Goal: Information Seeking & Learning: Learn about a topic

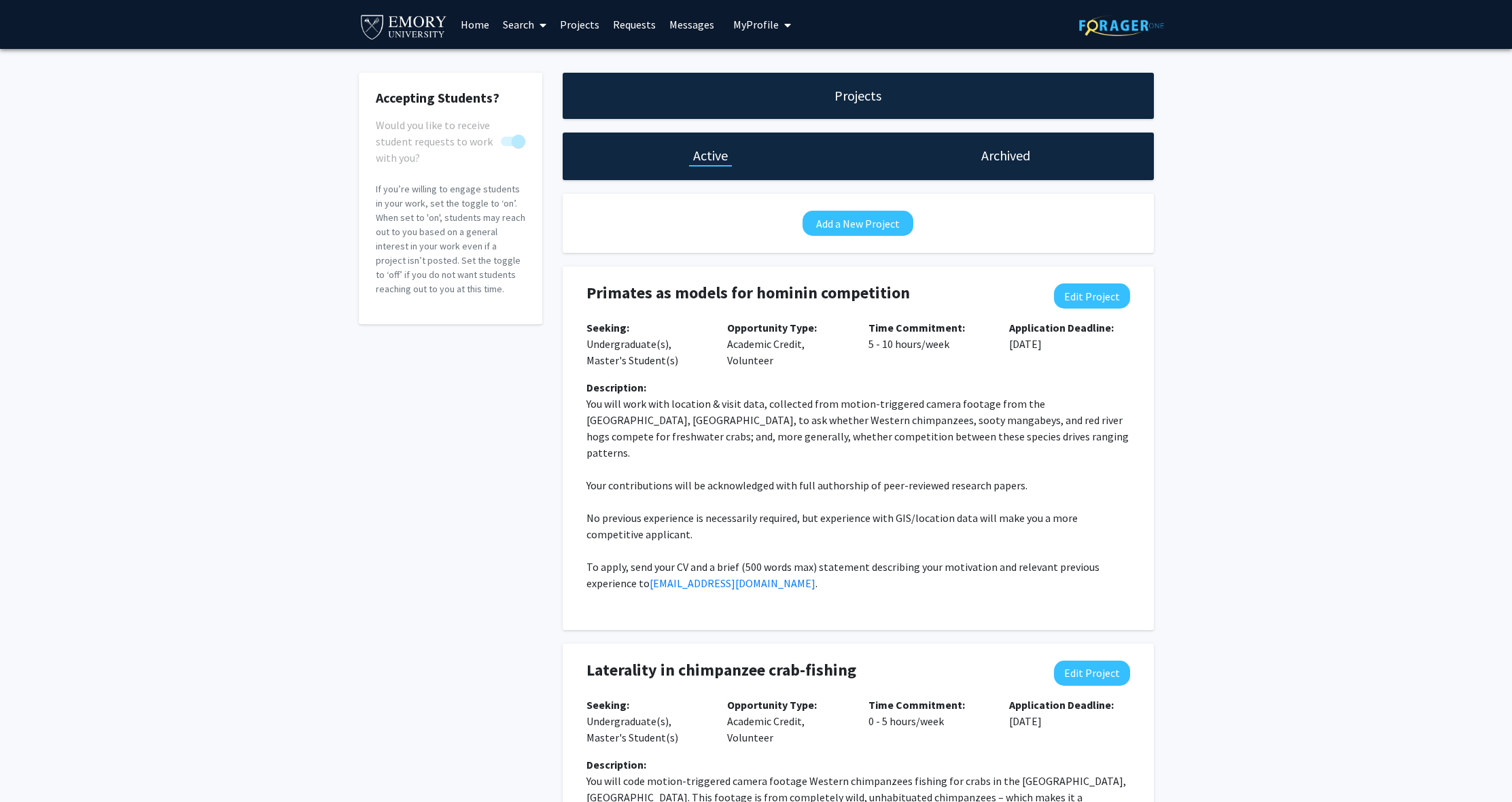
click at [675, 14] on link "Messages" at bounding box center [692, 25] width 59 height 48
click at [697, 30] on link "Messages" at bounding box center [692, 25] width 59 height 48
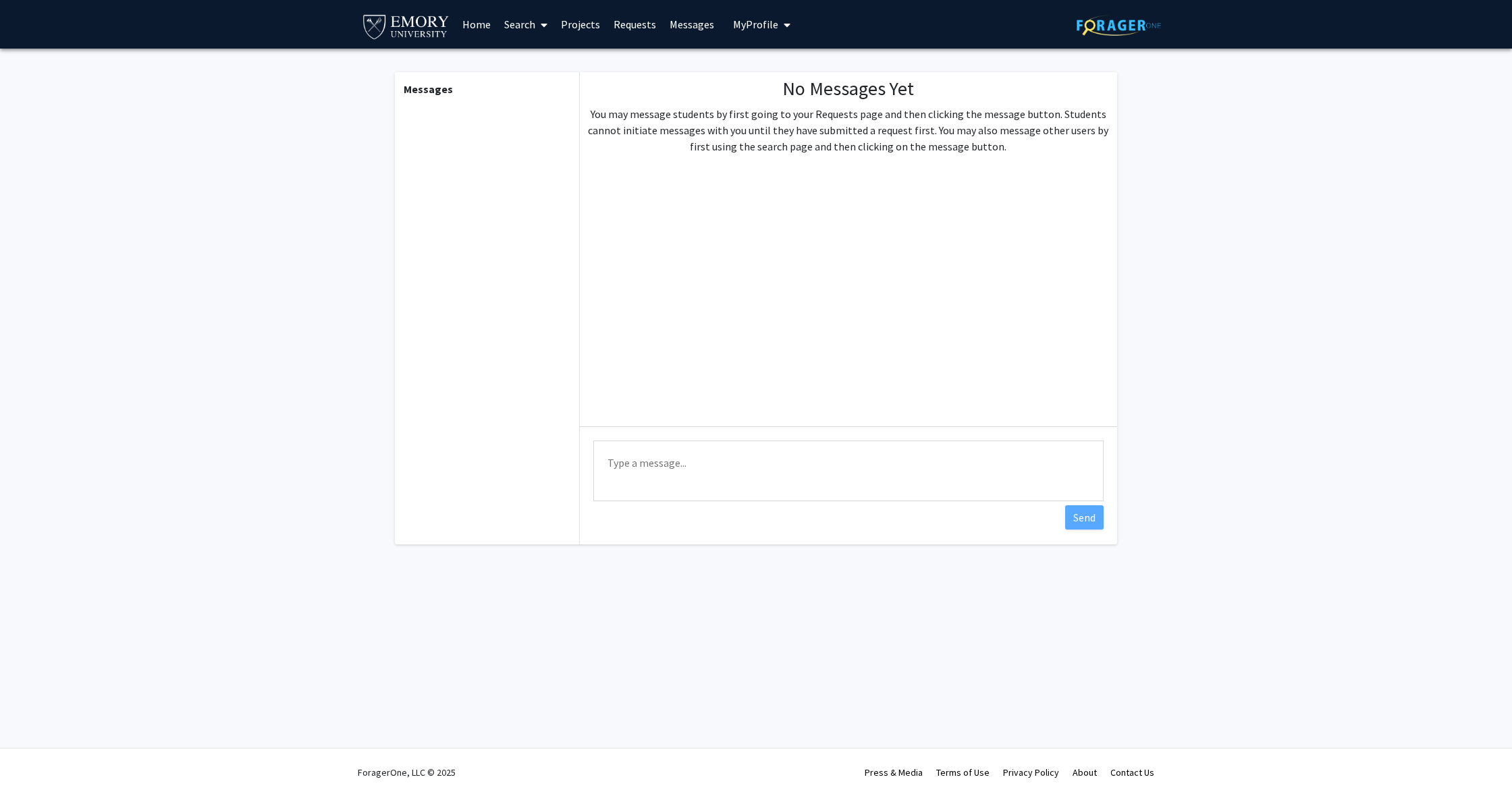
click at [641, 32] on link "Requests" at bounding box center [634, 24] width 56 height 47
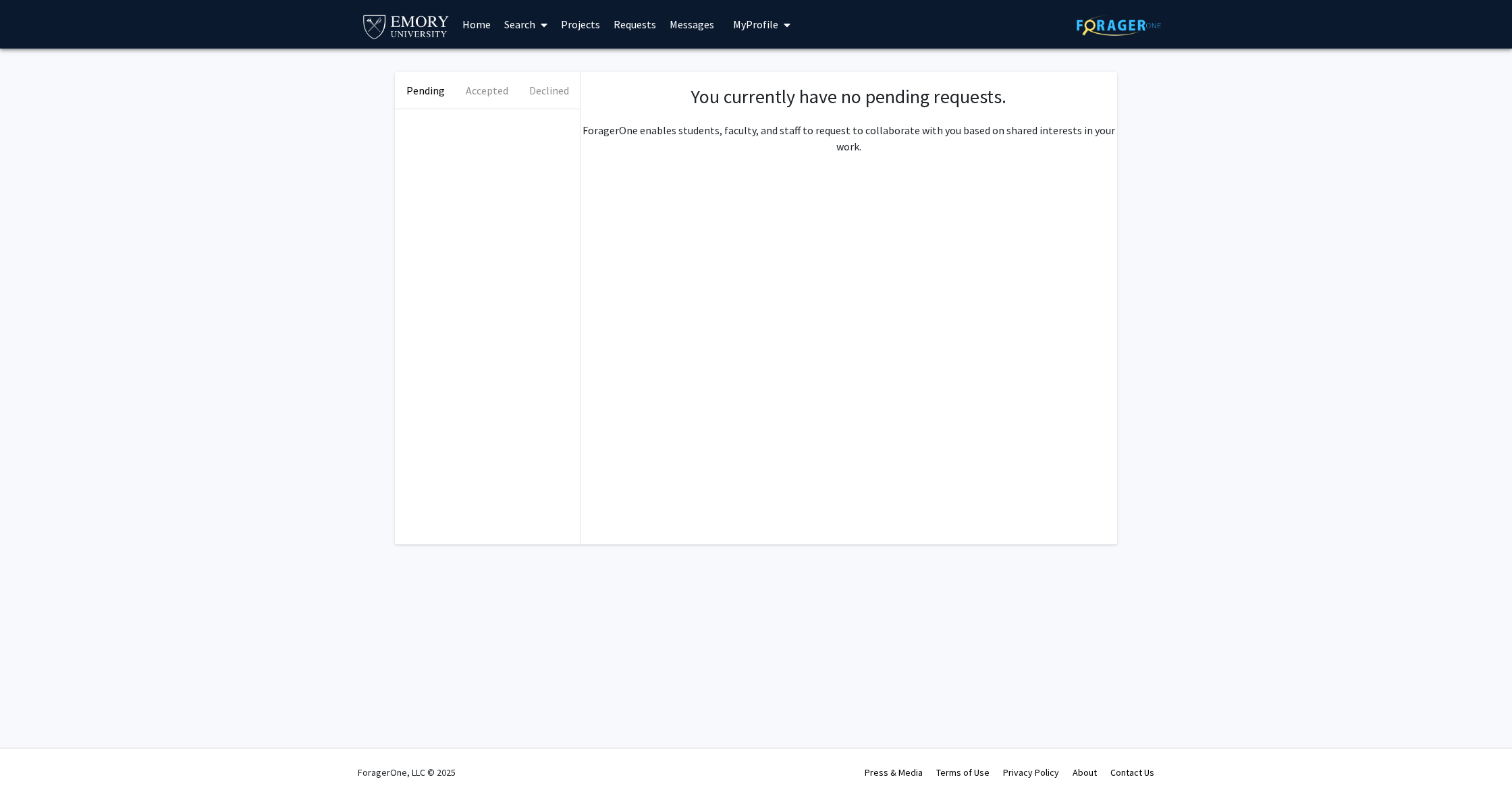
click at [596, 30] on link "Projects" at bounding box center [580, 24] width 53 height 47
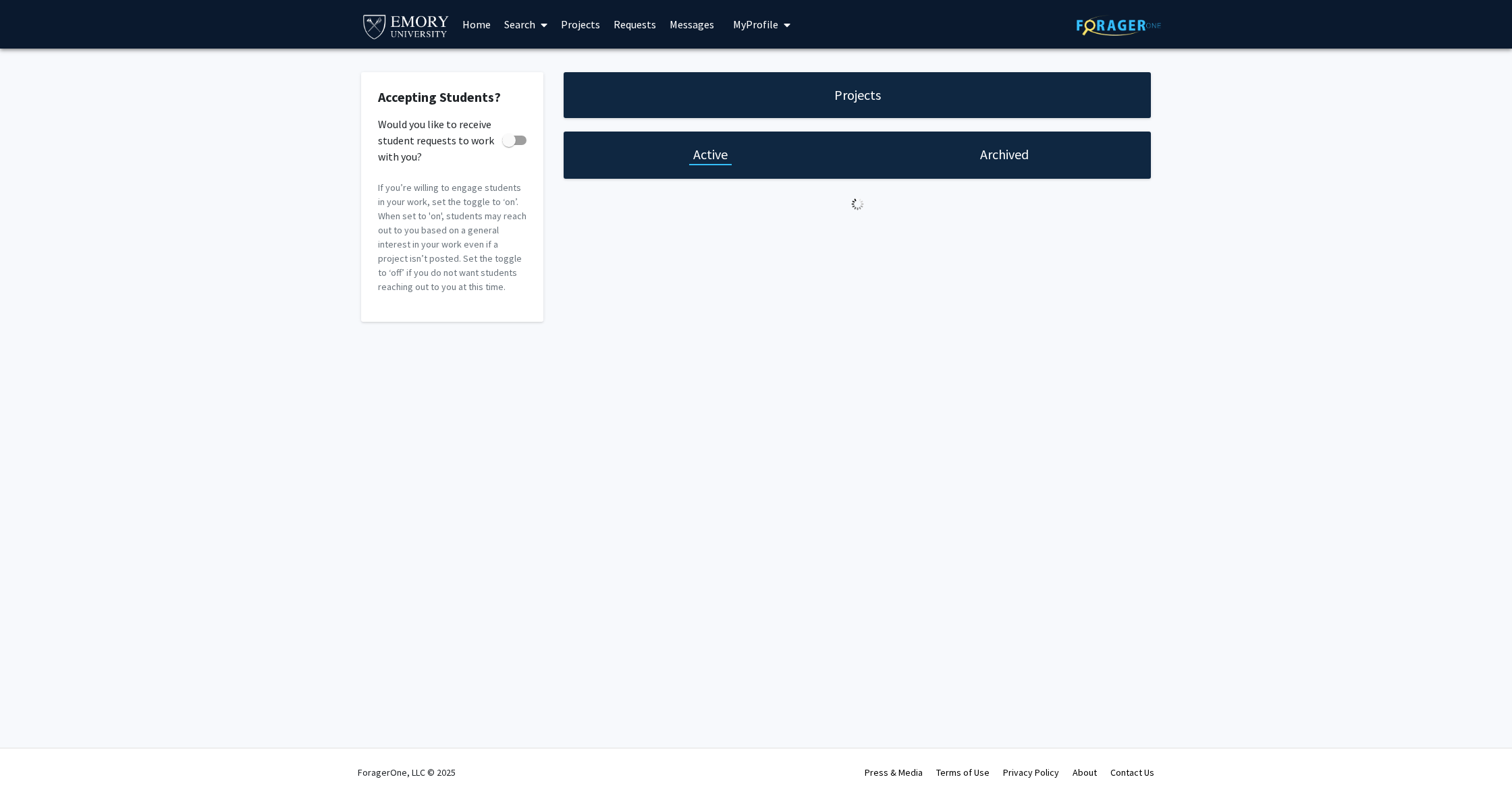
checkbox input "true"
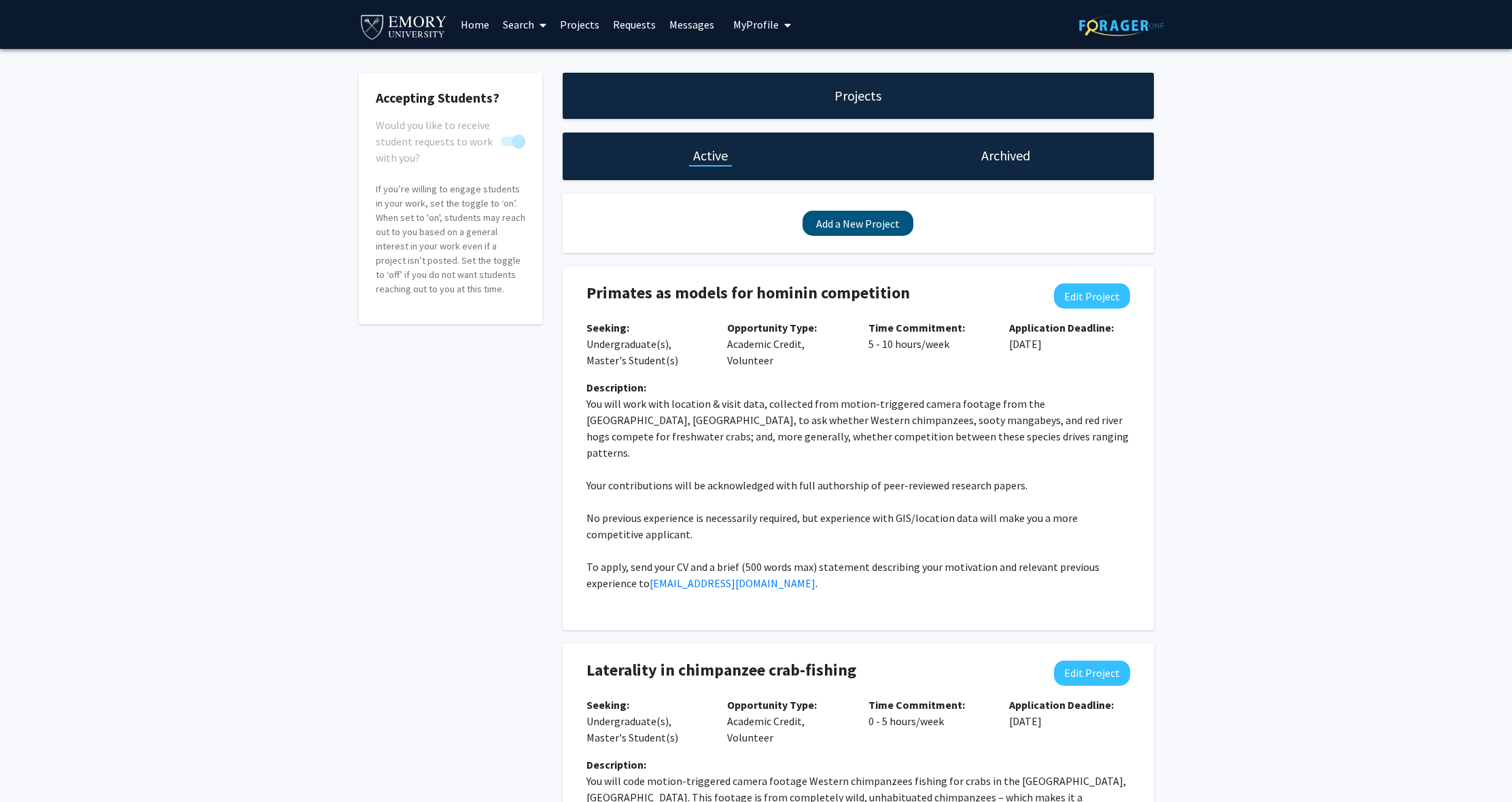
click at [841, 228] on button "Add a New Project" at bounding box center [858, 223] width 110 height 25
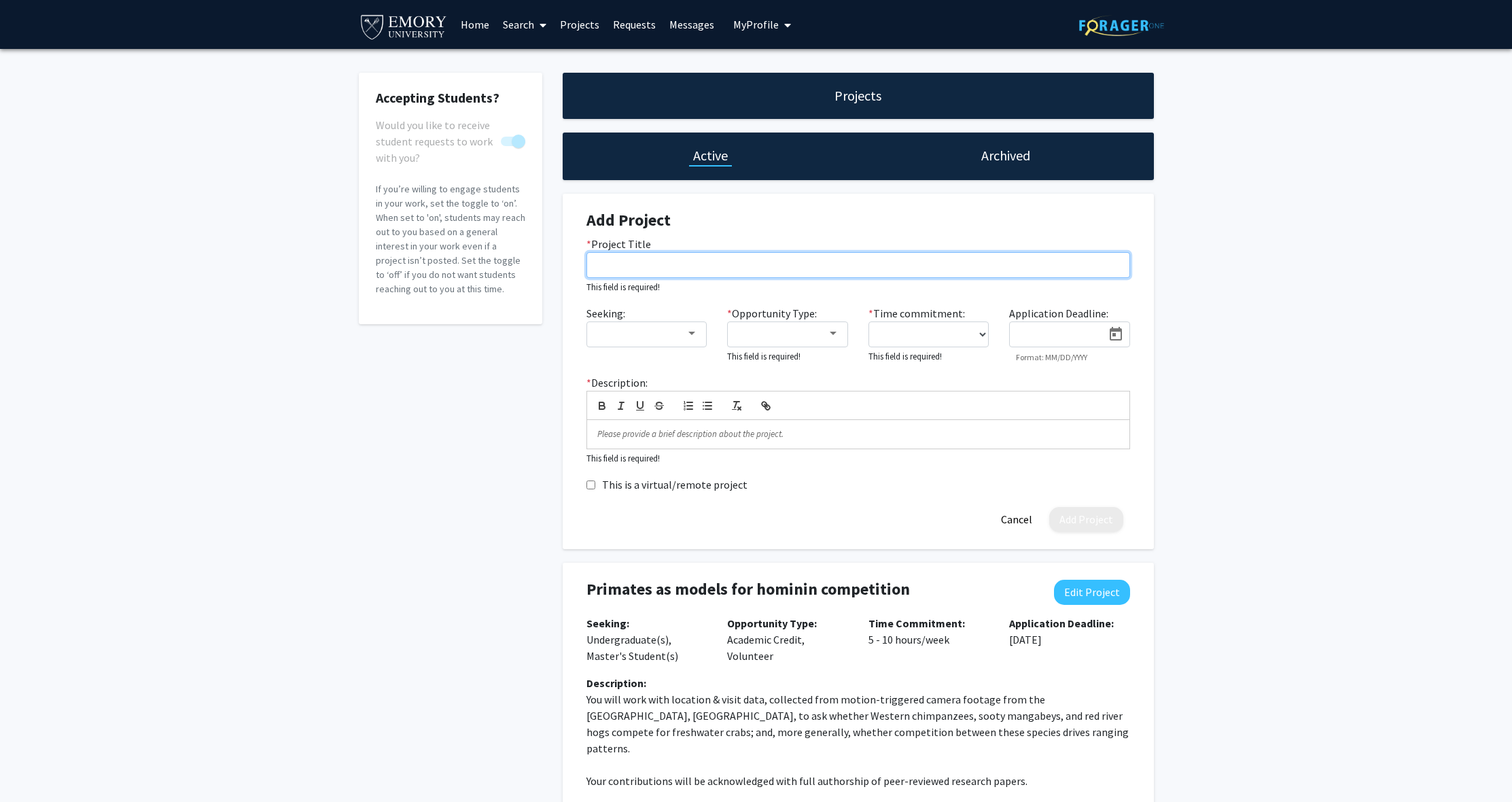
click at [727, 267] on input "* Project Title" at bounding box center [858, 265] width 543 height 26
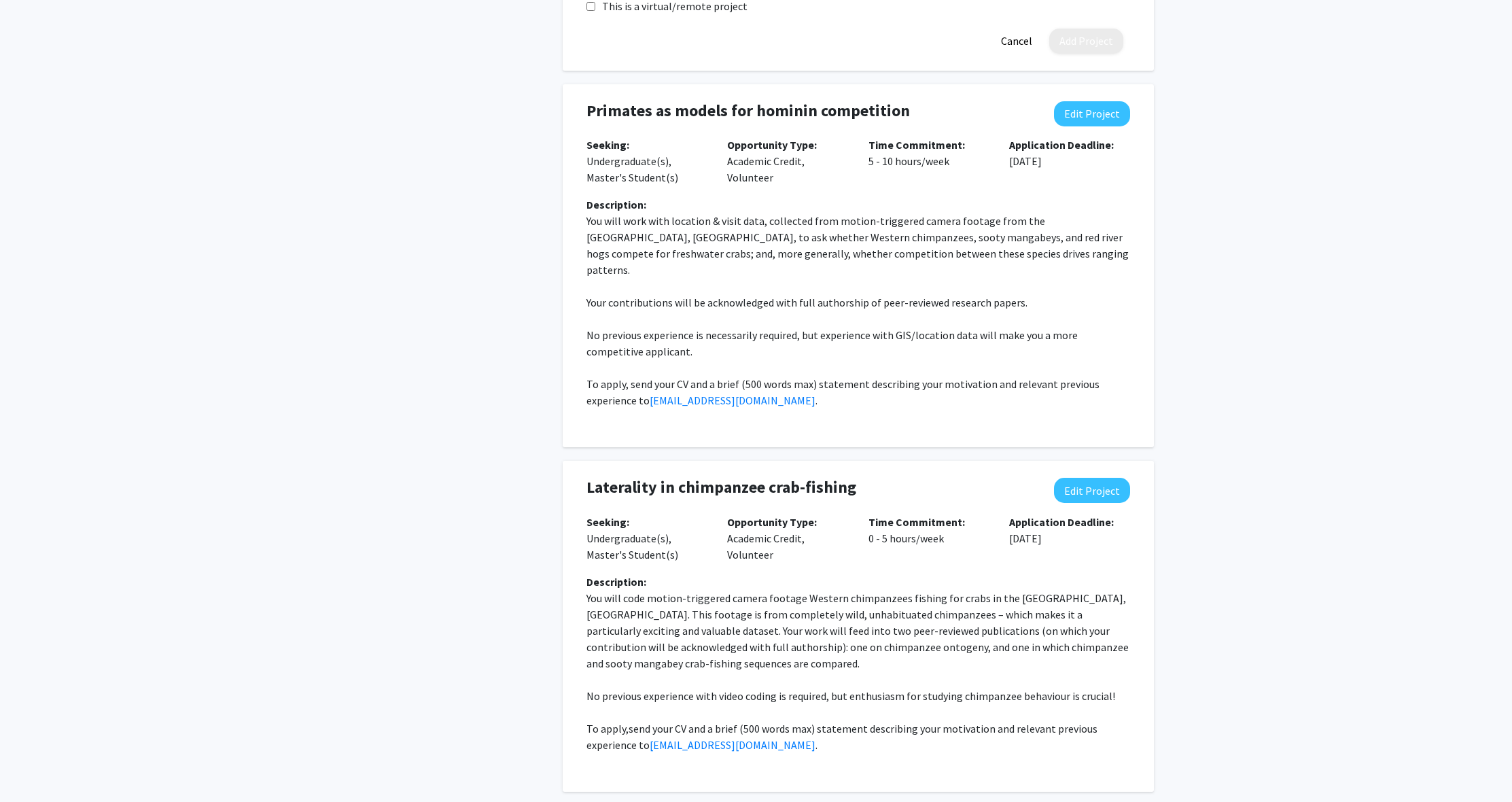
scroll to position [506, 0]
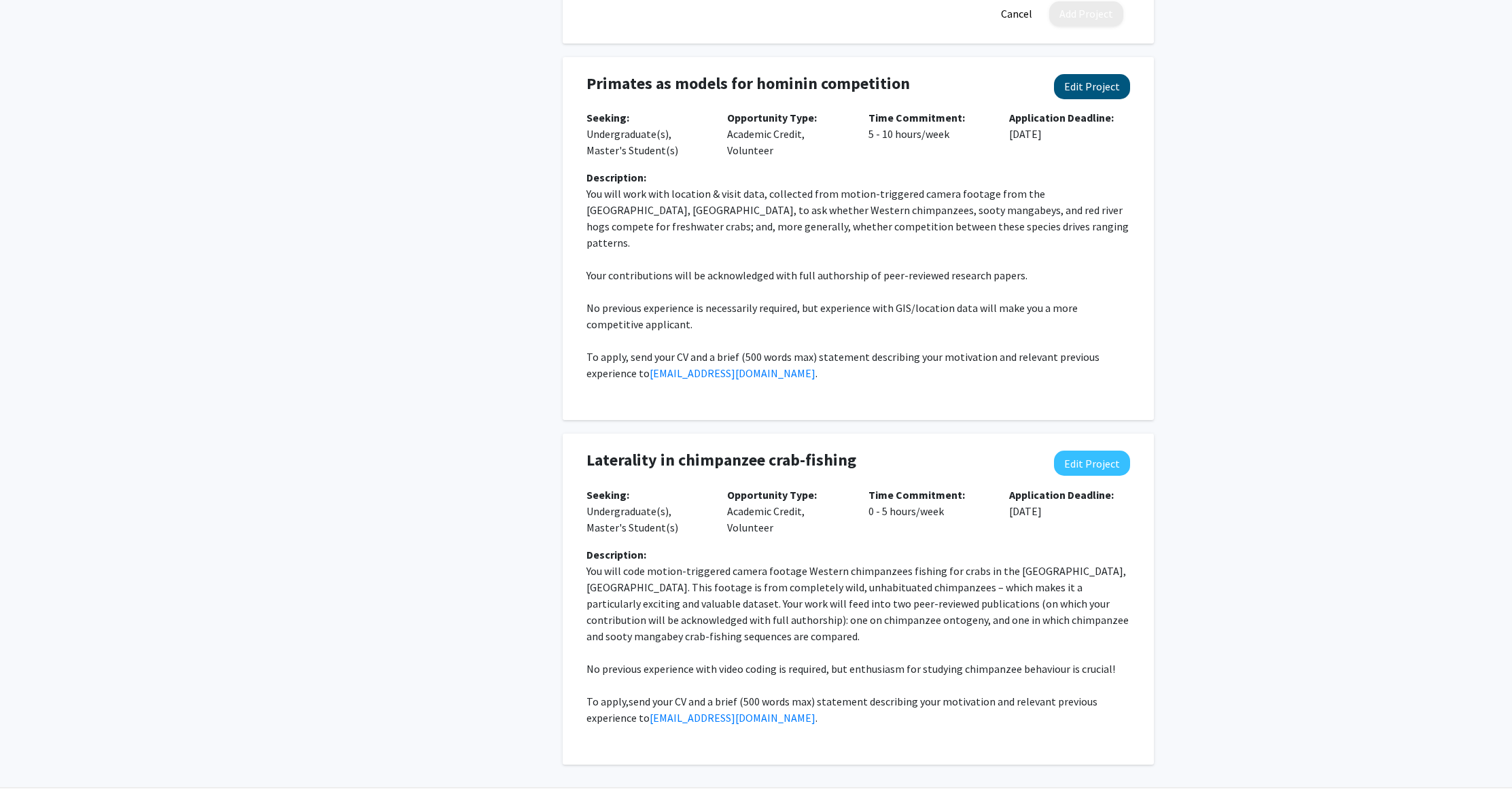
click at [1102, 90] on button "Edit Project" at bounding box center [1092, 87] width 76 height 25
select select "5 - 10"
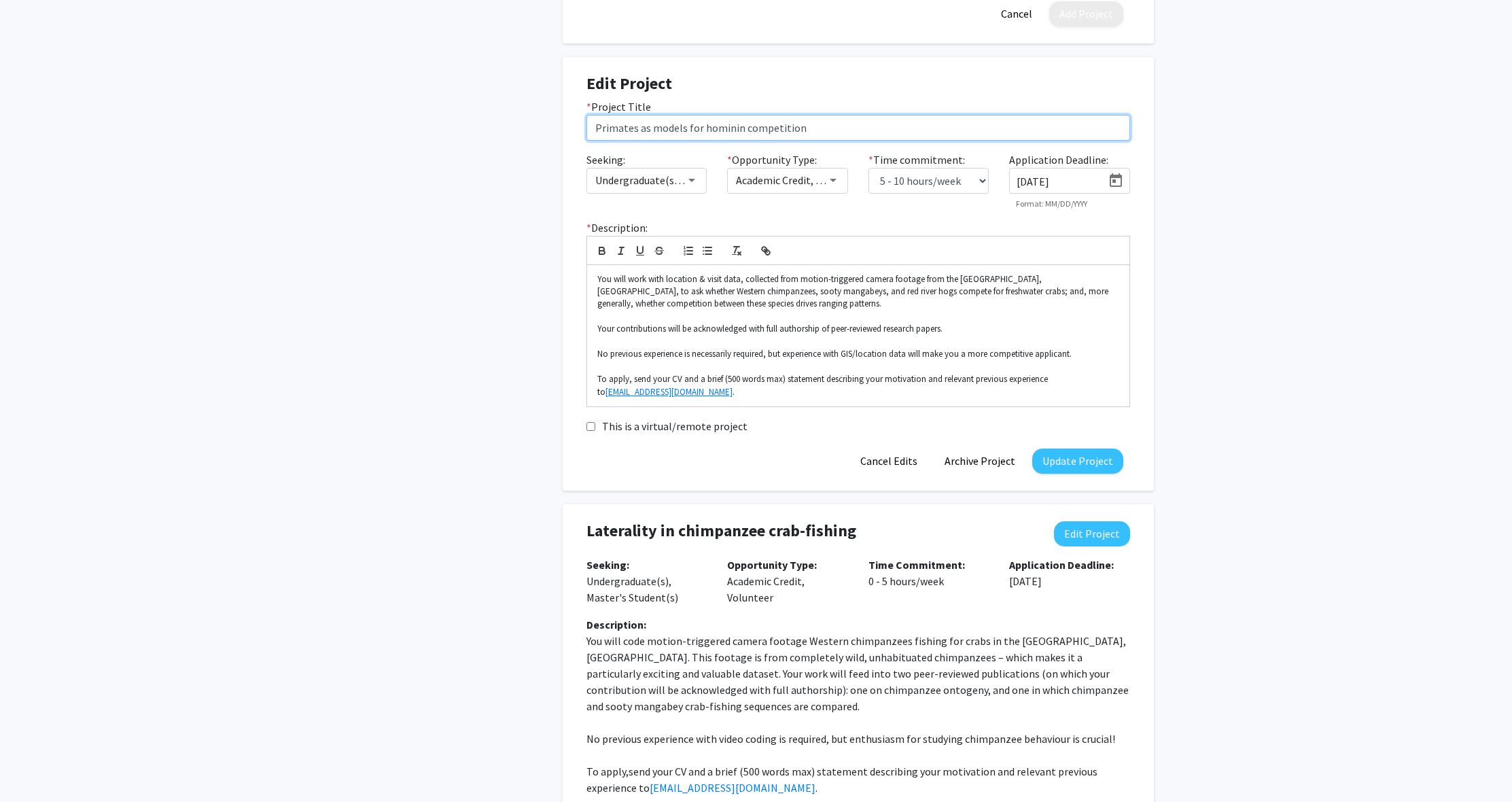
drag, startPoint x: 704, startPoint y: 133, endPoint x: 818, endPoint y: 125, distance: 114.3
click at [818, 125] on input "Primates as models for hominin competition" at bounding box center [858, 128] width 543 height 26
type input "Primates as models for competition in human evolution"
click at [1074, 449] on button "Update Project" at bounding box center [1078, 461] width 91 height 25
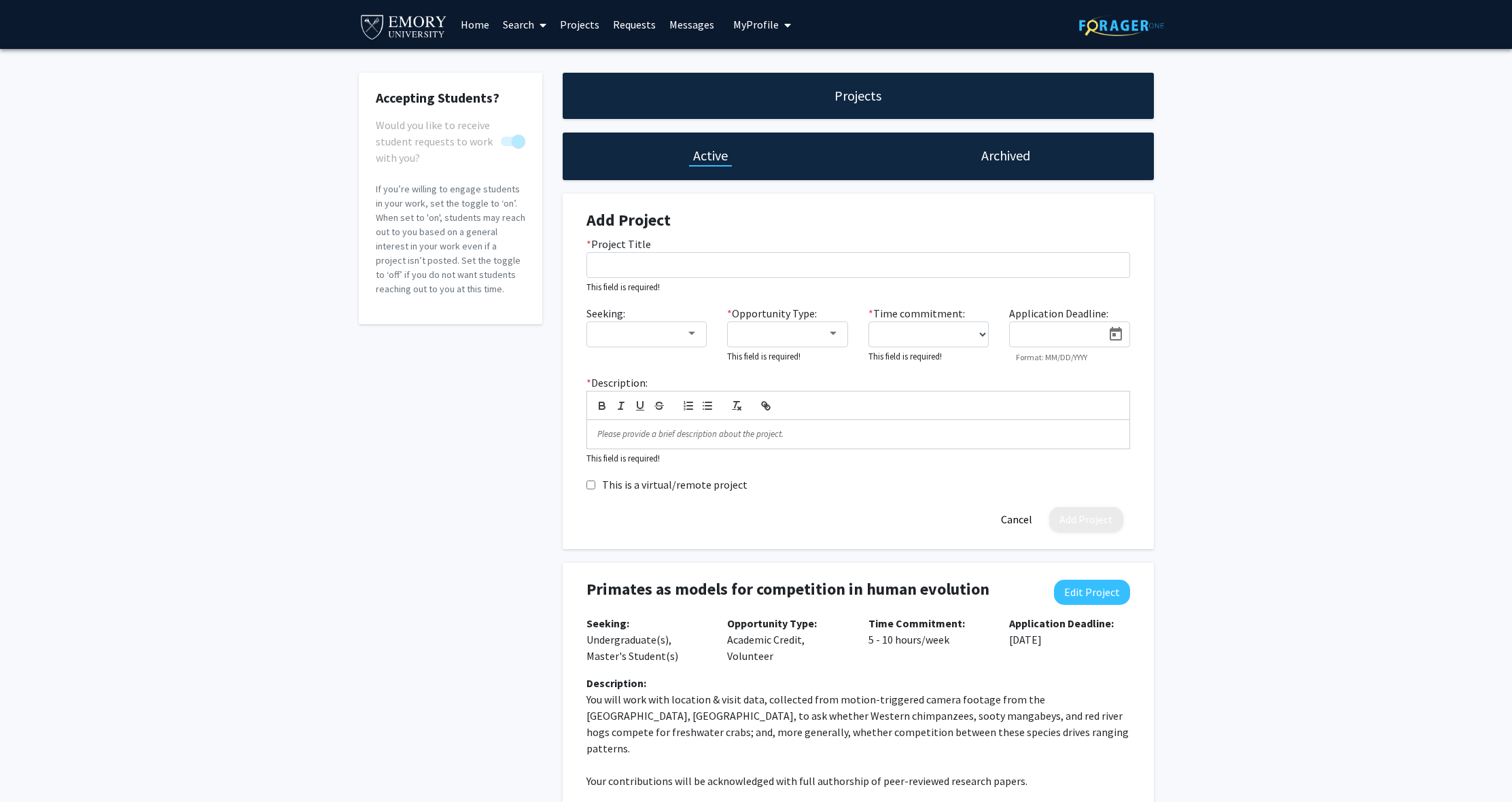
scroll to position [0, 0]
click at [641, 272] on input "* Project Title" at bounding box center [858, 265] width 543 height 26
click at [620, 444] on div at bounding box center [858, 434] width 542 height 29
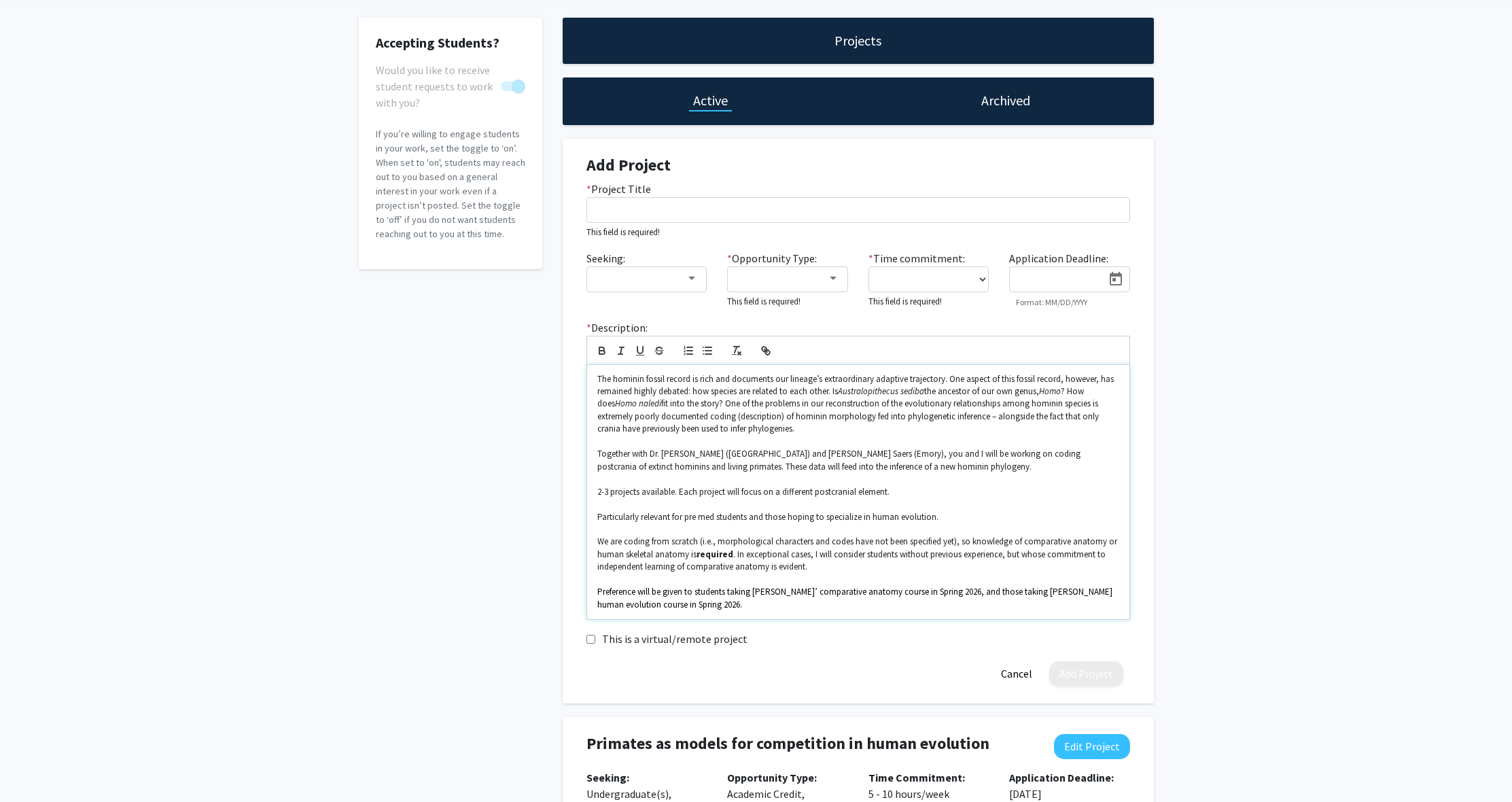
scroll to position [56, 0]
drag, startPoint x: 729, startPoint y: 551, endPoint x: 698, endPoint y: 554, distance: 31.1
click at [698, 554] on strong "required" at bounding box center [715, 553] width 37 height 12
click at [739, 604] on p "Preference will be given to students taking [PERSON_NAME]’ comparative anatomy …" at bounding box center [858, 597] width 521 height 25
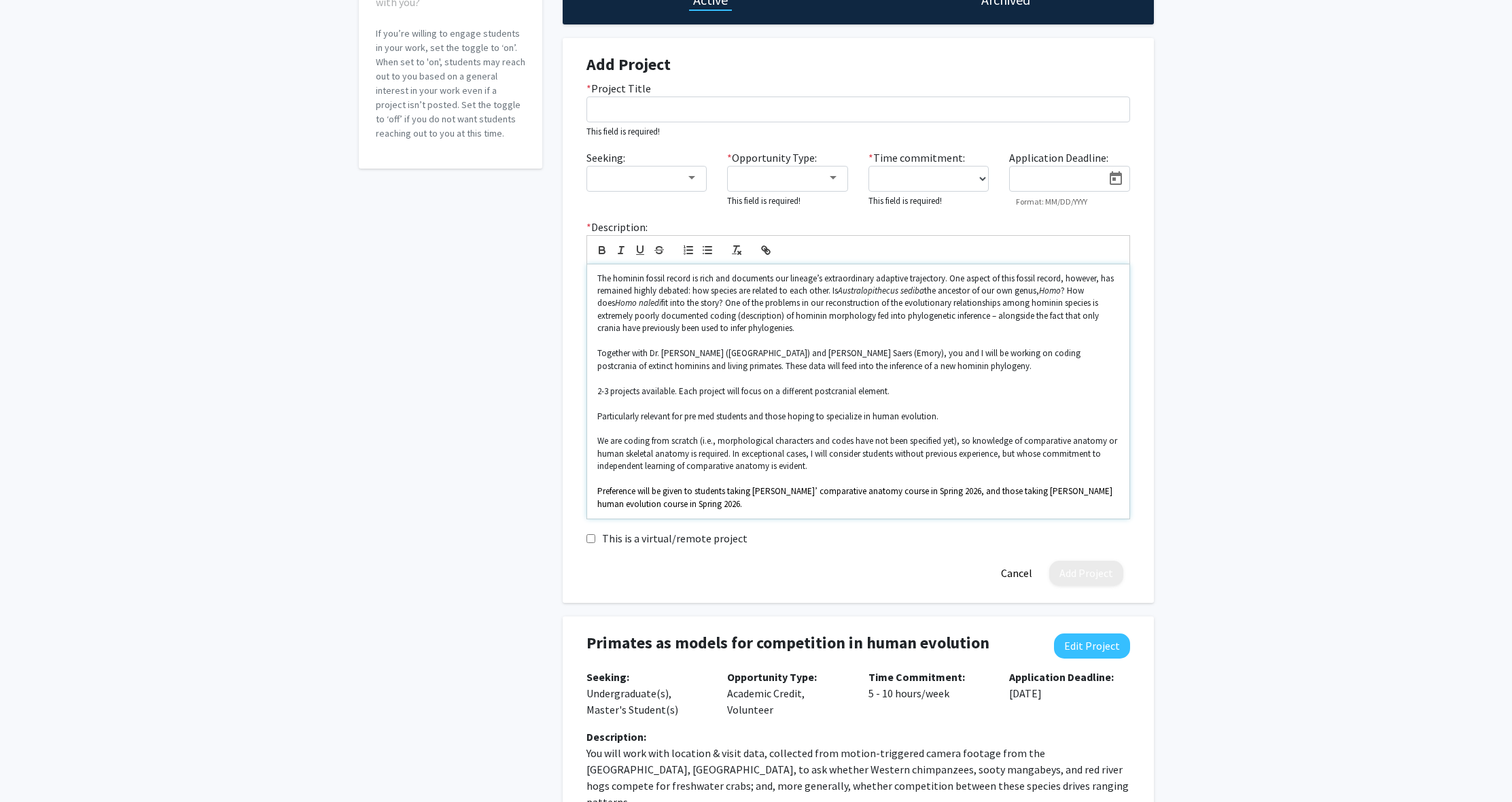
scroll to position [445, 0]
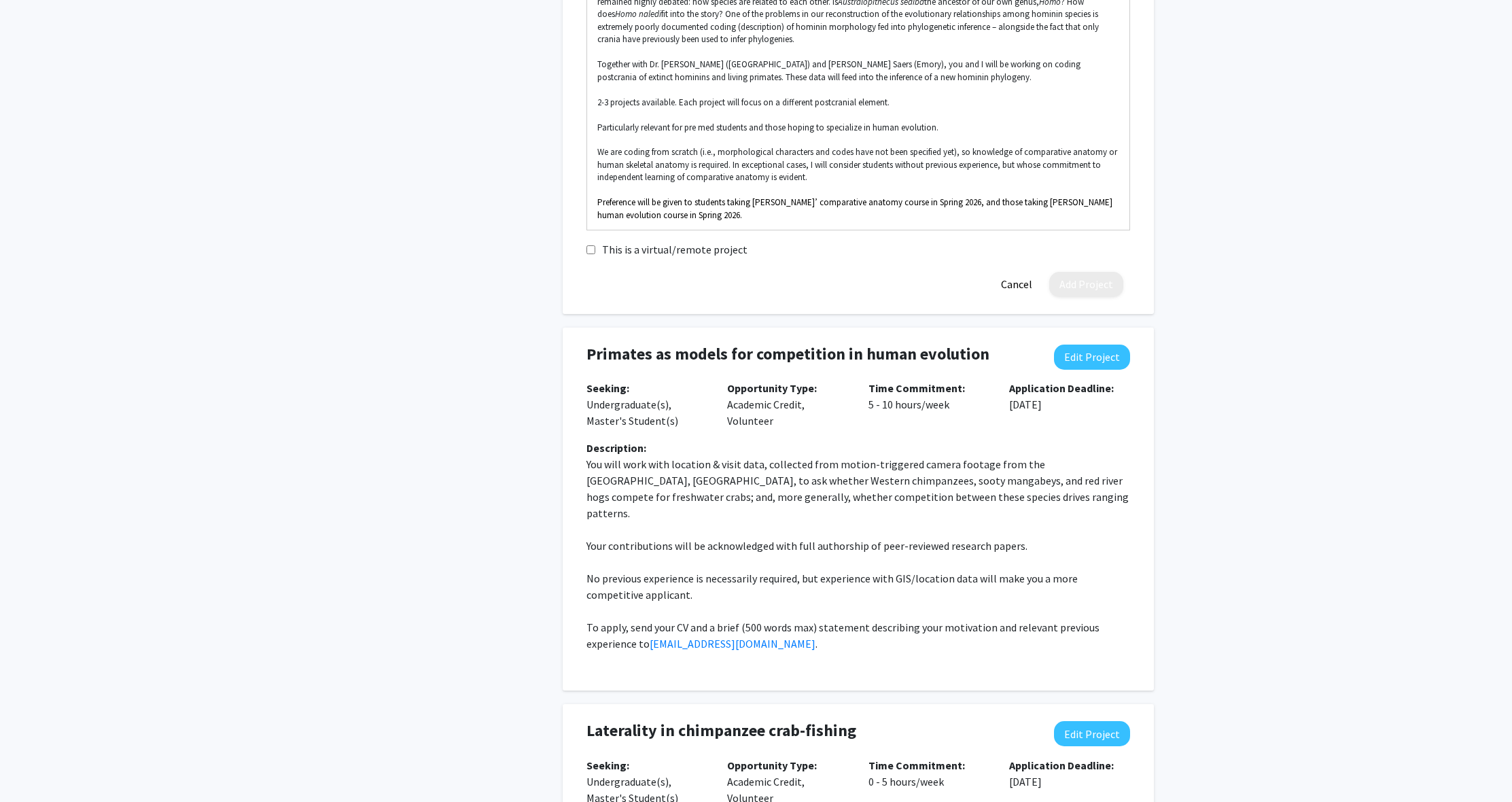
drag, startPoint x: 584, startPoint y: 604, endPoint x: 754, endPoint y: 625, distance: 171.3
click at [754, 625] on div "Description: You will work with location & visit data, collected from motion-tr…" at bounding box center [858, 551] width 564 height 223
copy p "To apply, send your CV and a brief (500 words max) statement describing your mo…"
click at [745, 210] on p "Preference will be given to students taking [PERSON_NAME]’ comparative anatomy …" at bounding box center [858, 209] width 521 height 25
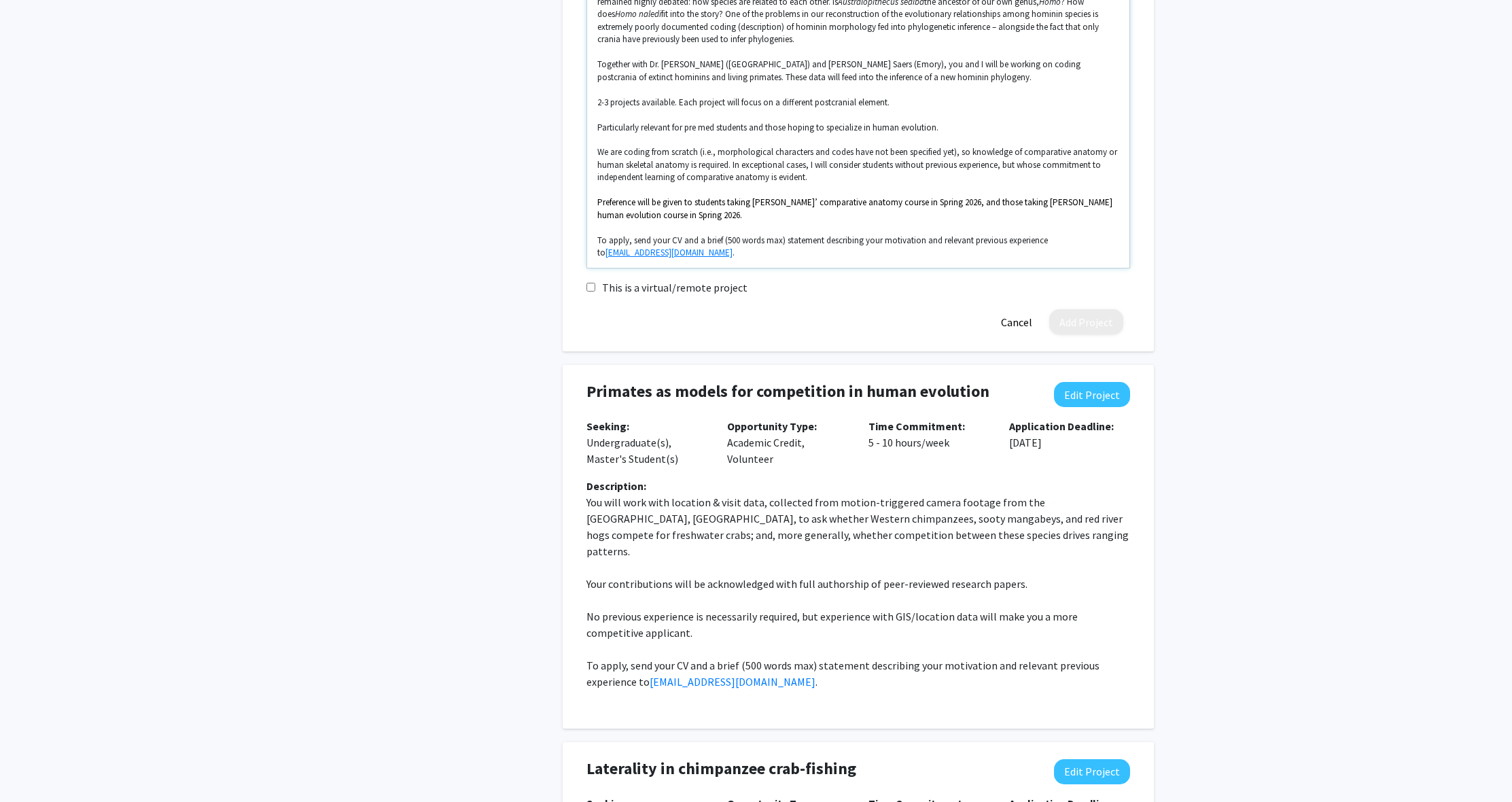
scroll to position [35, 0]
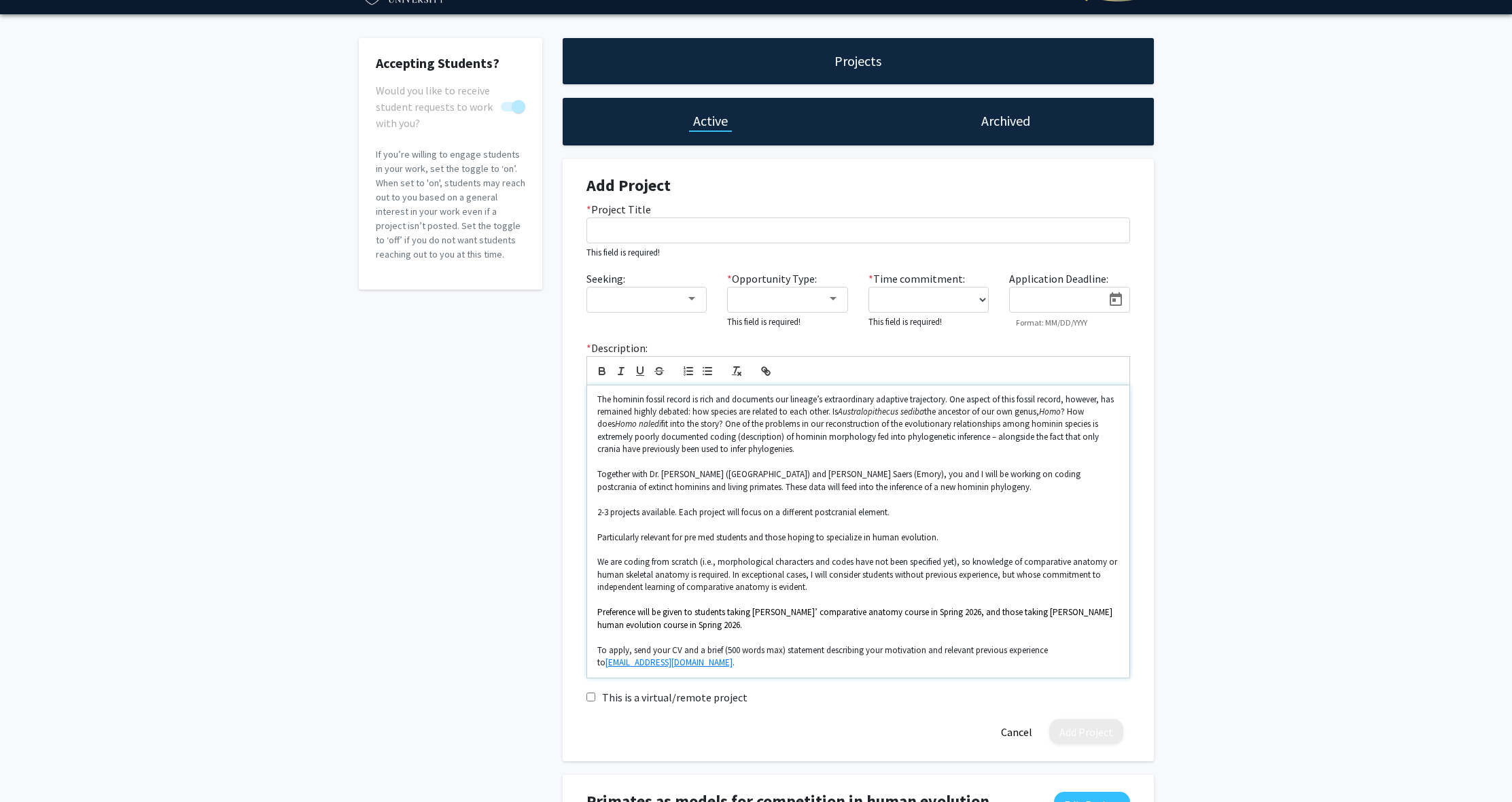
click at [871, 442] on p "The hominin fossil record is rich and documents our lineage’s extraordinary ada…" at bounding box center [858, 425] width 521 height 63
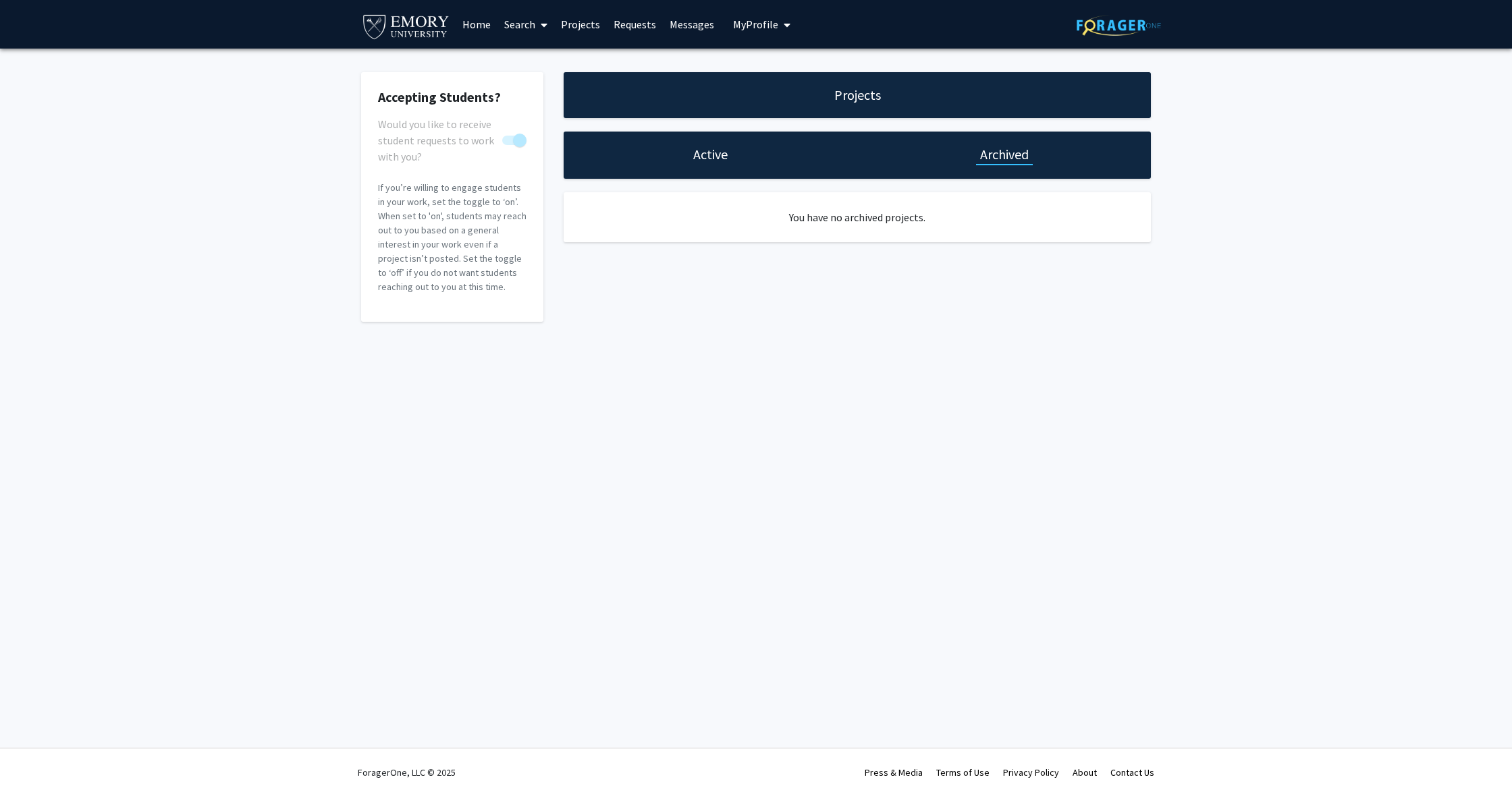
click at [716, 151] on h1 "Active" at bounding box center [710, 154] width 35 height 19
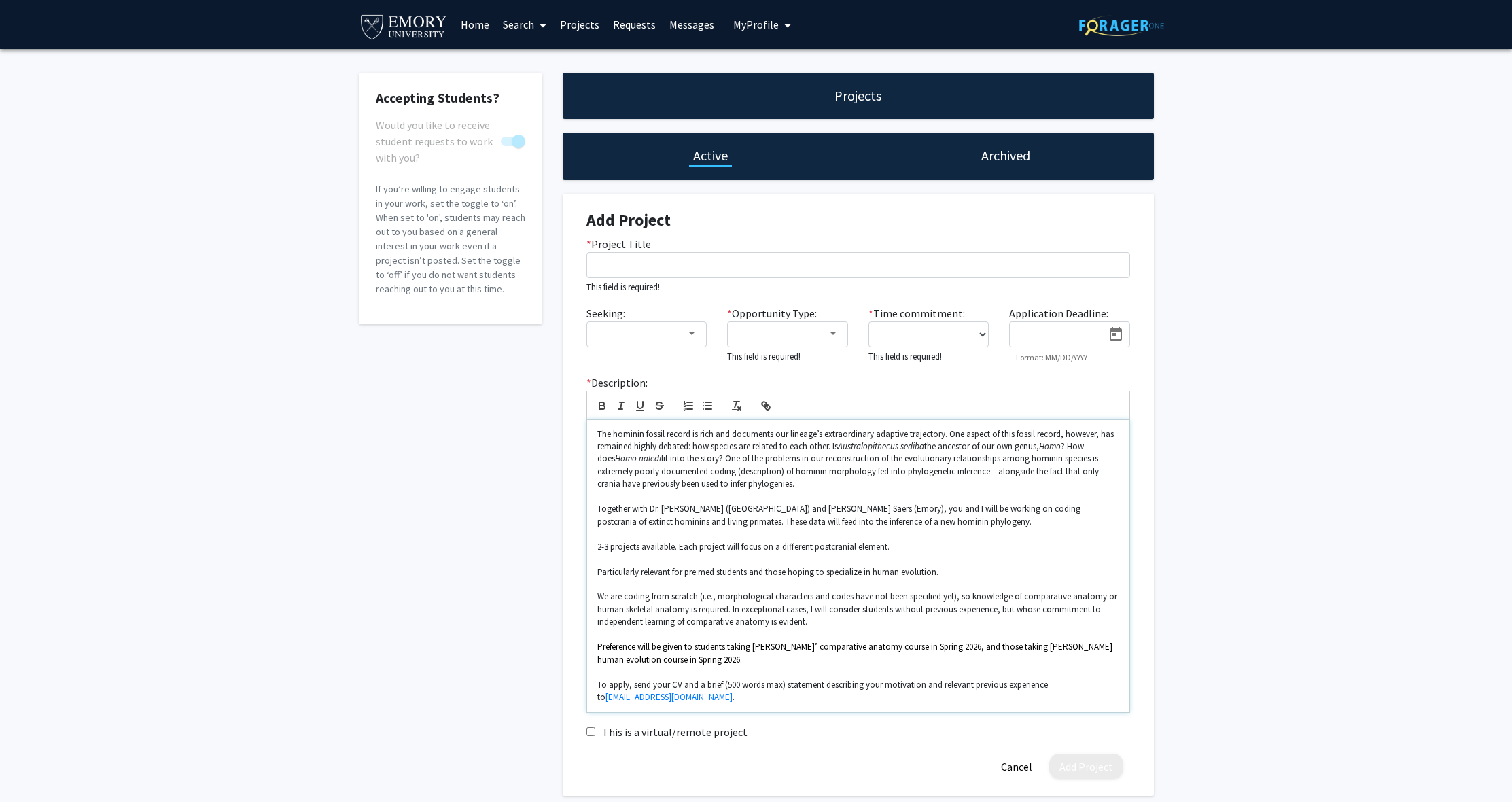
click at [778, 478] on p "The hominin fossil record is rich and documents our lineage’s extraordinary ada…" at bounding box center [858, 460] width 521 height 63
click at [871, 475] on p "The hominin fossil record is rich and documents our lineage’s extraordinary ada…" at bounding box center [858, 460] width 521 height 63
click at [873, 476] on p "The hominin fossil record is rich and documents our lineage’s extraordinary ada…" at bounding box center [858, 460] width 521 height 63
drag, startPoint x: 596, startPoint y: 596, endPoint x: 780, endPoint y: 655, distance: 193.2
click at [780, 655] on div "The hominin fossil record is rich and documents our lineage’s extraordinary ada…" at bounding box center [858, 566] width 542 height 293
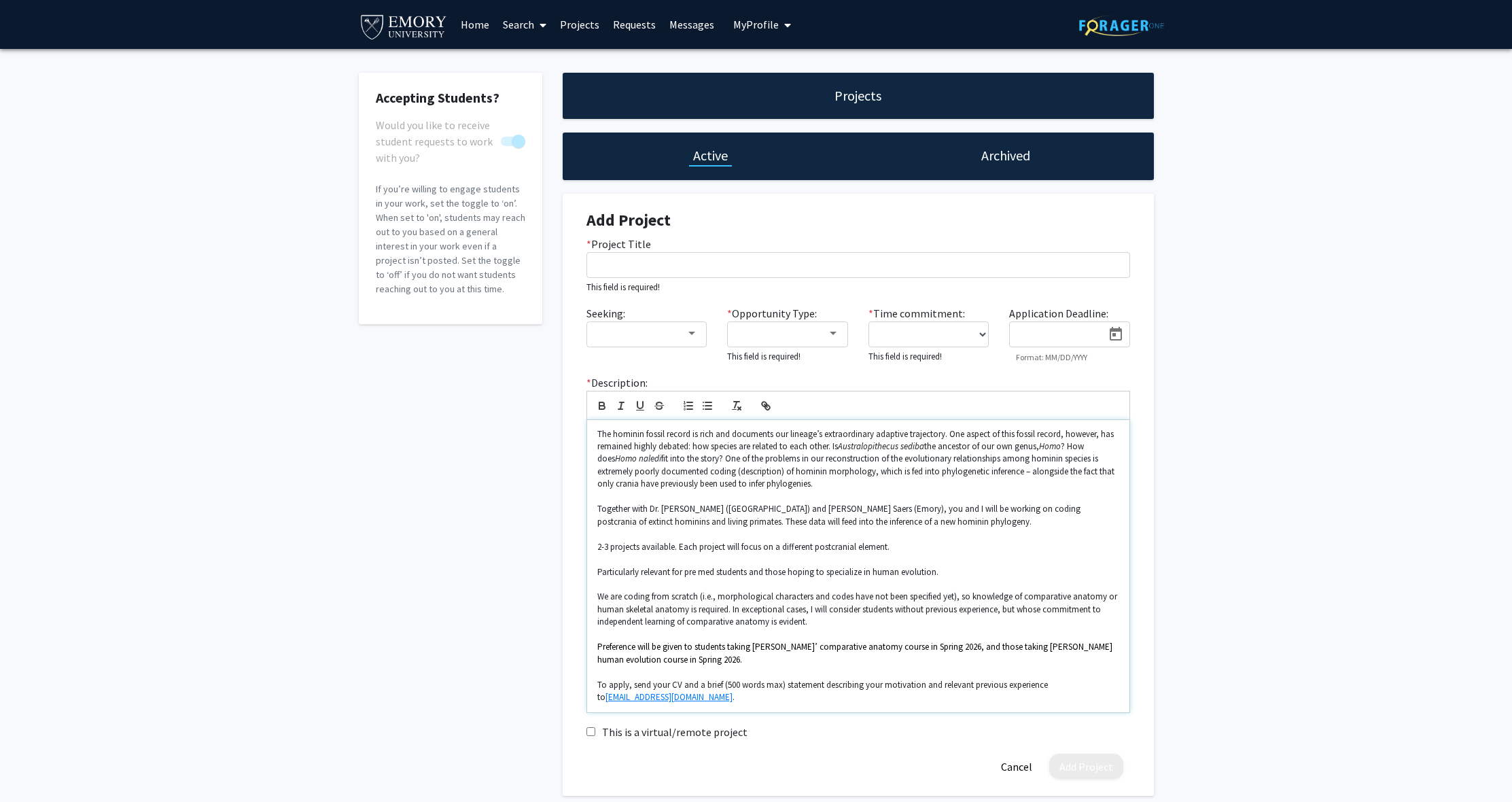
copy div "We are coding from scratch (i.e., morphological characters and codes have not b…"
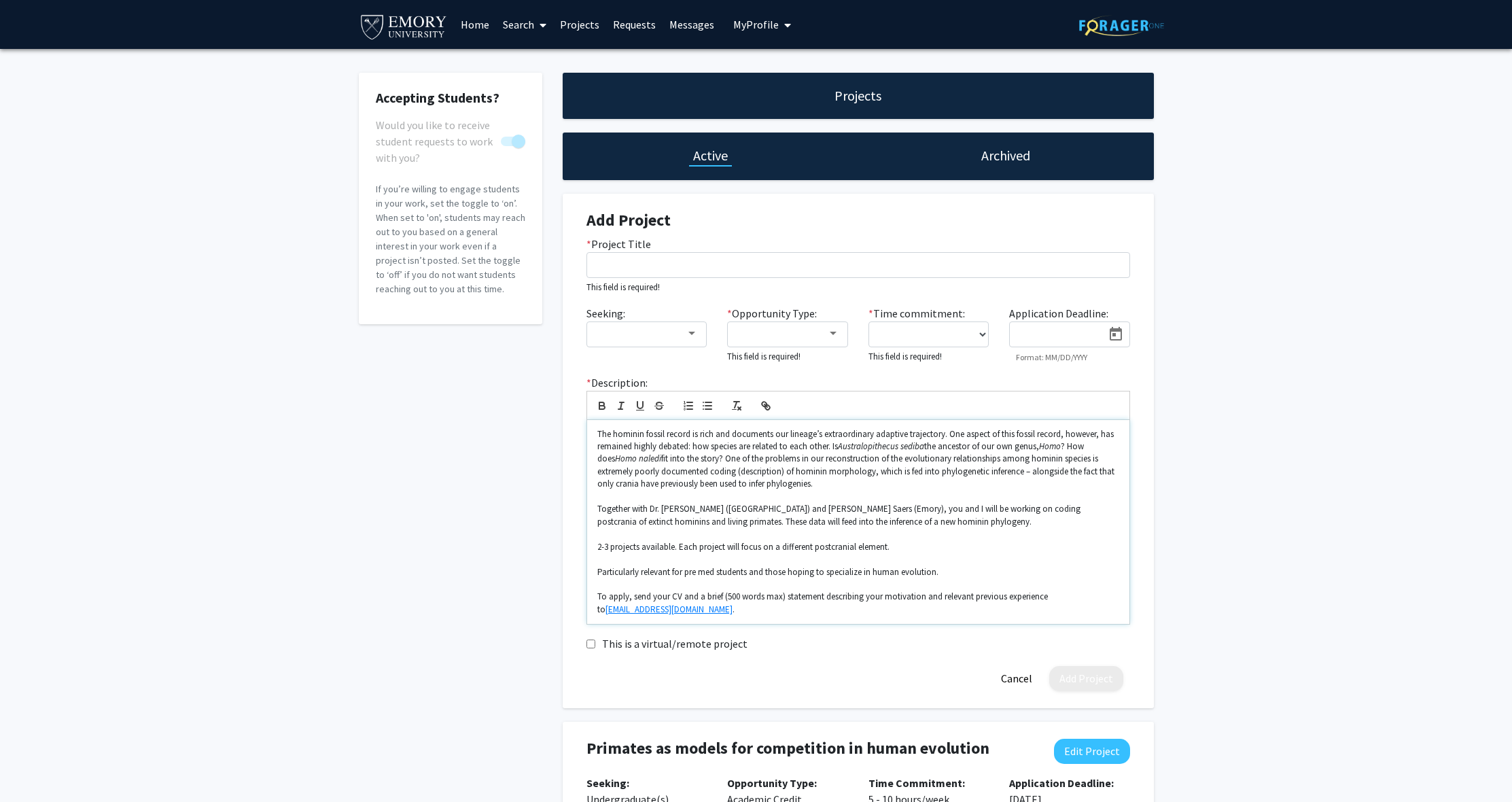
click at [979, 521] on p "Together with Dr. [PERSON_NAME] ([GEOGRAPHIC_DATA]) and [PERSON_NAME] Saers (Em…" at bounding box center [858, 516] width 521 height 25
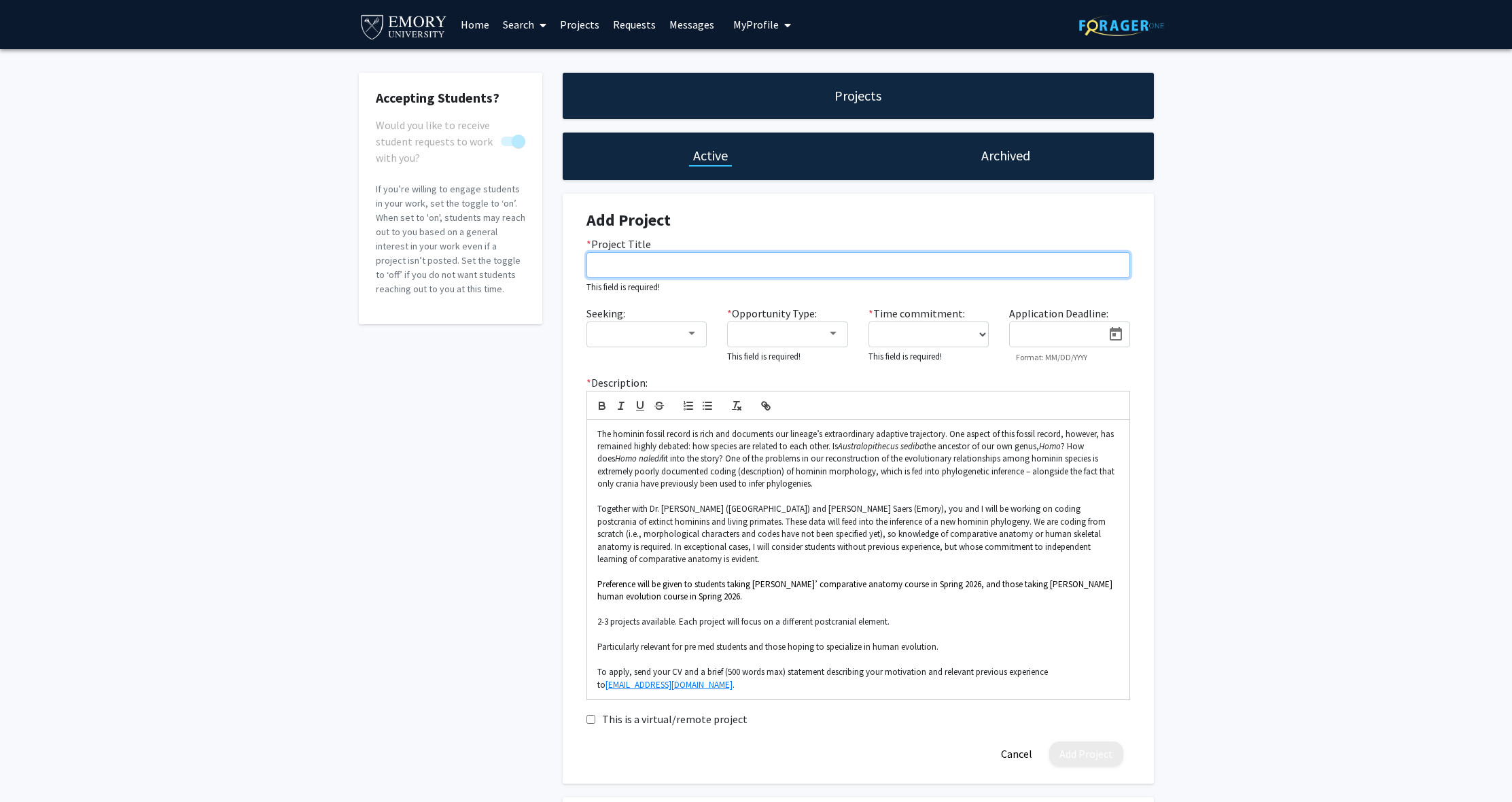
click at [641, 267] on input "* Project Title" at bounding box center [858, 265] width 543 height 26
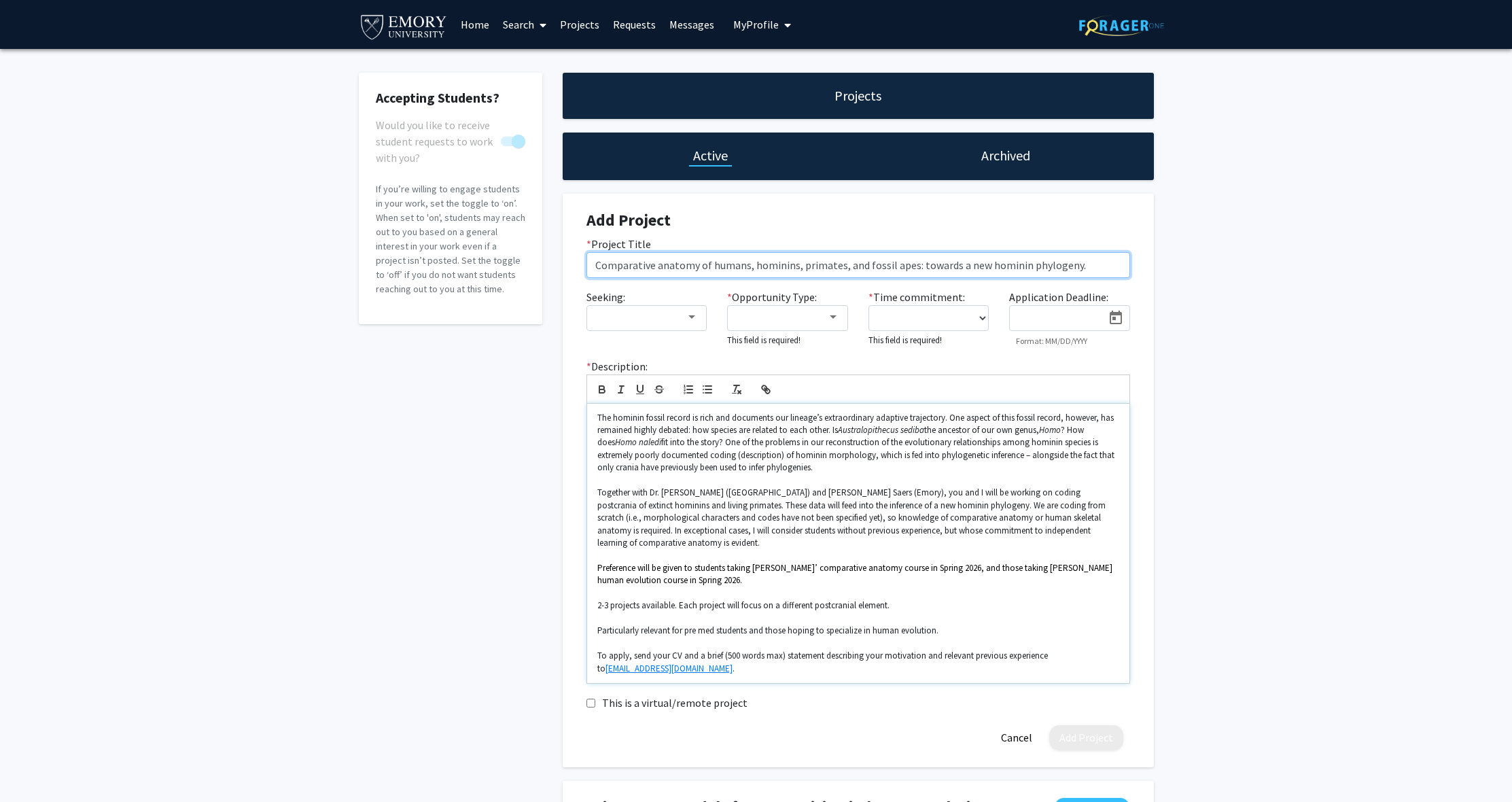
type input "Comparative anatomy of humans, hominins, primates, and fossil apes: towards a n…"
drag, startPoint x: 632, startPoint y: 508, endPoint x: 665, endPoint y: 507, distance: 33.0
click at [632, 508] on p "Together with Dr. [PERSON_NAME] ([GEOGRAPHIC_DATA]) and [PERSON_NAME] Saers (Em…" at bounding box center [858, 518] width 521 height 63
click at [744, 551] on p at bounding box center [858, 556] width 521 height 12
drag, startPoint x: 686, startPoint y: 506, endPoint x: 671, endPoint y: 505, distance: 15.0
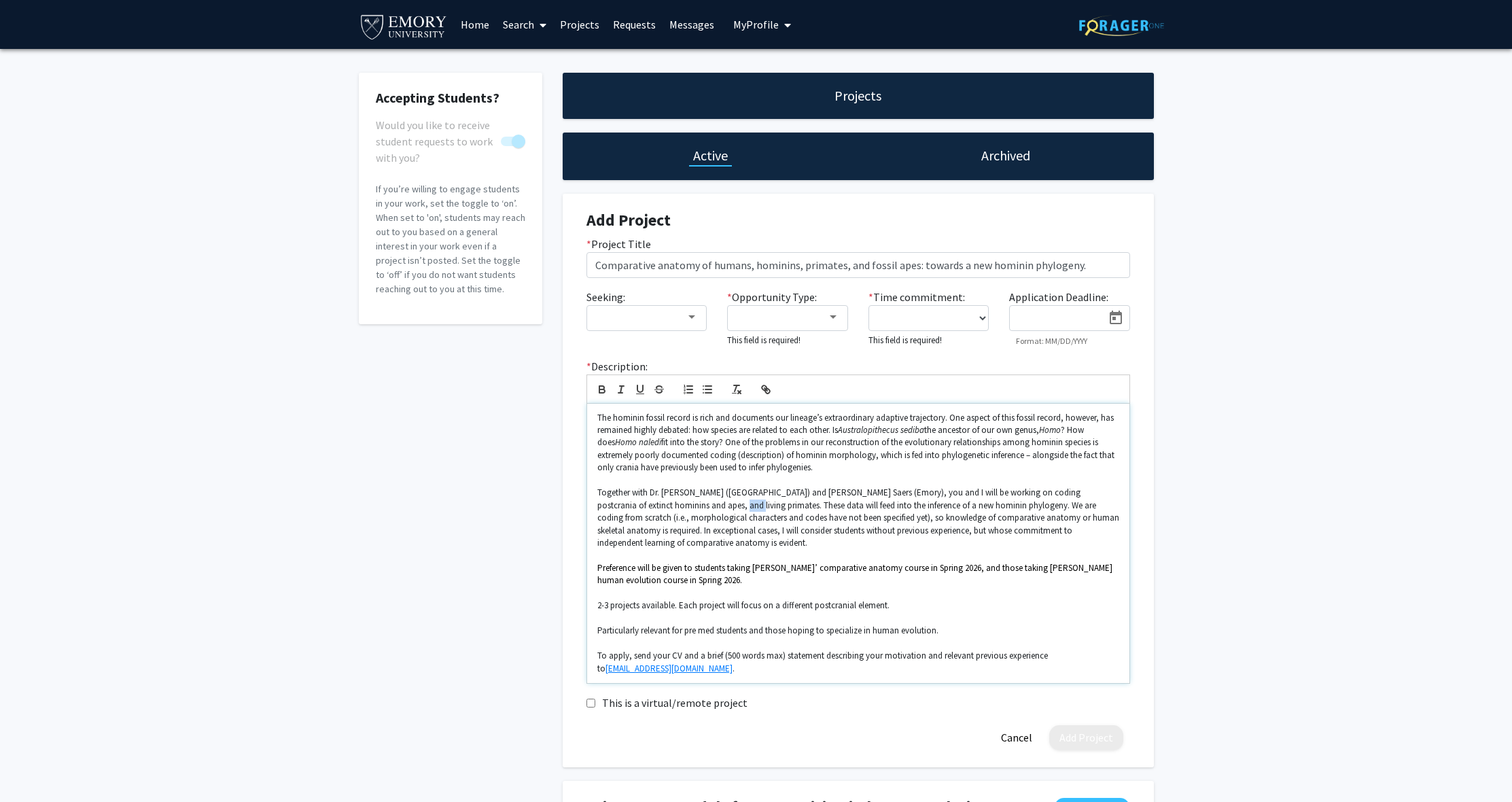
click at [671, 505] on p "Together with Dr. [PERSON_NAME] ([GEOGRAPHIC_DATA]) and [PERSON_NAME] Saers (Em…" at bounding box center [858, 518] width 521 height 63
click at [748, 627] on p "Particularly relevant for pre med students and those hoping to specialize in hu…" at bounding box center [858, 631] width 521 height 12
click at [716, 629] on em at bounding box center [714, 630] width 2 height 12
click at [810, 627] on p "Particularly relevant for pre med and pre vet med students and those hoping to …" at bounding box center [858, 631] width 521 height 12
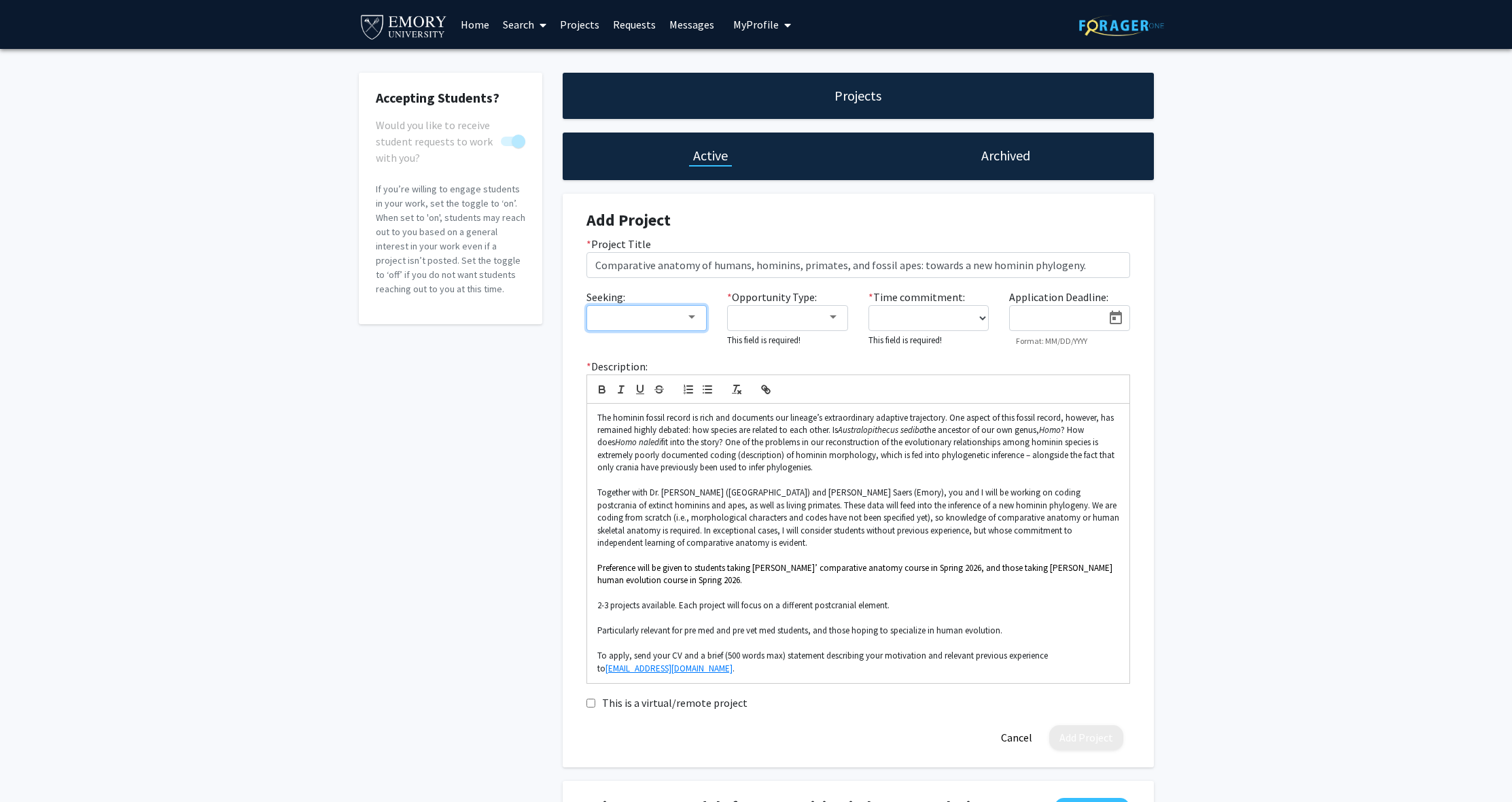
click at [671, 321] on div at bounding box center [641, 317] width 91 height 16
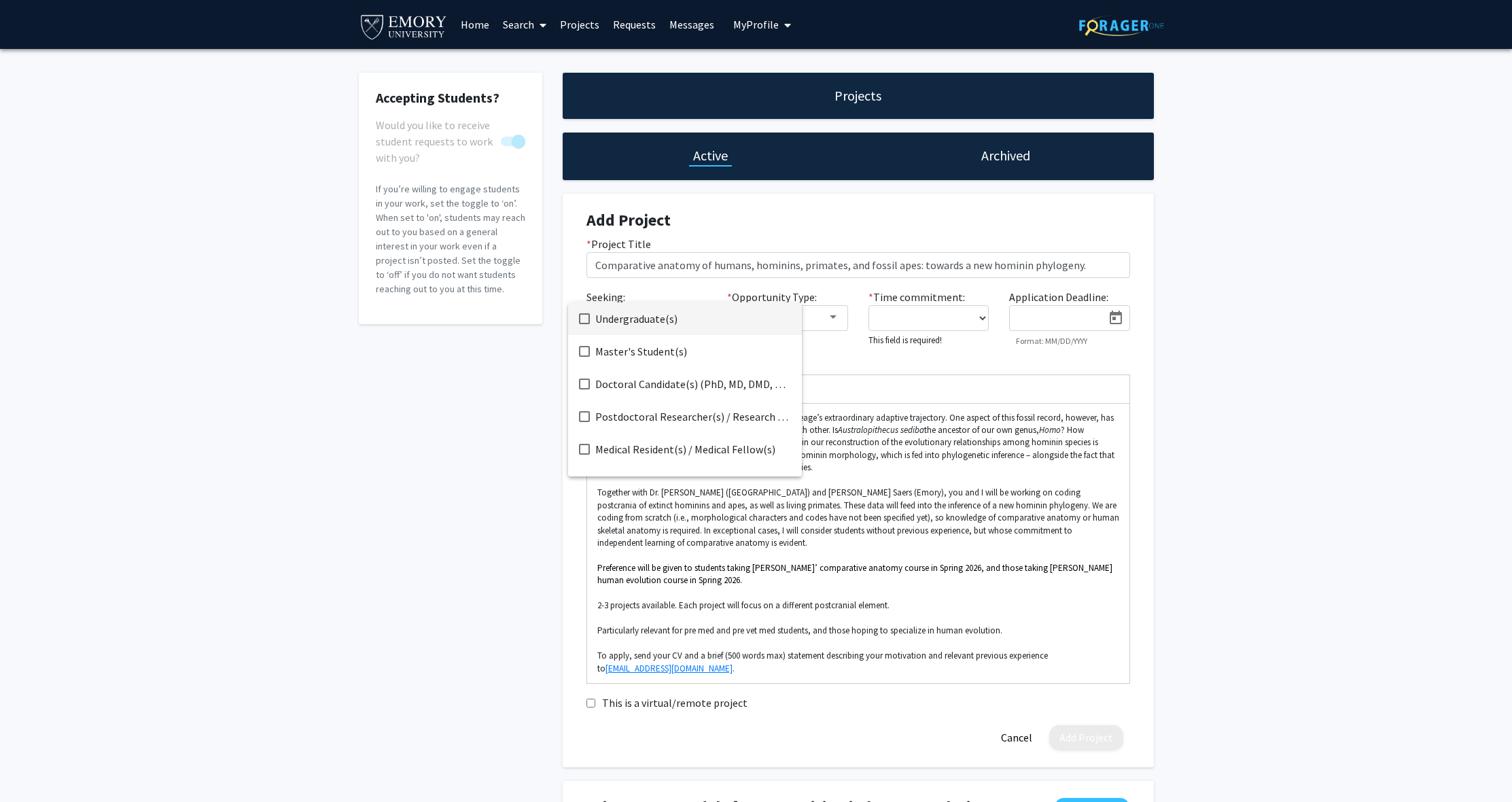
click at [669, 323] on span "Undergraduate(s)" at bounding box center [693, 319] width 196 height 33
click at [619, 344] on span "Master's Student(s)" at bounding box center [693, 351] width 196 height 33
click at [845, 297] on div at bounding box center [756, 401] width 1512 height 802
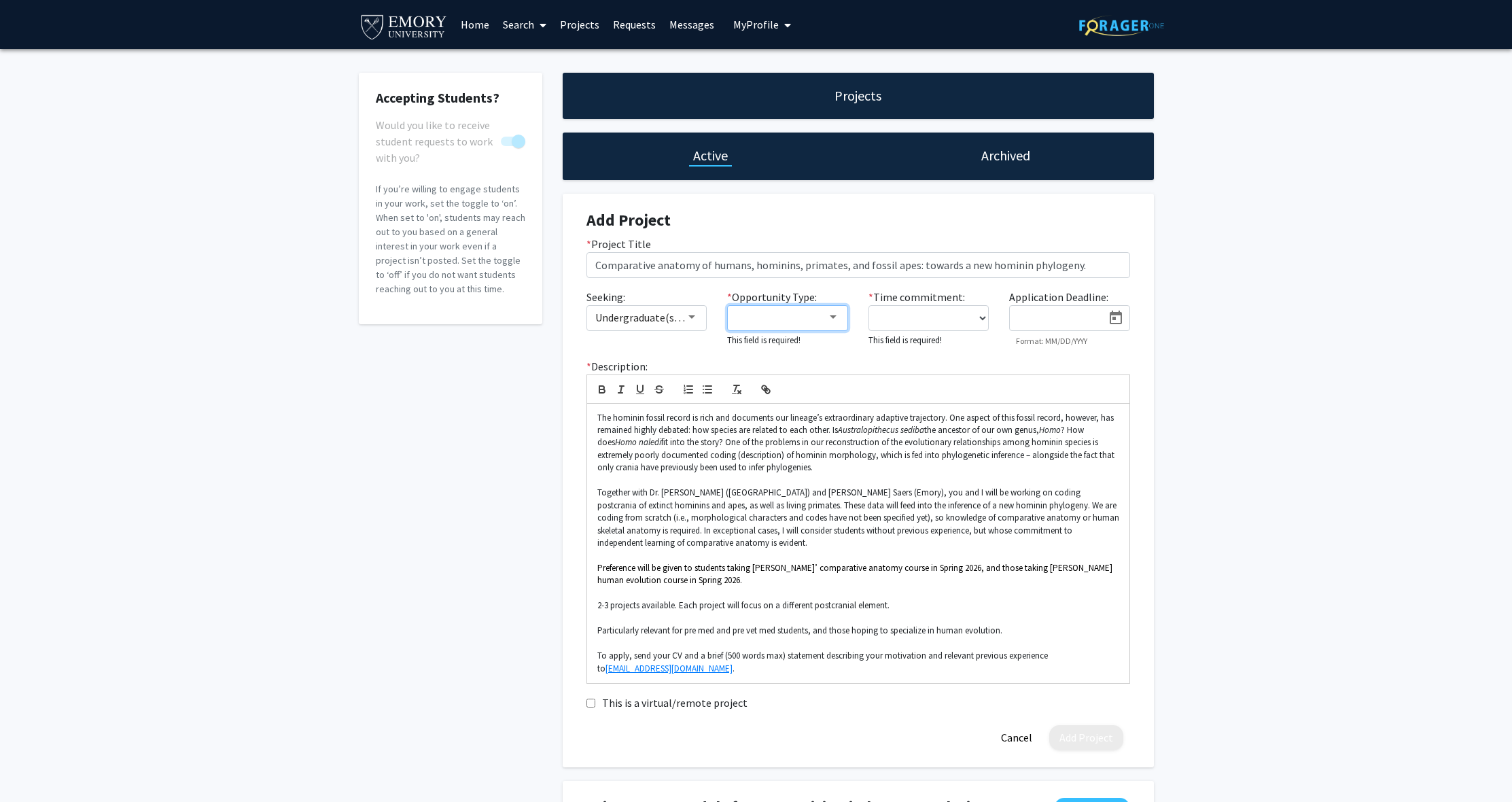
click at [811, 321] on div at bounding box center [781, 317] width 91 height 16
click at [728, 318] on mat-pseudo-checkbox at bounding box center [725, 318] width 11 height 11
click at [722, 349] on mat-pseudo-checkbox at bounding box center [725, 351] width 11 height 11
click at [722, 379] on mat-pseudo-checkbox at bounding box center [725, 384] width 11 height 11
click at [926, 323] on div at bounding box center [756, 401] width 1512 height 802
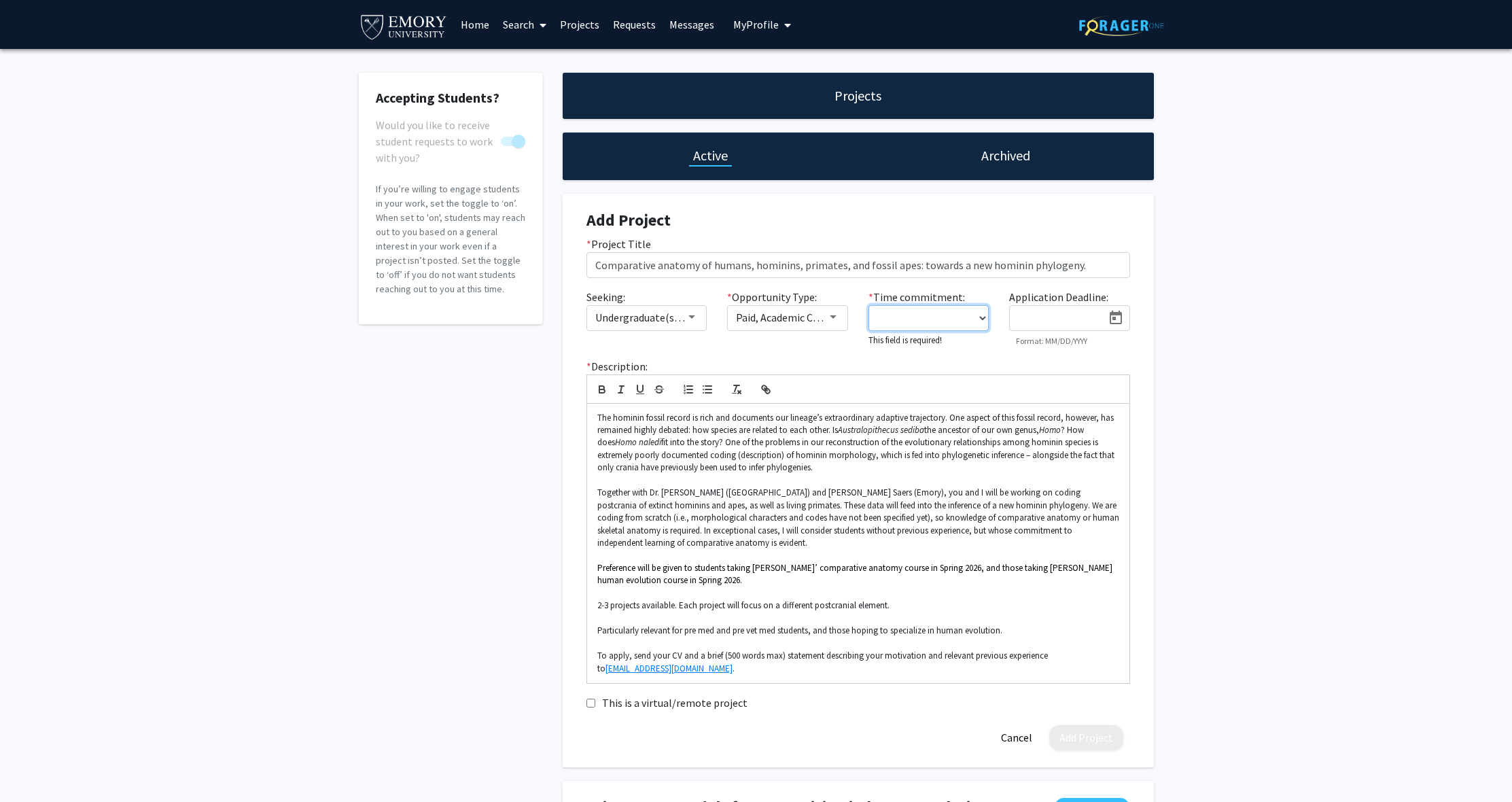
select select "5 - 10"
click at [1117, 321] on icon "Open calendar" at bounding box center [1116, 318] width 16 height 16
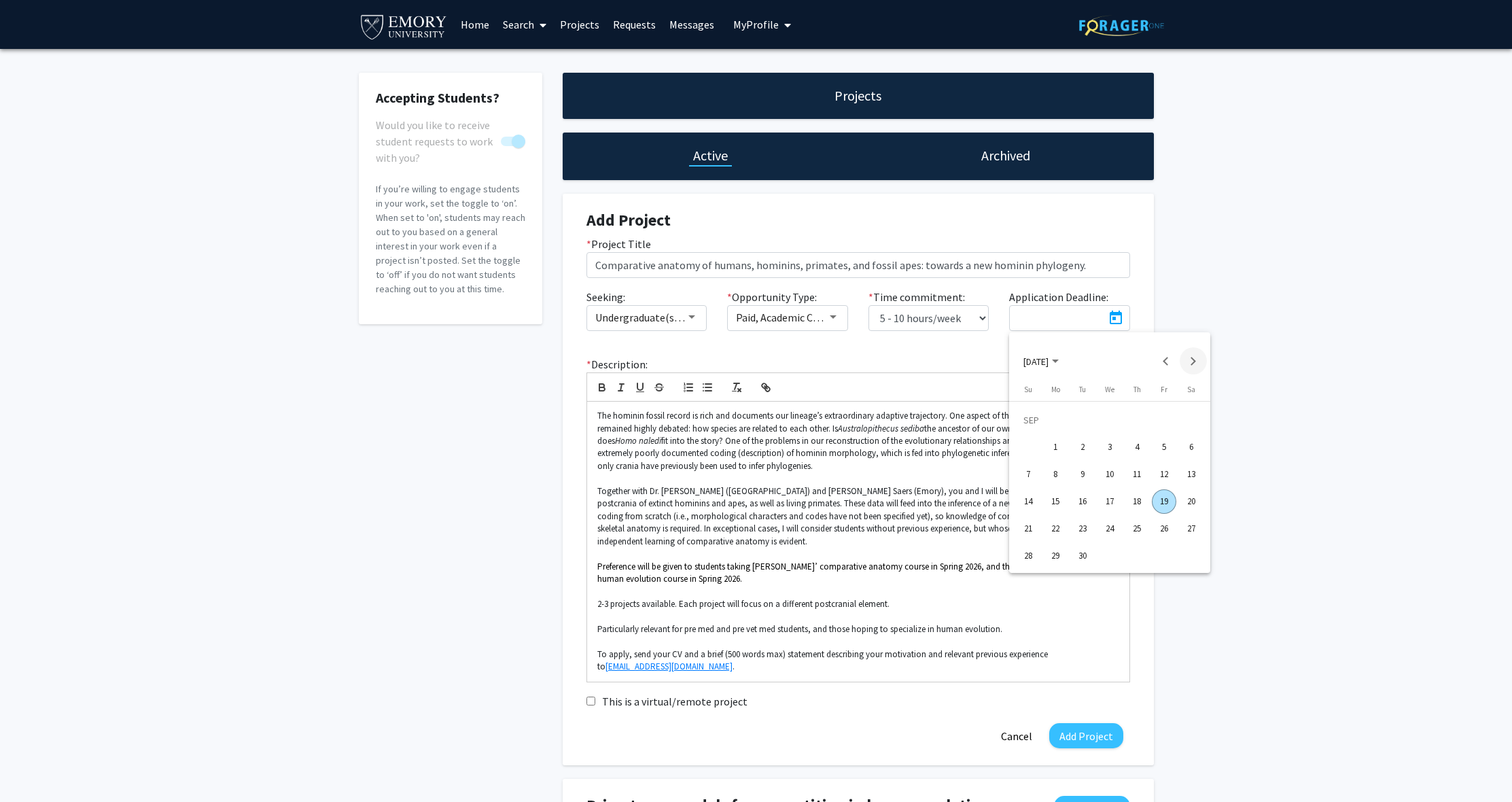
click at [1200, 356] on button "Next month" at bounding box center [1193, 361] width 27 height 27
click at [1170, 522] on div "31" at bounding box center [1164, 529] width 25 height 25
type input "[DATE]"
click at [1258, 492] on div "Accepting Students? Would you like to receive student requests to work with you…" at bounding box center [756, 784] width 1512 height 1469
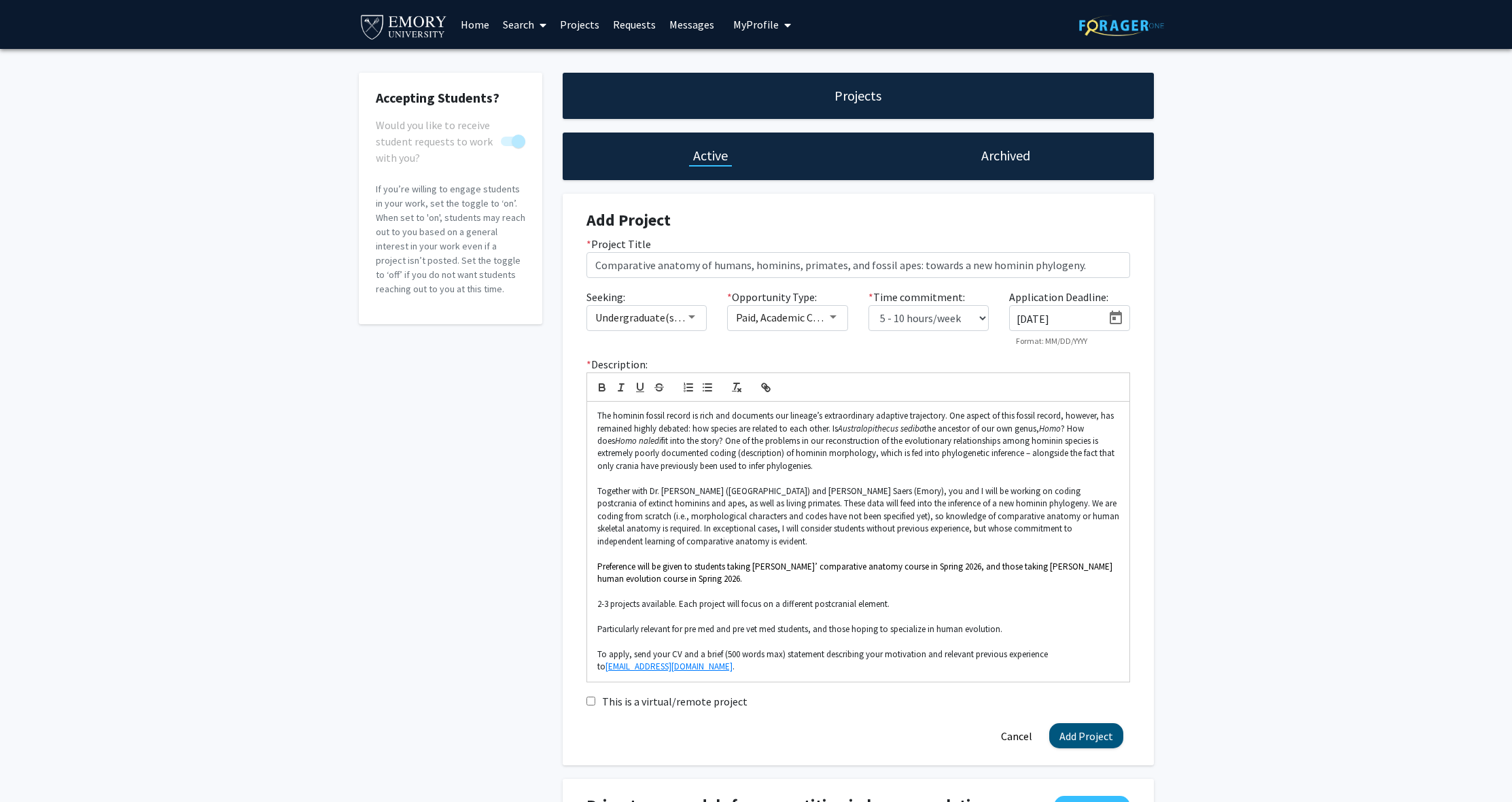
click at [1083, 738] on button "Add Project" at bounding box center [1086, 735] width 74 height 25
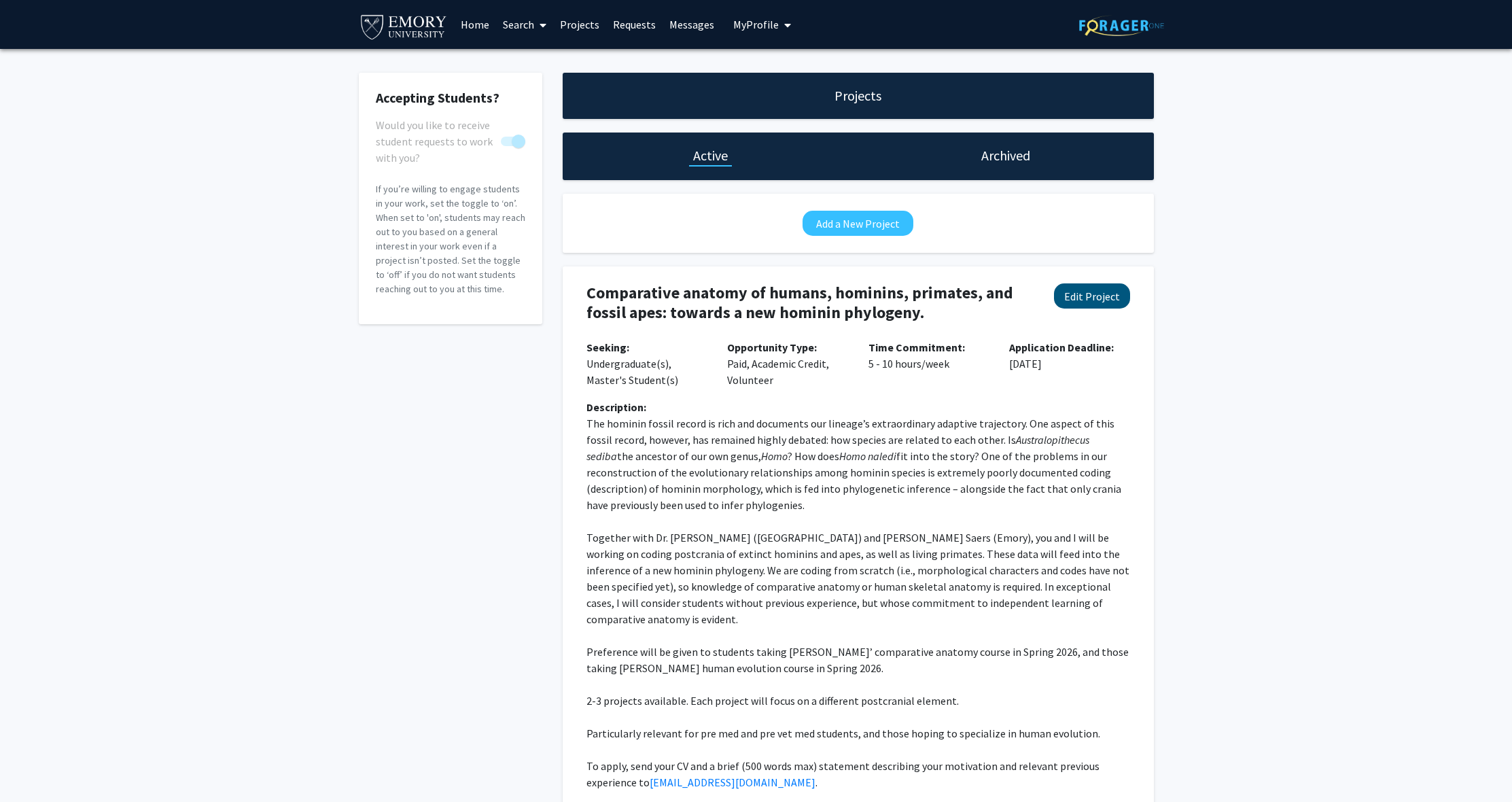
click at [1108, 302] on button "Edit Project" at bounding box center [1092, 296] width 76 height 25
select select "5 - 10"
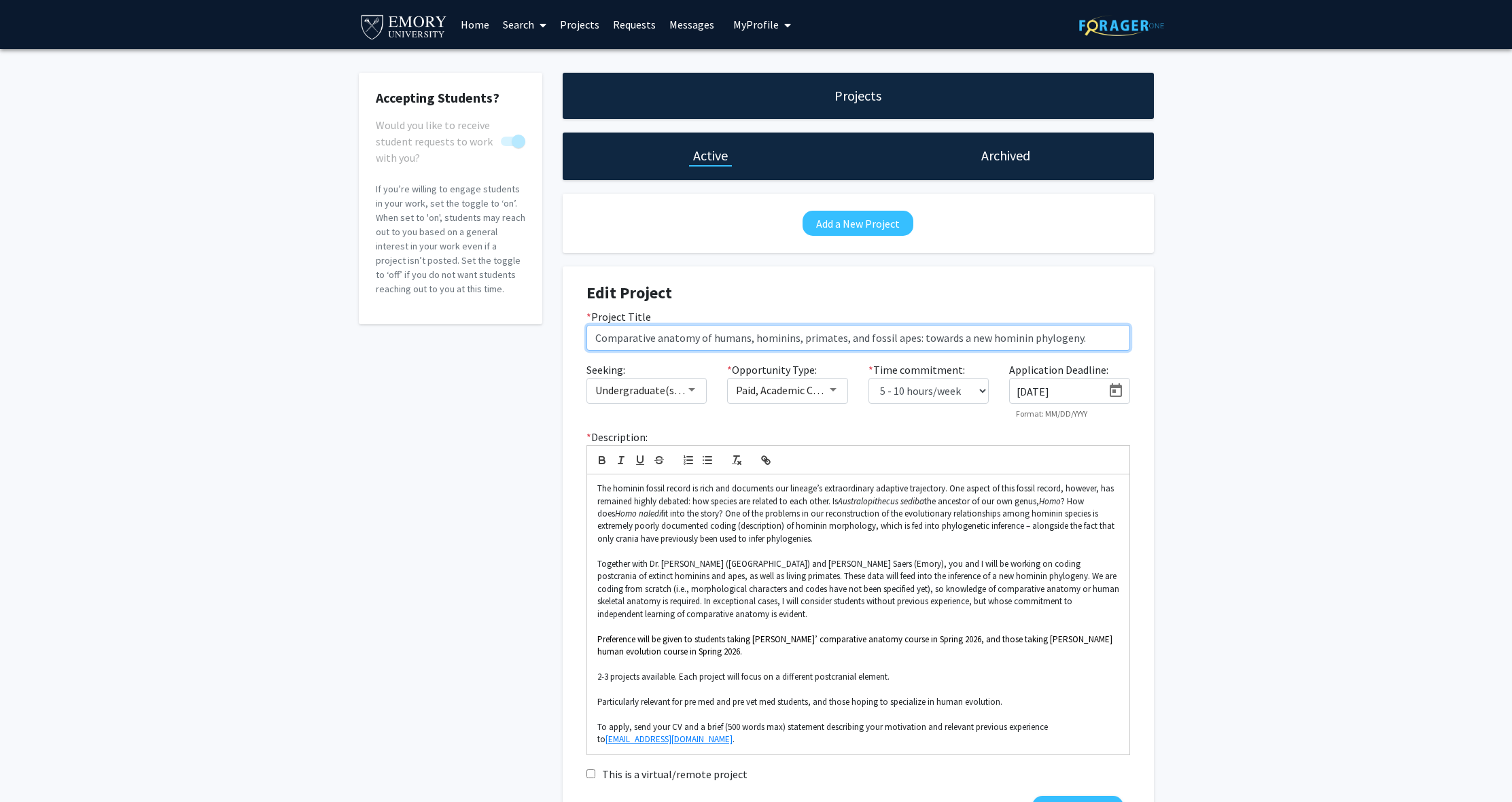
click at [1091, 336] on input "Comparative anatomy of humans, hominins, primates, and fossil apes: towards a n…" at bounding box center [858, 338] width 543 height 26
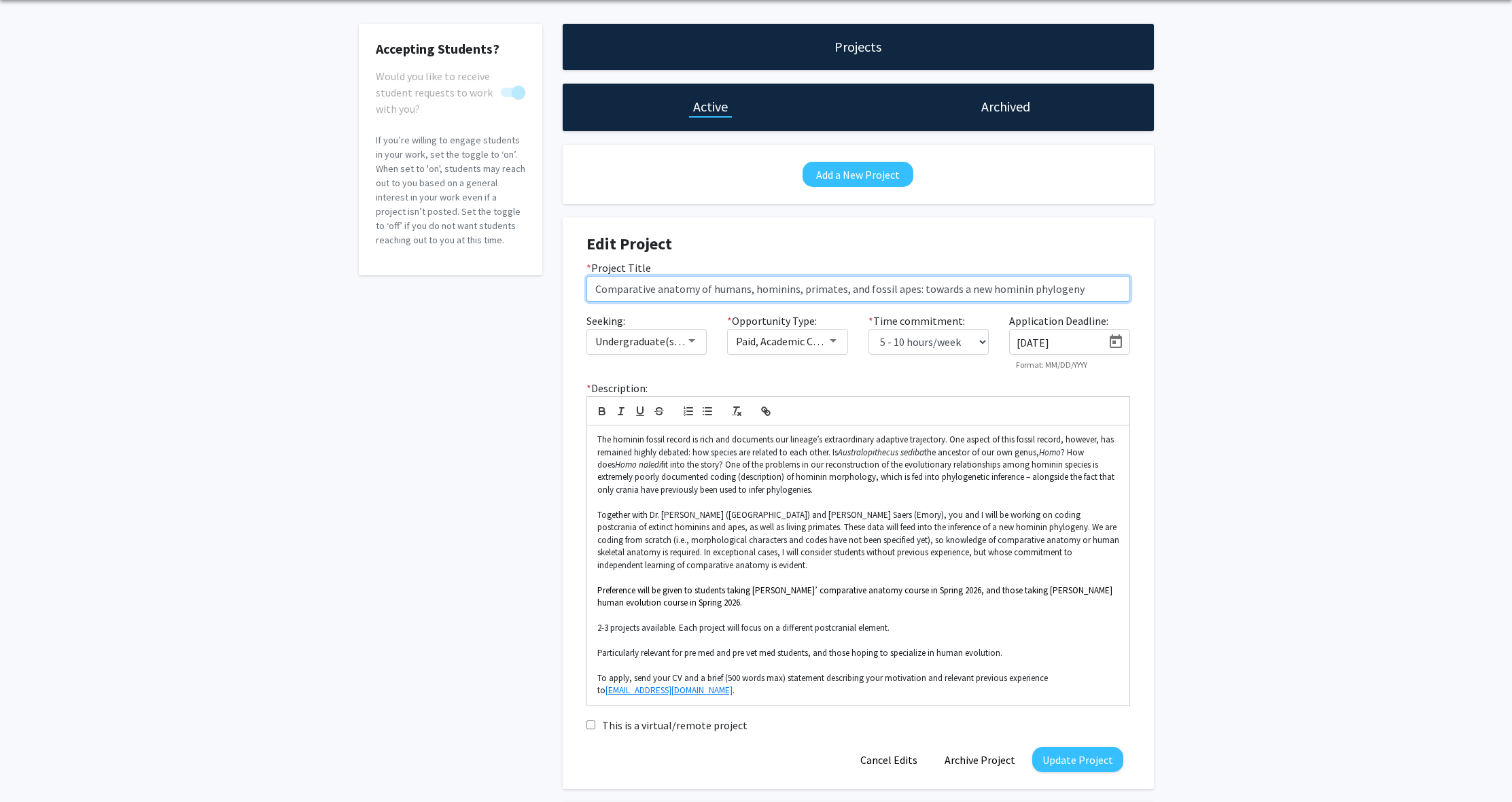
scroll to position [78, 0]
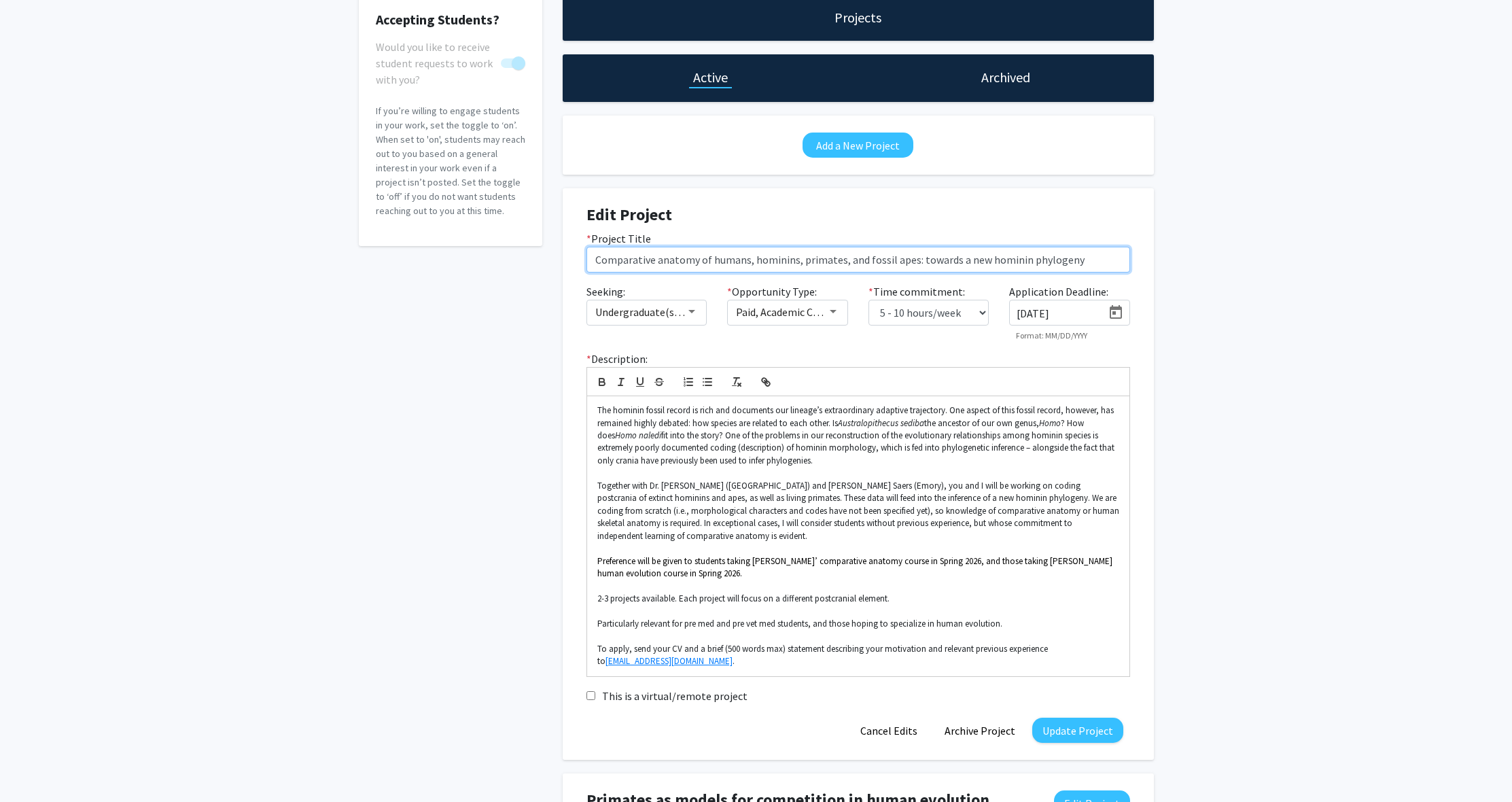
type input "Comparative anatomy of humans, hominins, primates, and fossil apes: towards a n…"
click at [1096, 739] on div "Edit Project * Project Title Comparative anatomy of humans, hominins, primates,…" at bounding box center [858, 474] width 571 height 571
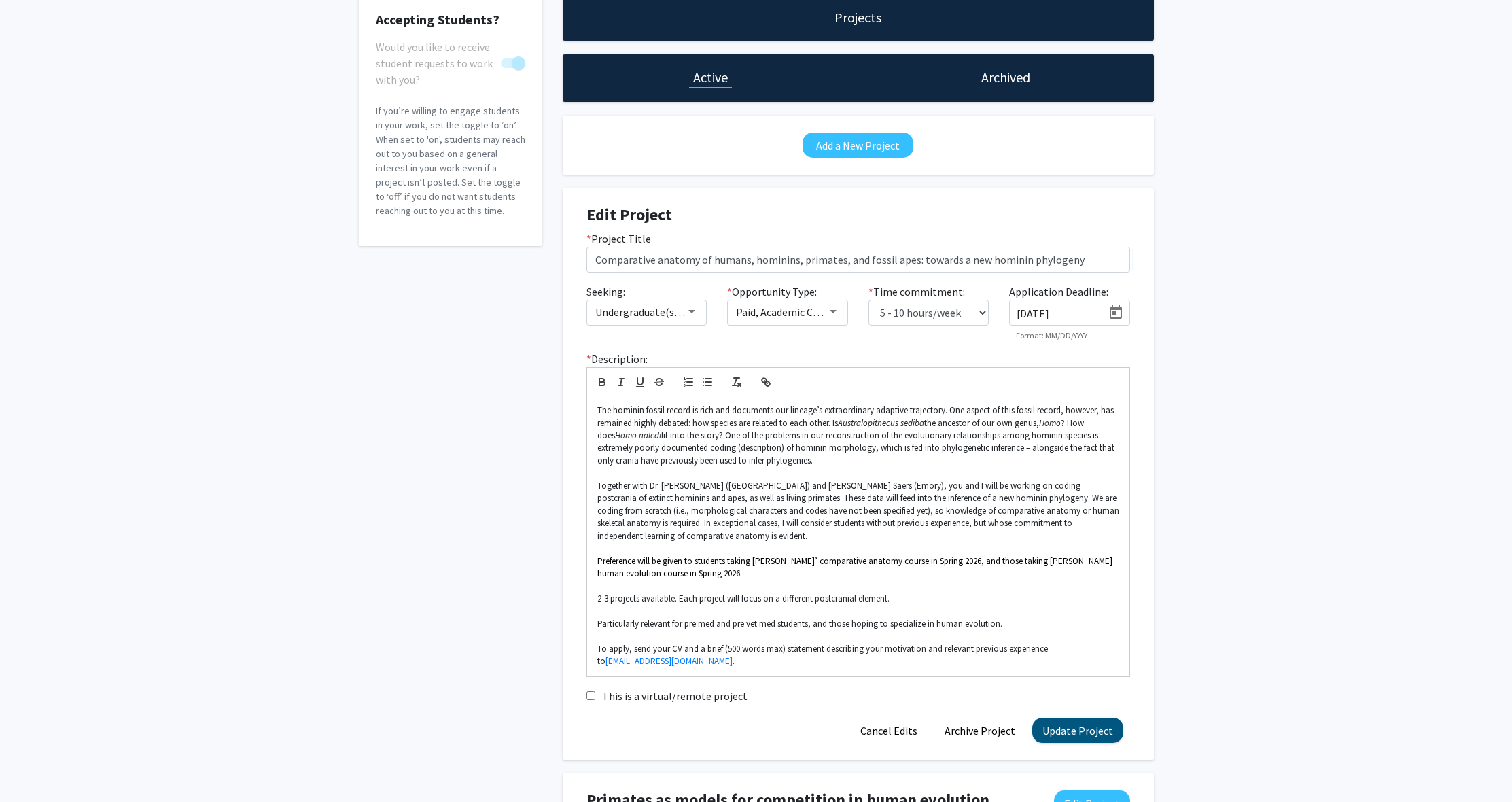
click at [1095, 726] on button "Update Project" at bounding box center [1078, 730] width 91 height 25
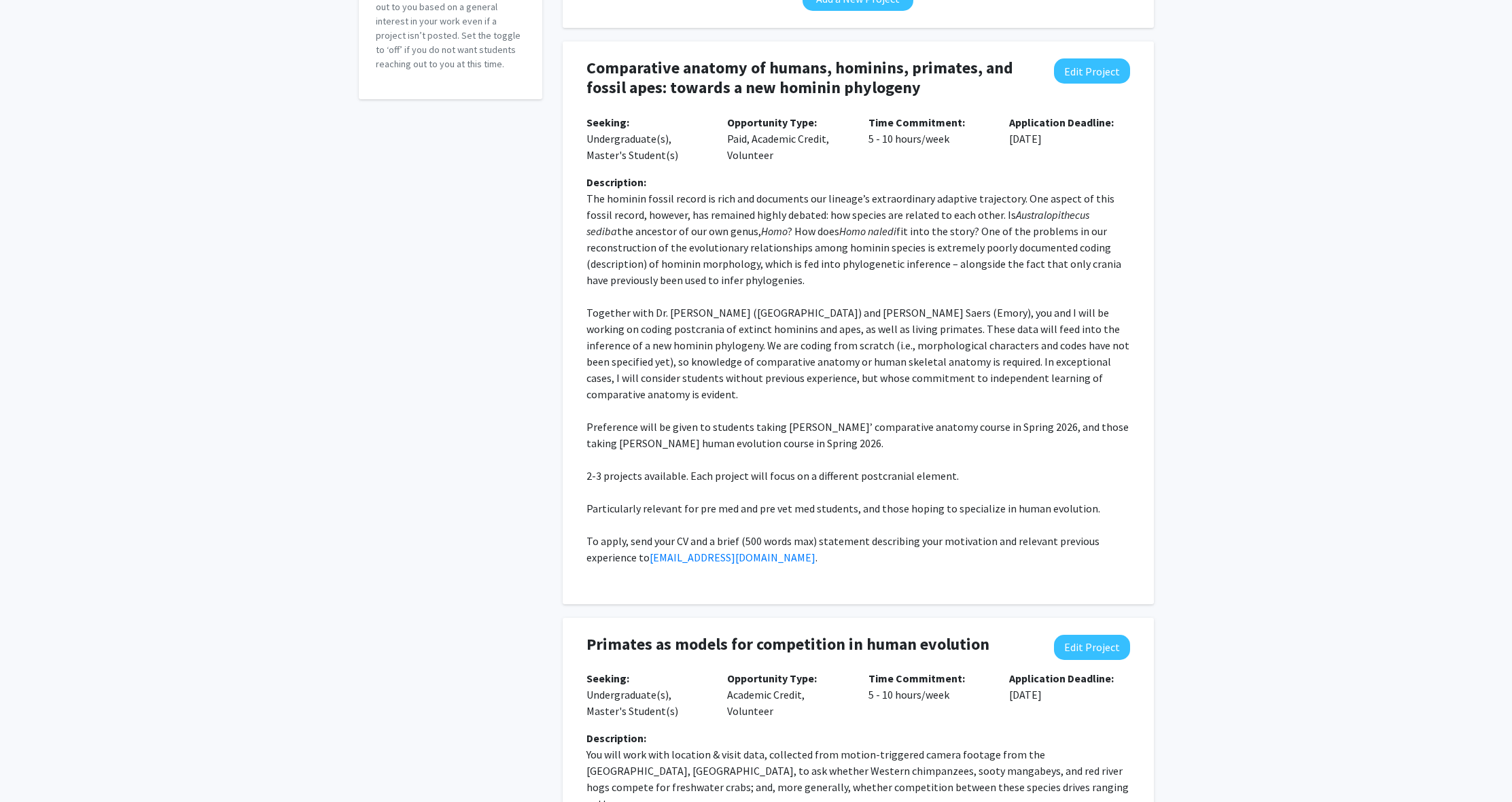
scroll to position [0, 0]
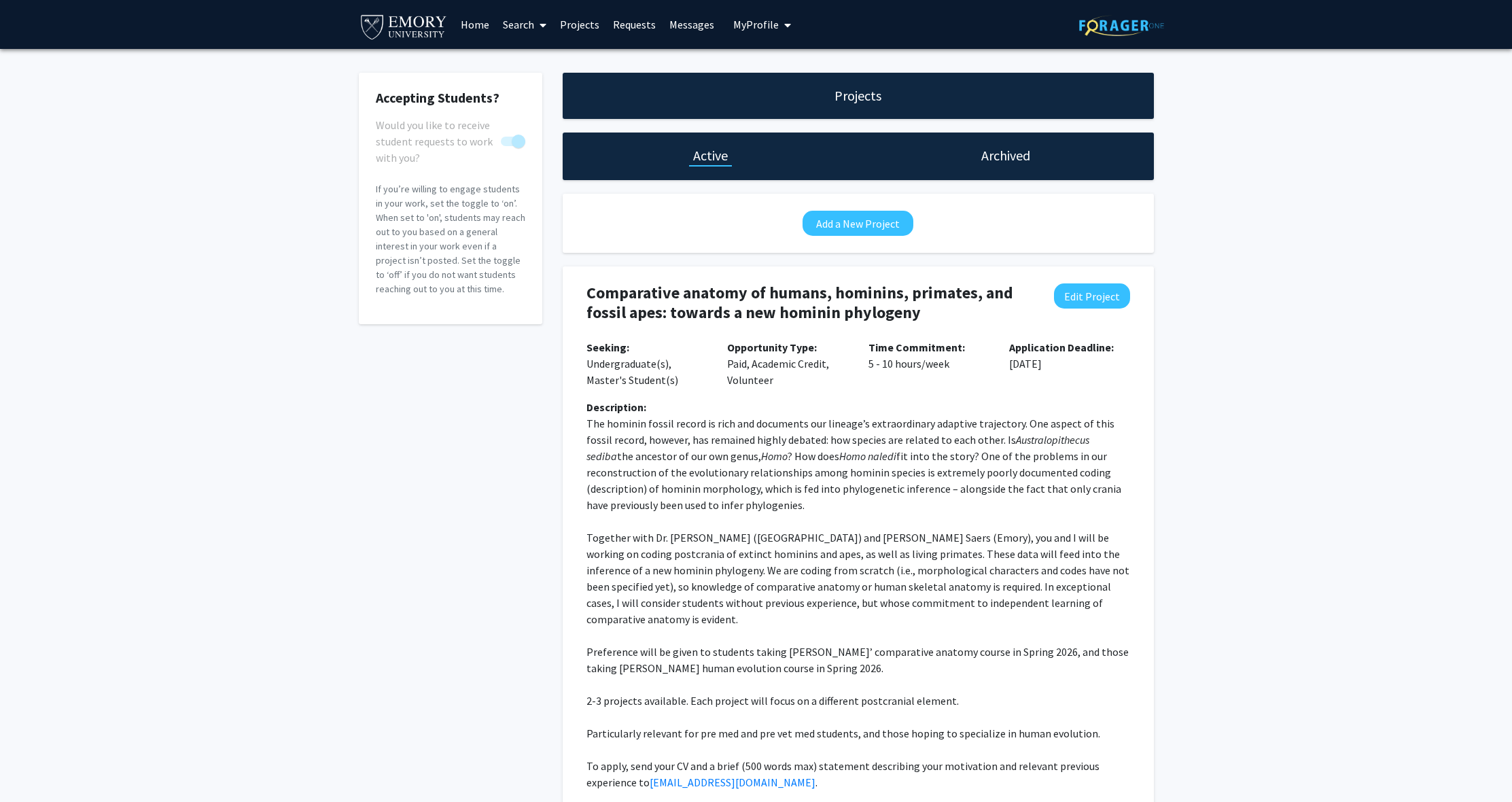
click at [766, 29] on span "My Profile" at bounding box center [755, 25] width 46 height 14
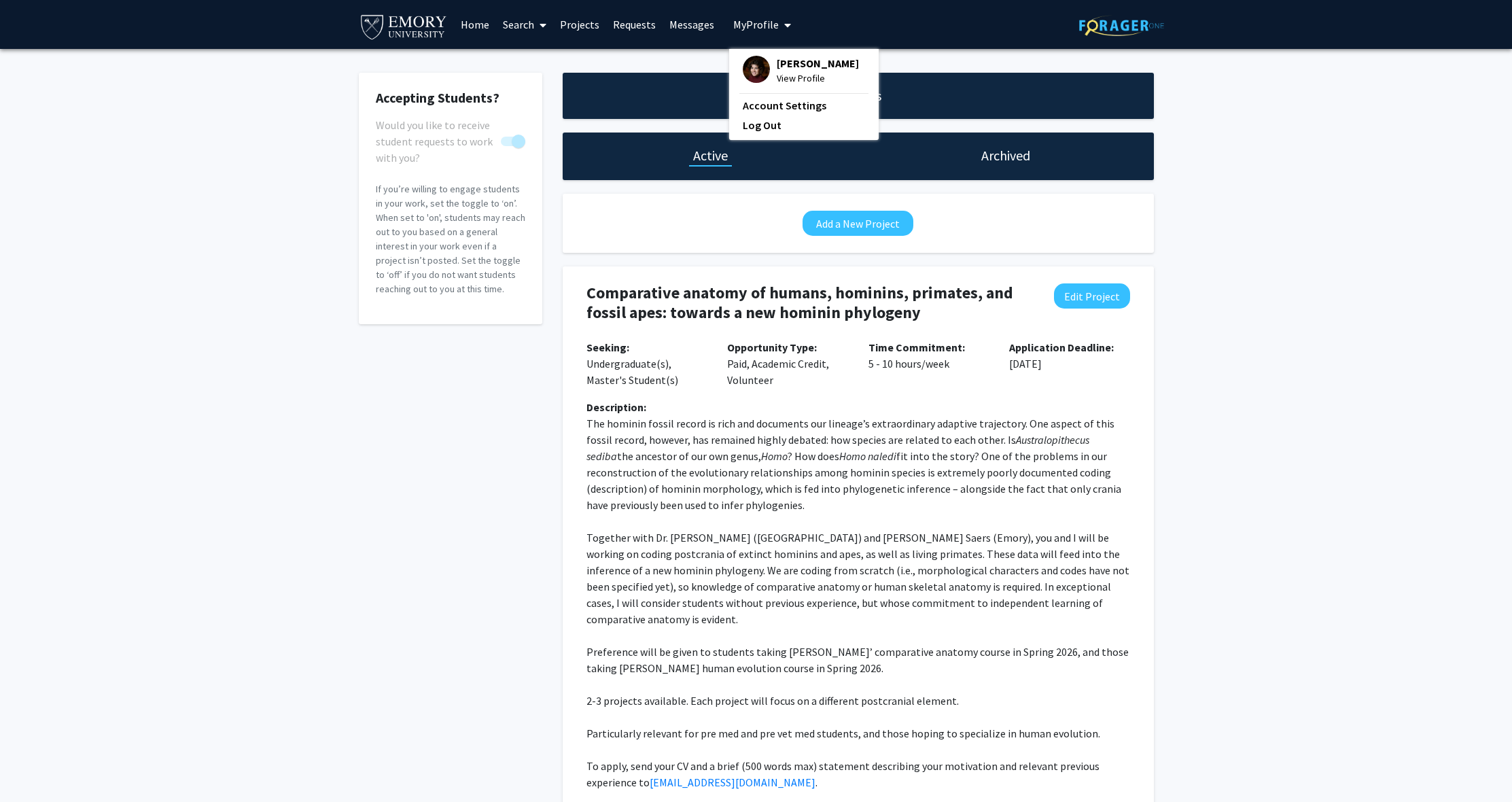
click at [795, 86] on span "View Profile" at bounding box center [817, 78] width 82 height 15
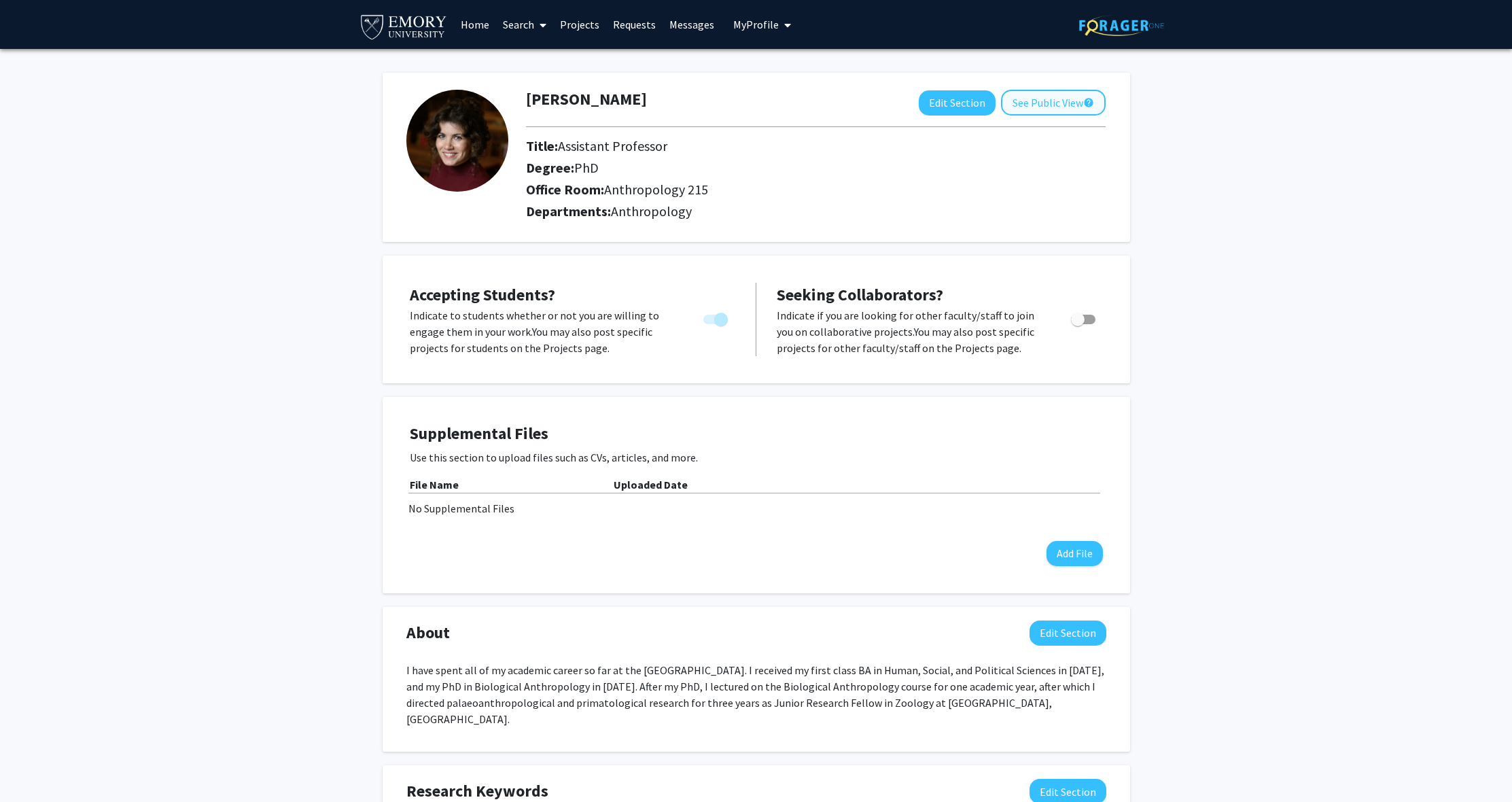
click at [1060, 103] on button "See Public View help" at bounding box center [1053, 103] width 104 height 26
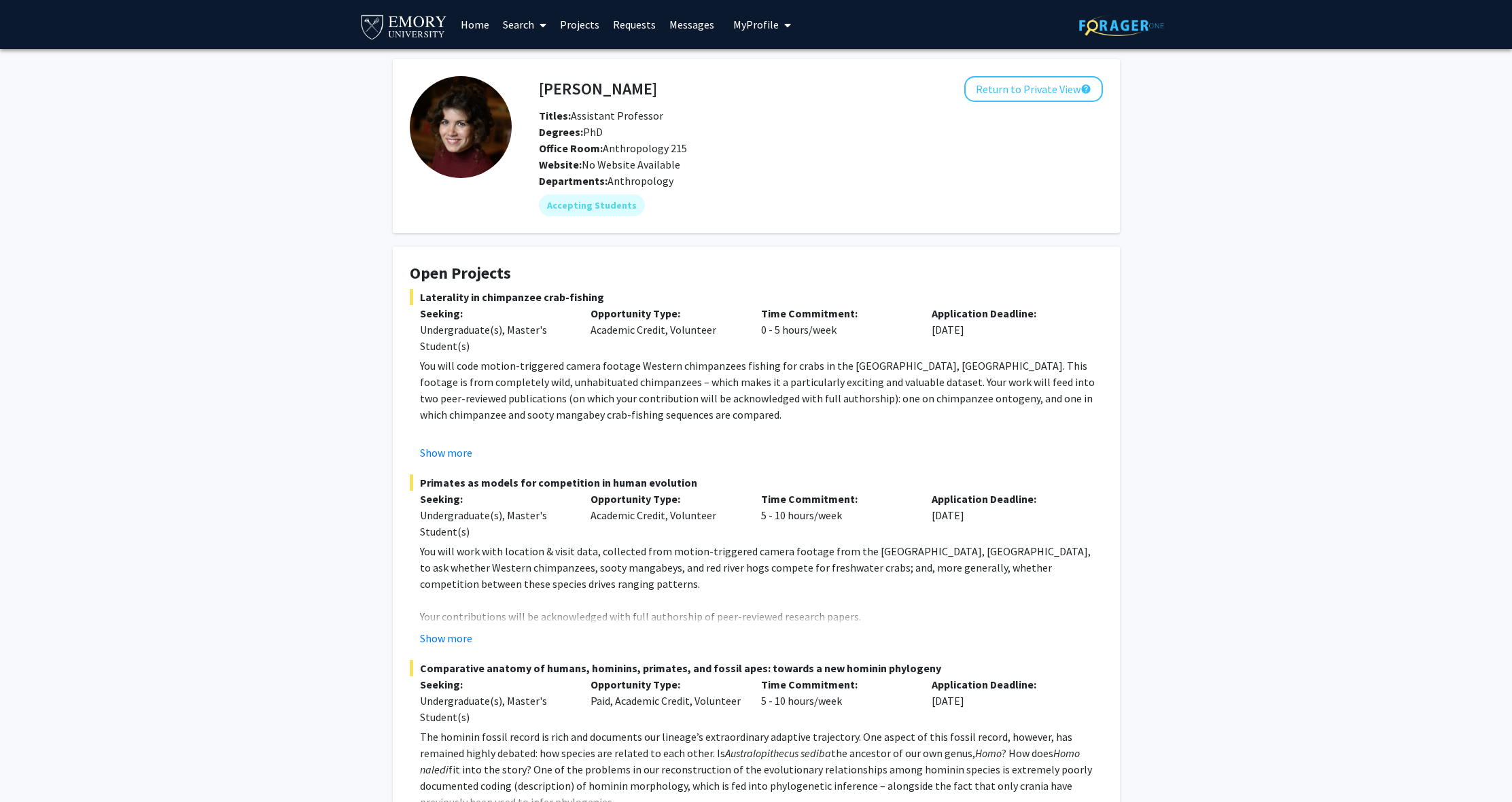
click at [509, 27] on link "Search" at bounding box center [525, 25] width 57 height 48
click at [538, 65] on span "Faculty/Staff" at bounding box center [546, 63] width 100 height 27
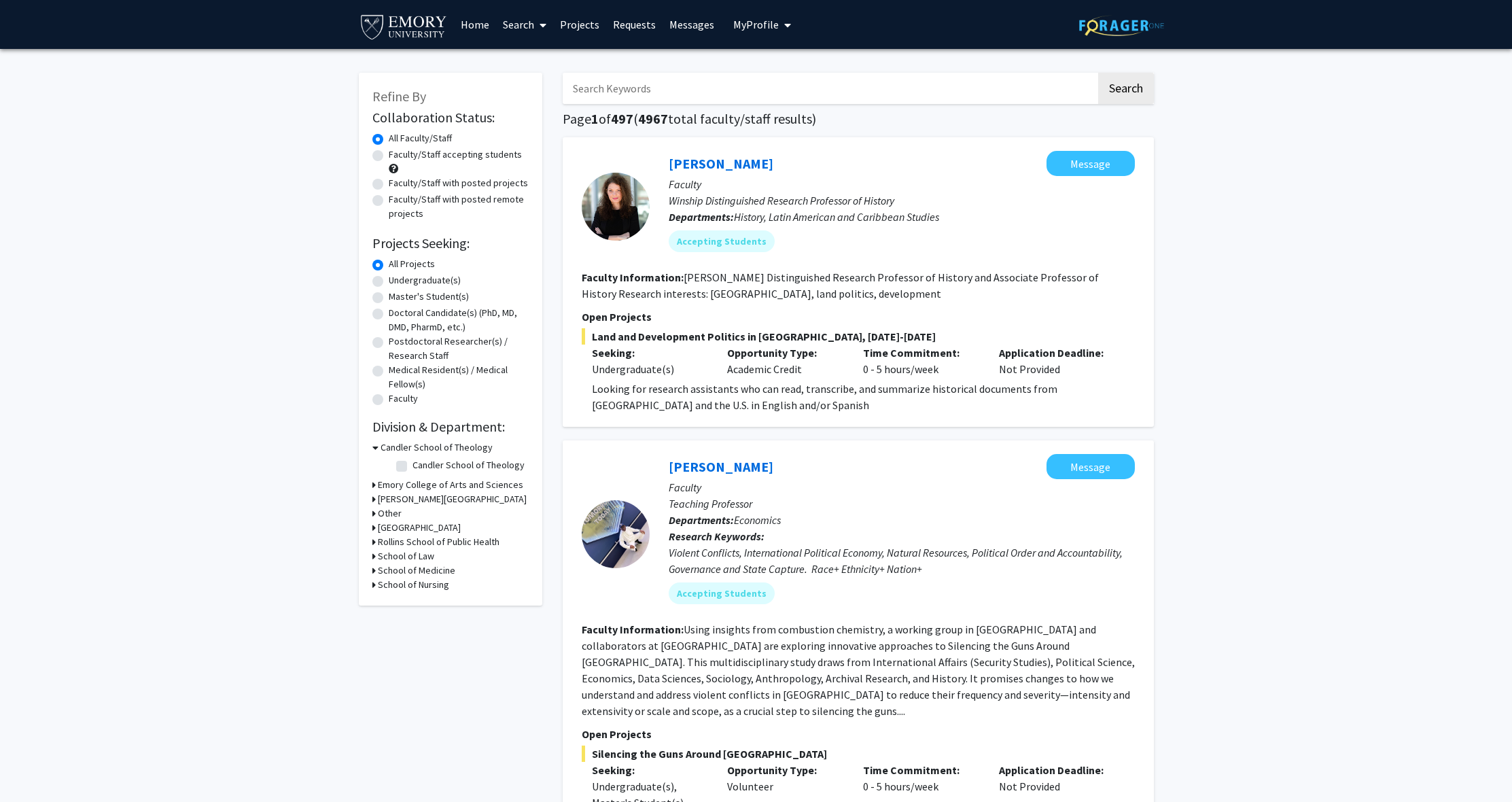
click at [389, 160] on label "Faculty/Staff accepting students" at bounding box center [455, 154] width 133 height 14
click at [389, 156] on input "Faculty/Staff accepting students" at bounding box center [393, 151] width 9 height 9
radio input "true"
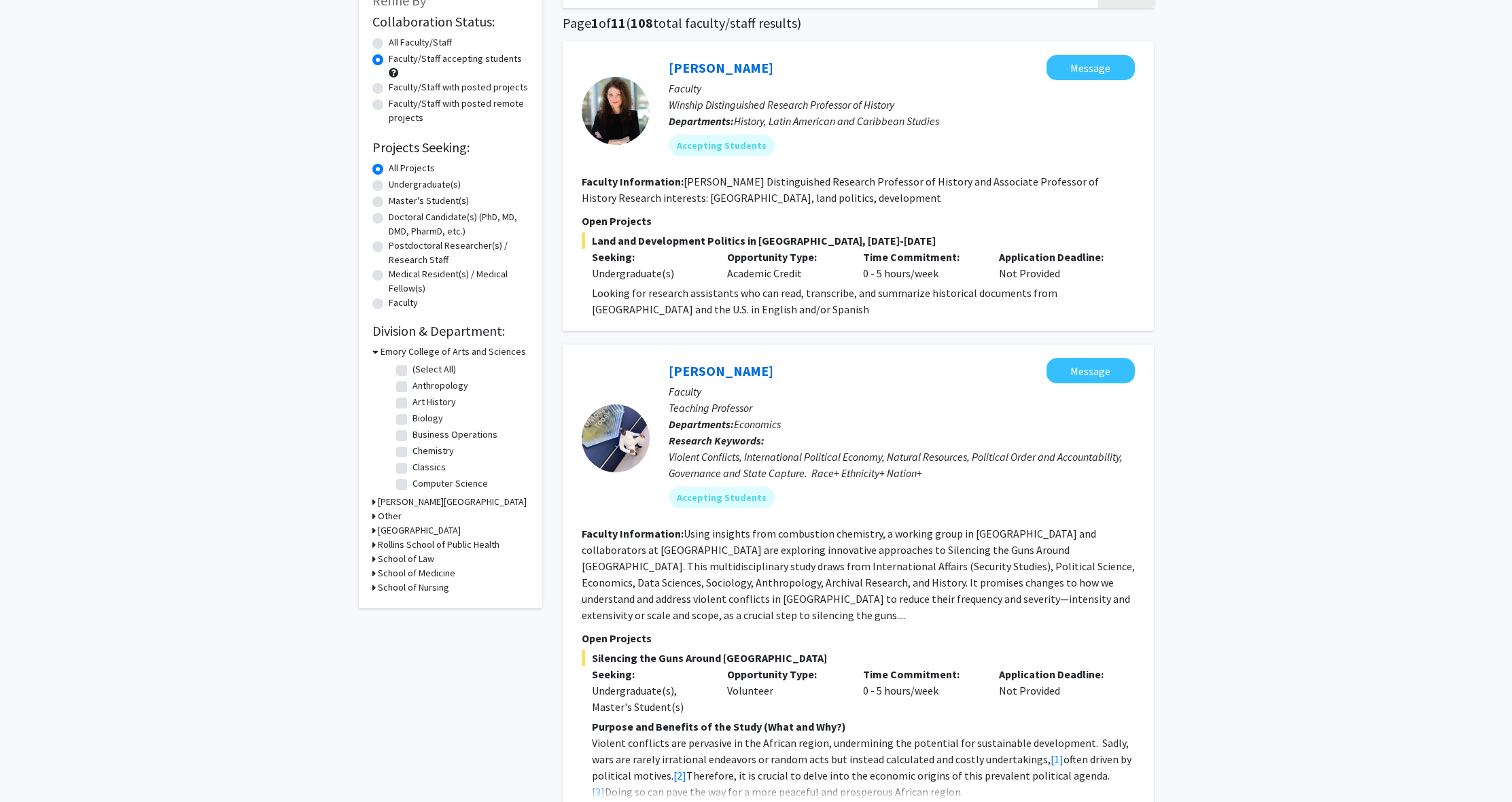
scroll to position [99, 0]
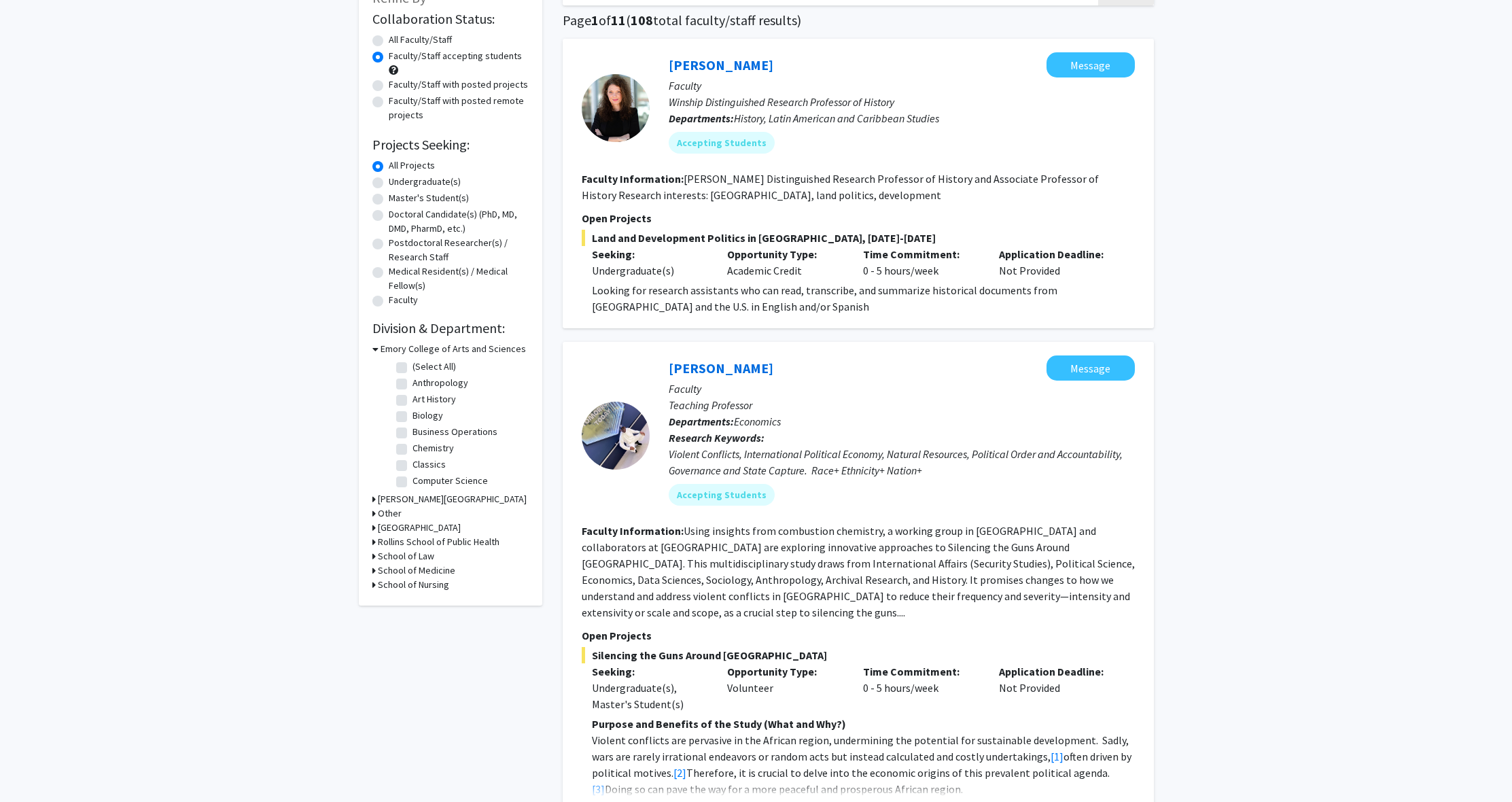
click at [408, 381] on fg-checkbox "Anthropology Anthropology" at bounding box center [460, 384] width 129 height 16
click at [412, 384] on label "Anthropology" at bounding box center [440, 383] width 56 height 14
click at [412, 384] on input "Anthropology" at bounding box center [417, 380] width 9 height 9
checkbox input "true"
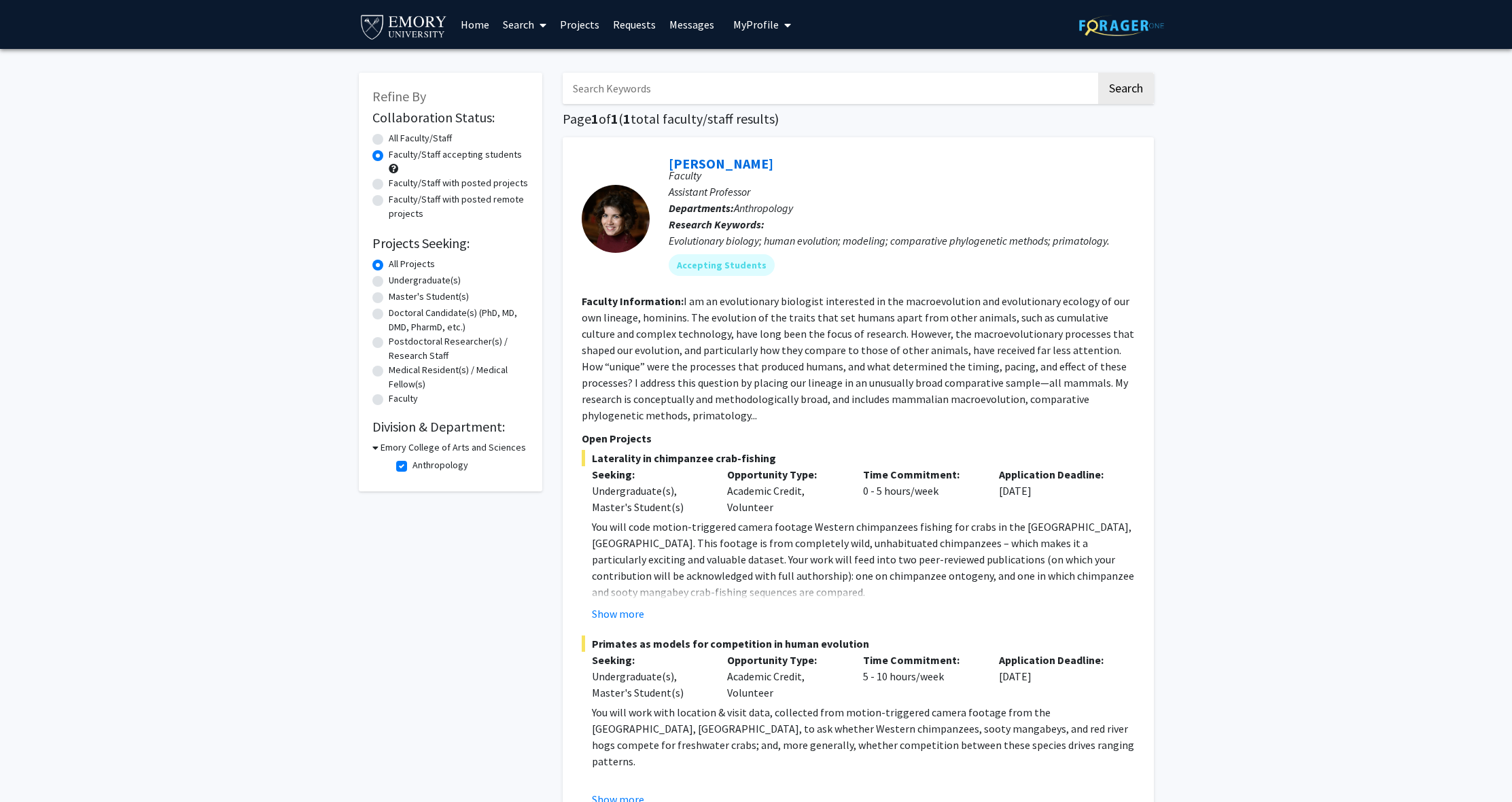
click at [412, 470] on label "Anthropology" at bounding box center [440, 465] width 56 height 14
click at [412, 467] on input "Anthropology" at bounding box center [417, 462] width 9 height 9
checkbox input "false"
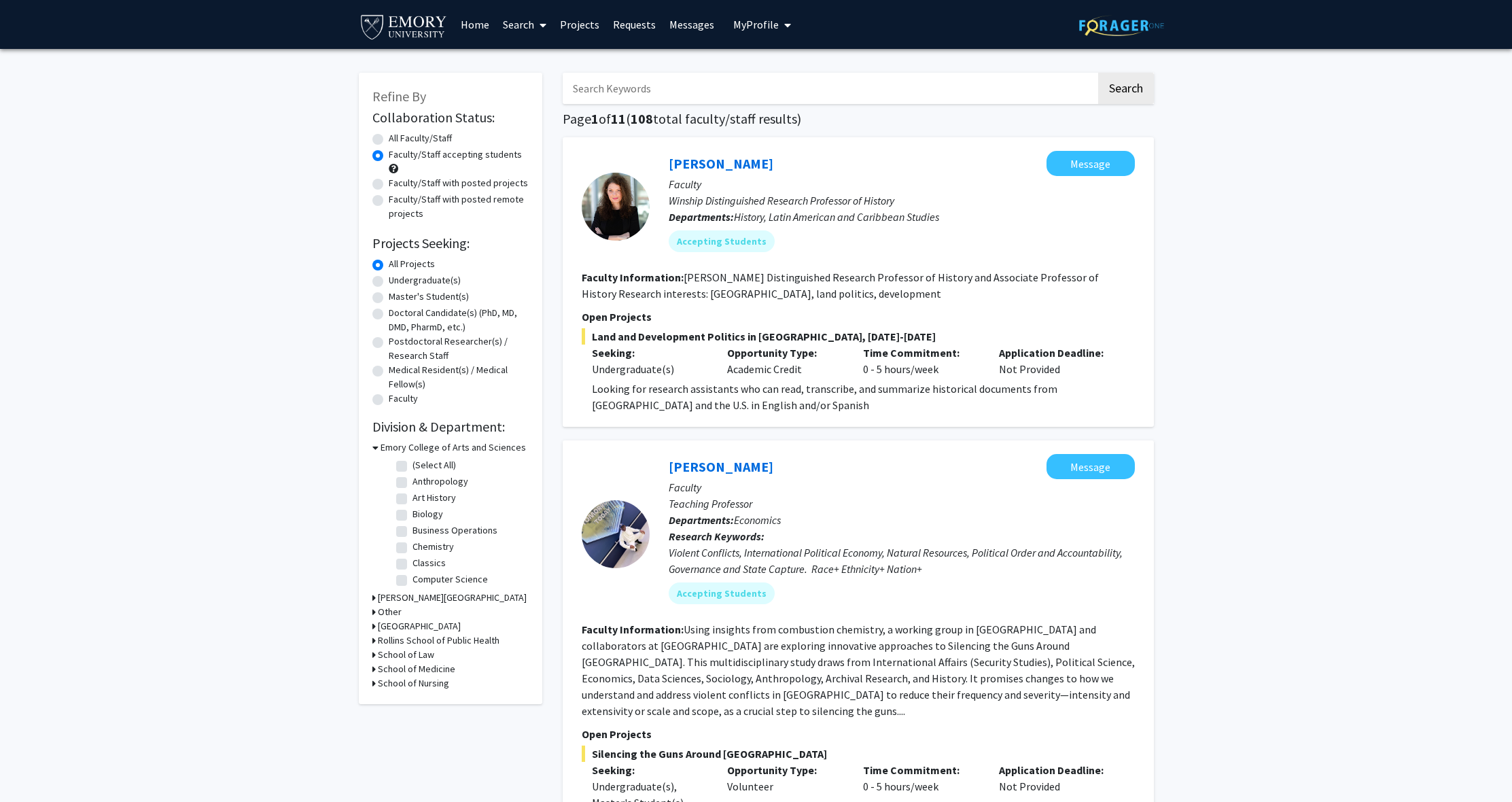
scroll to position [47, 0]
click at [412, 470] on label "Biology" at bounding box center [427, 467] width 31 height 14
click at [412, 469] on input "Biology" at bounding box center [417, 464] width 9 height 9
checkbox input "true"
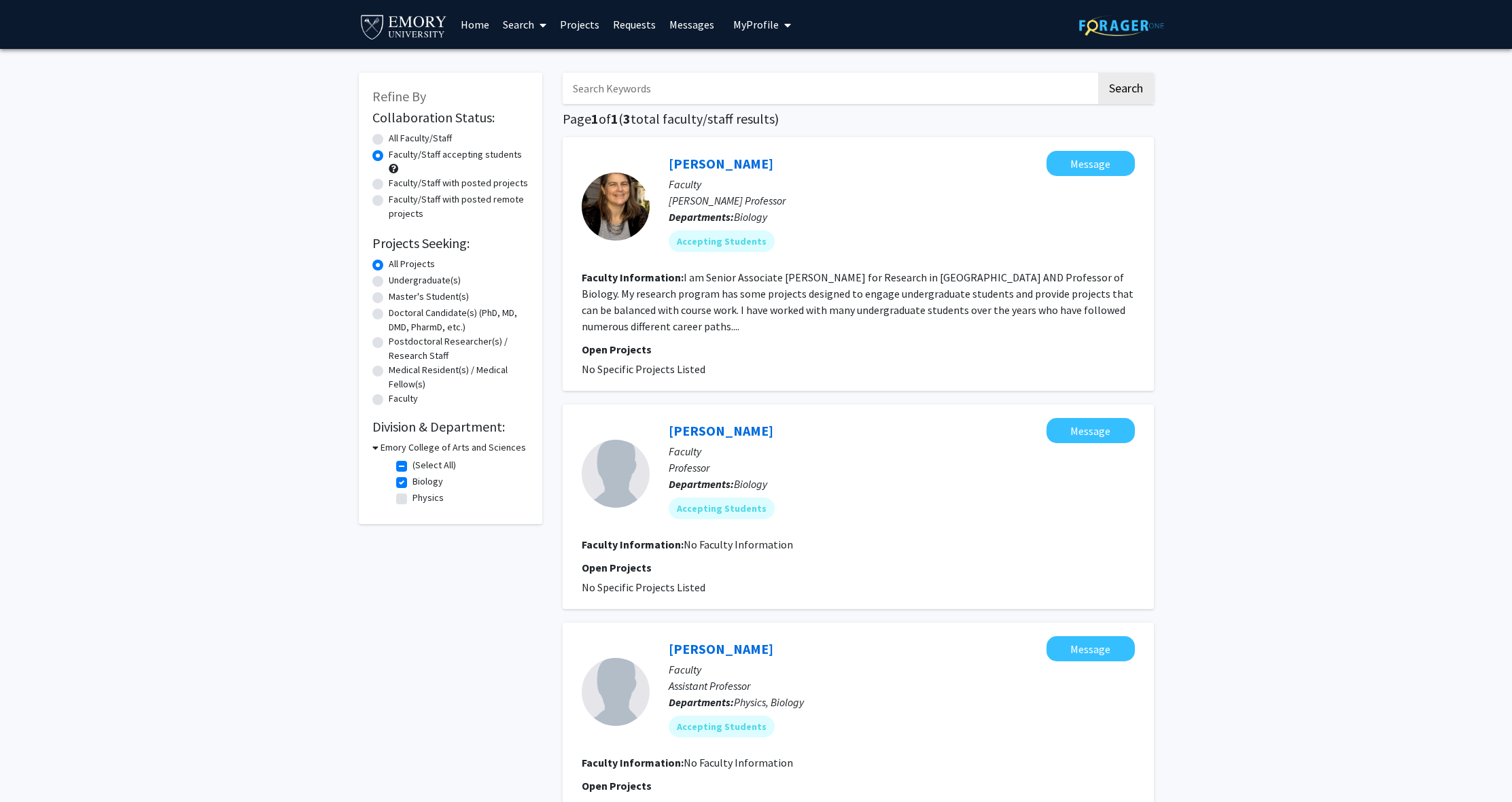
click at [389, 183] on label "Faculty/Staff with posted projects" at bounding box center [458, 183] width 139 height 14
click at [389, 183] on input "Faculty/Staff with posted projects" at bounding box center [393, 180] width 9 height 9
radio input "true"
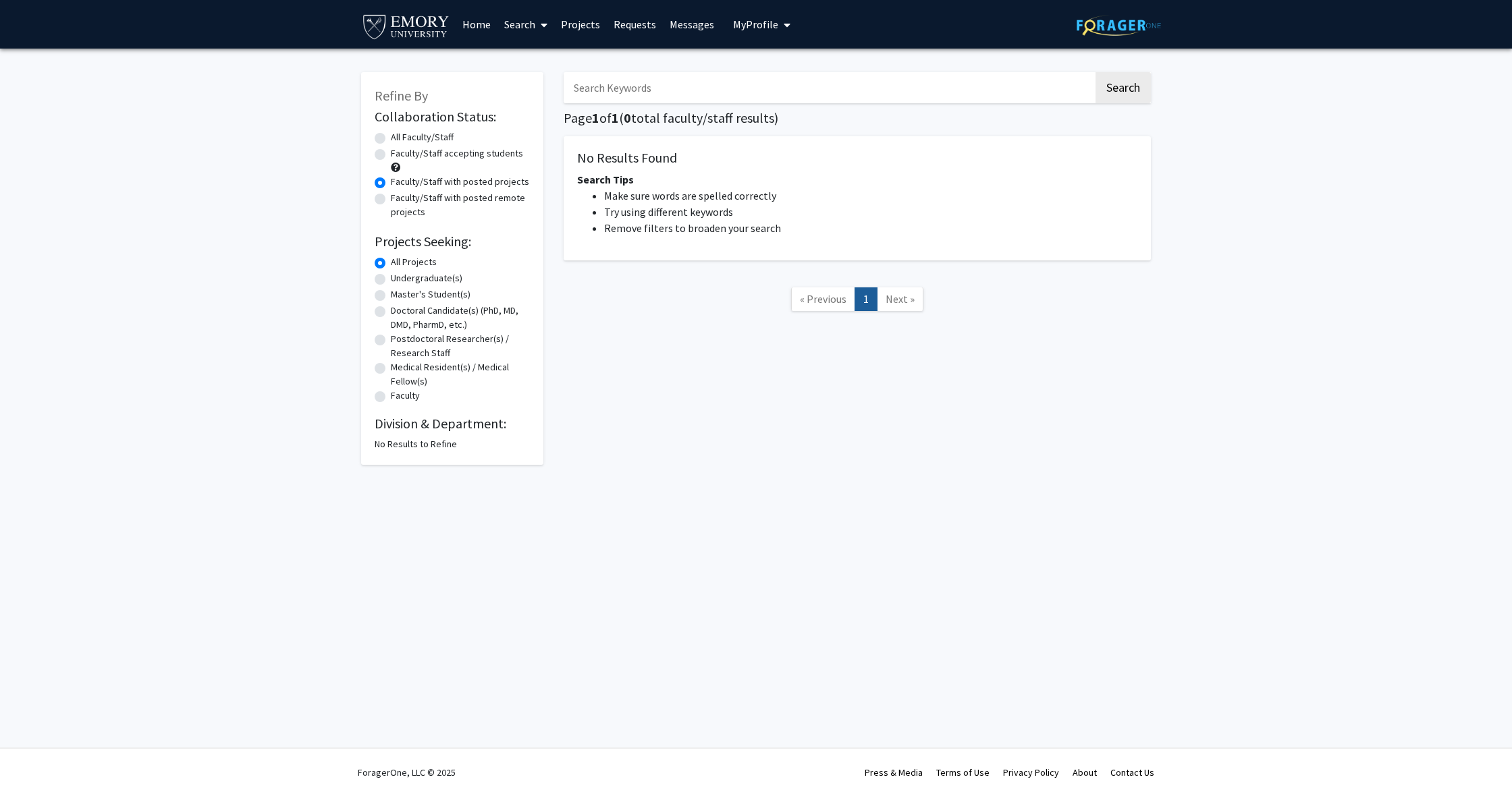
click at [391, 136] on label "All Faculty/Staff" at bounding box center [422, 137] width 63 height 14
click at [391, 136] on input "All Faculty/Staff" at bounding box center [395, 134] width 9 height 9
radio input "true"
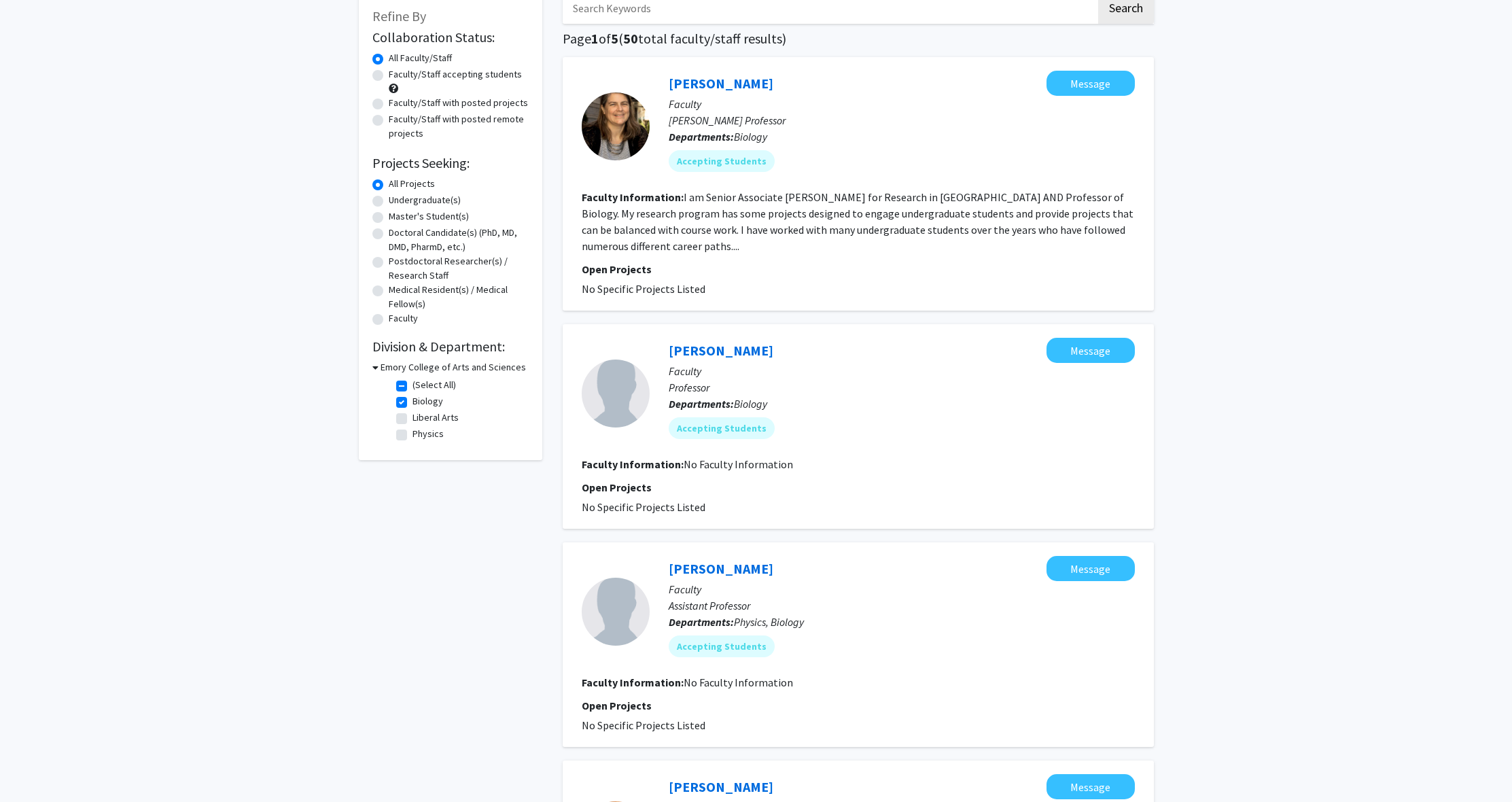
scroll to position [121, 0]
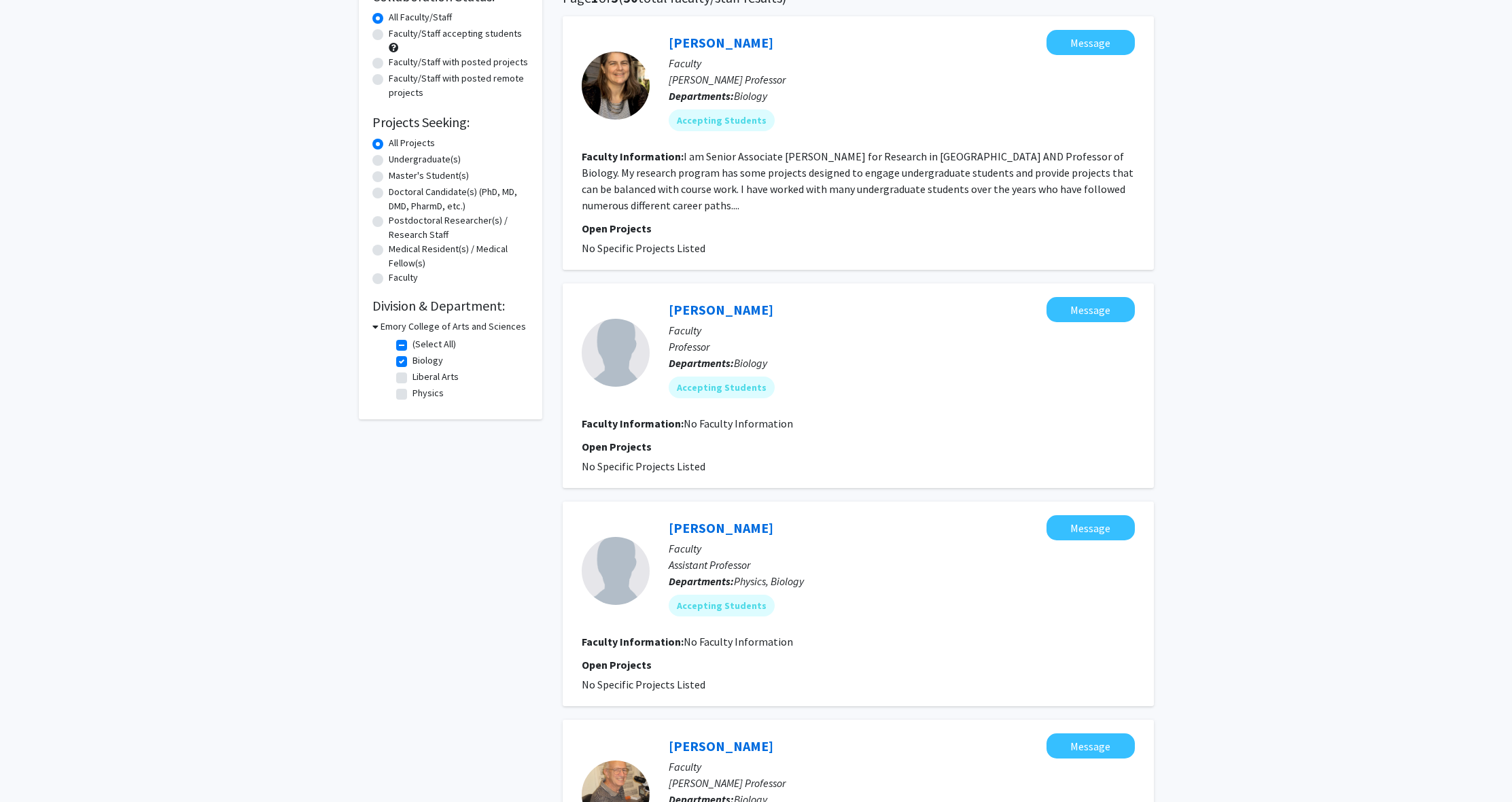
click at [412, 344] on label "(Select All)" at bounding box center [434, 344] width 44 height 14
click at [412, 344] on input "(Select All)" at bounding box center [417, 341] width 9 height 9
checkbox input "false"
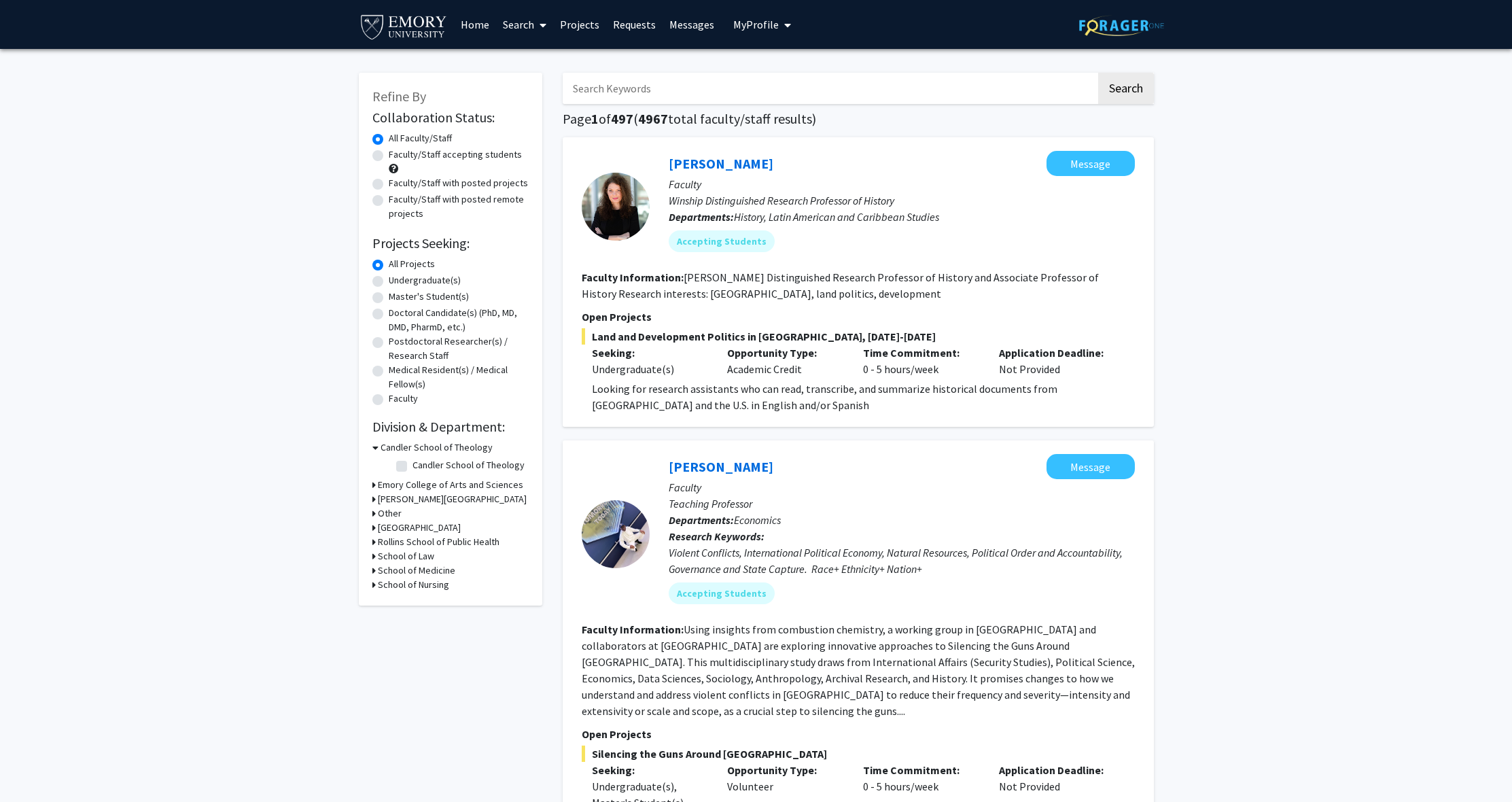
click at [389, 156] on label "Faculty/Staff accepting students" at bounding box center [455, 154] width 133 height 14
click at [389, 156] on input "Faculty/Staff accepting students" at bounding box center [393, 151] width 9 height 9
radio input "true"
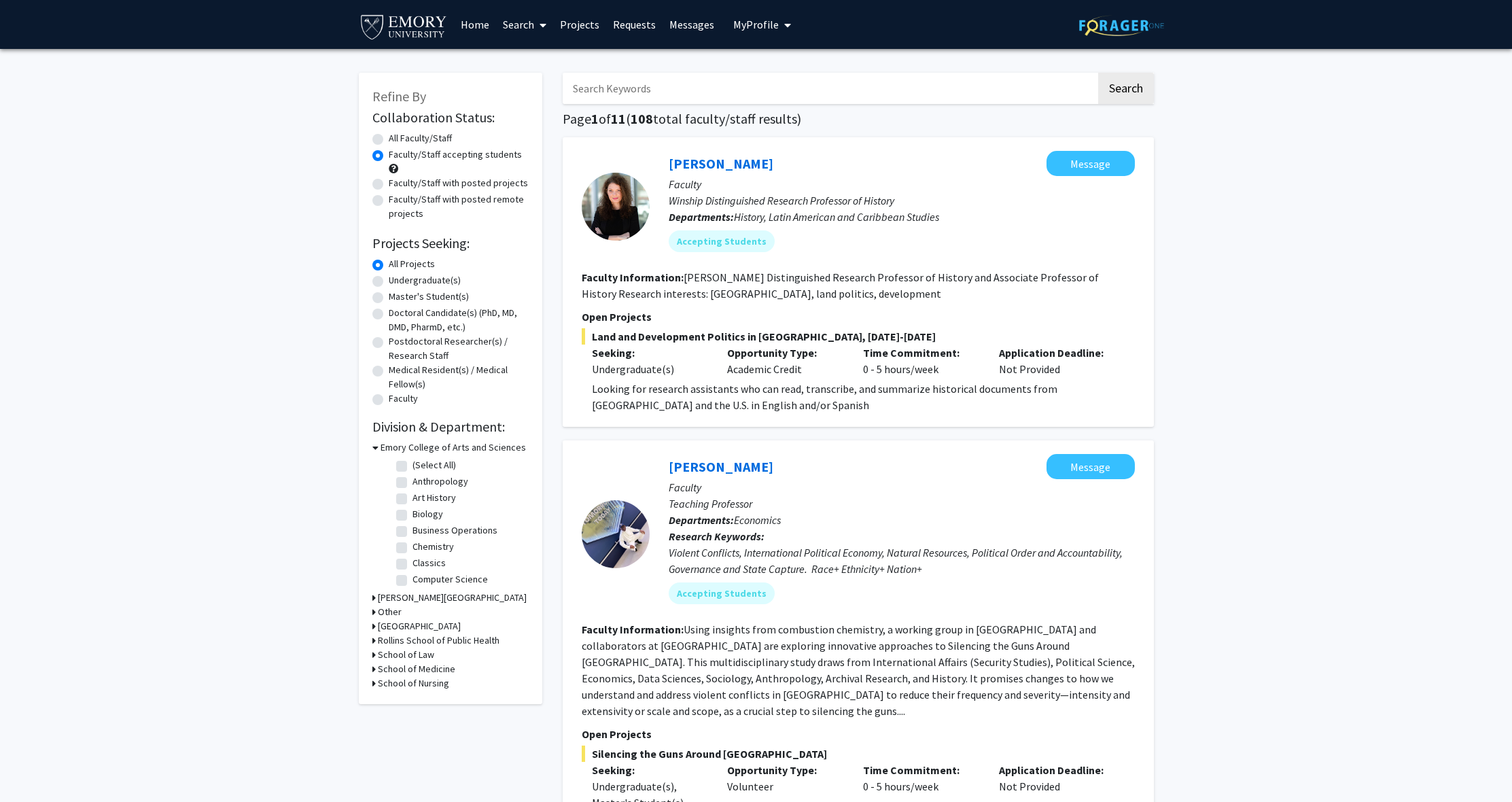
click at [384, 187] on div "Faculty/Staff with posted projects" at bounding box center [450, 184] width 156 height 16
click at [389, 187] on label "Faculty/Staff with posted projects" at bounding box center [458, 183] width 139 height 14
click at [389, 185] on input "Faculty/Staff with posted projects" at bounding box center [393, 180] width 9 height 9
radio input "true"
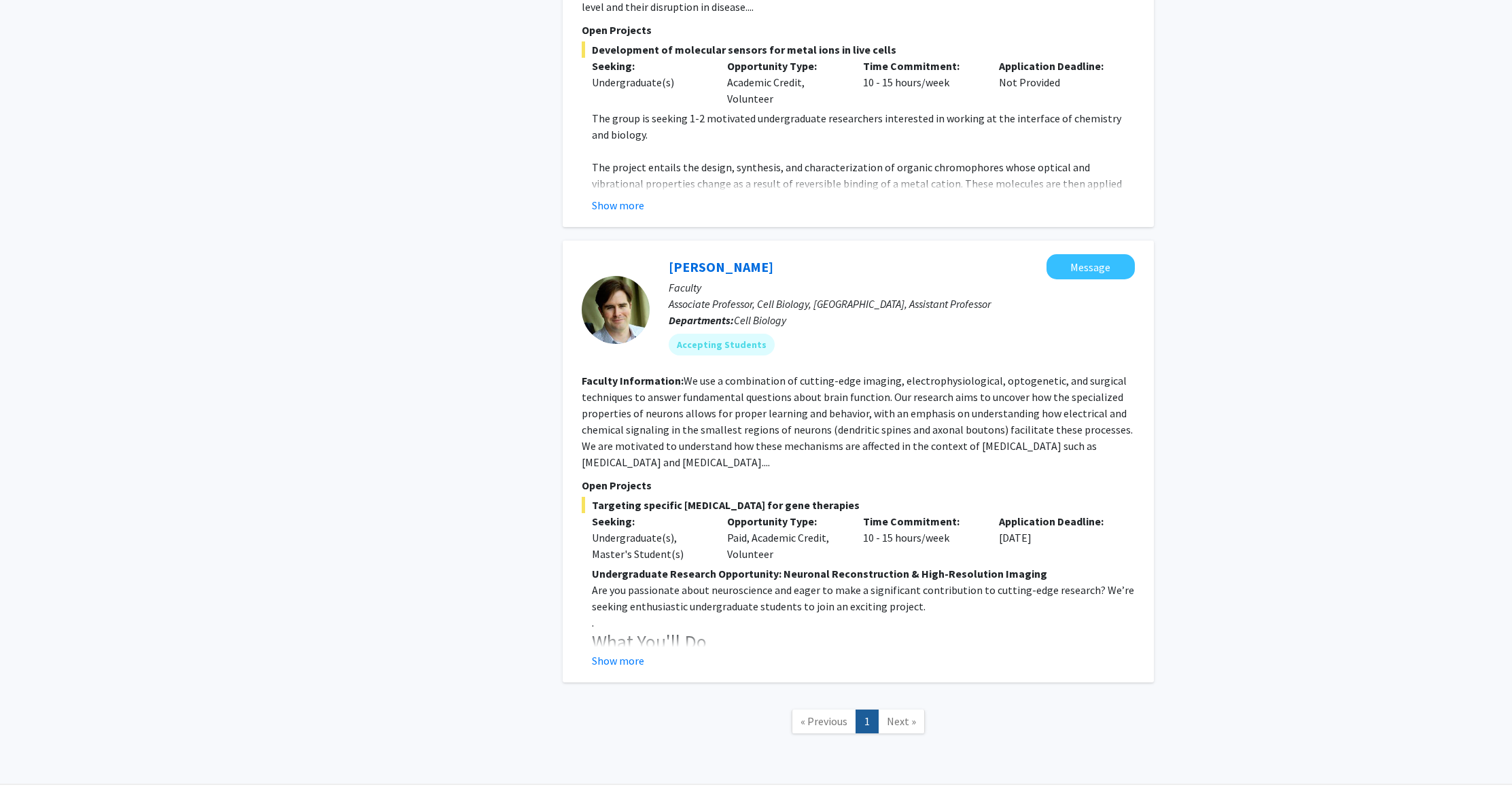
scroll to position [2743, 0]
click at [910, 715] on span "Next »" at bounding box center [901, 722] width 29 height 14
click at [615, 653] on button "Show more" at bounding box center [618, 662] width 52 height 16
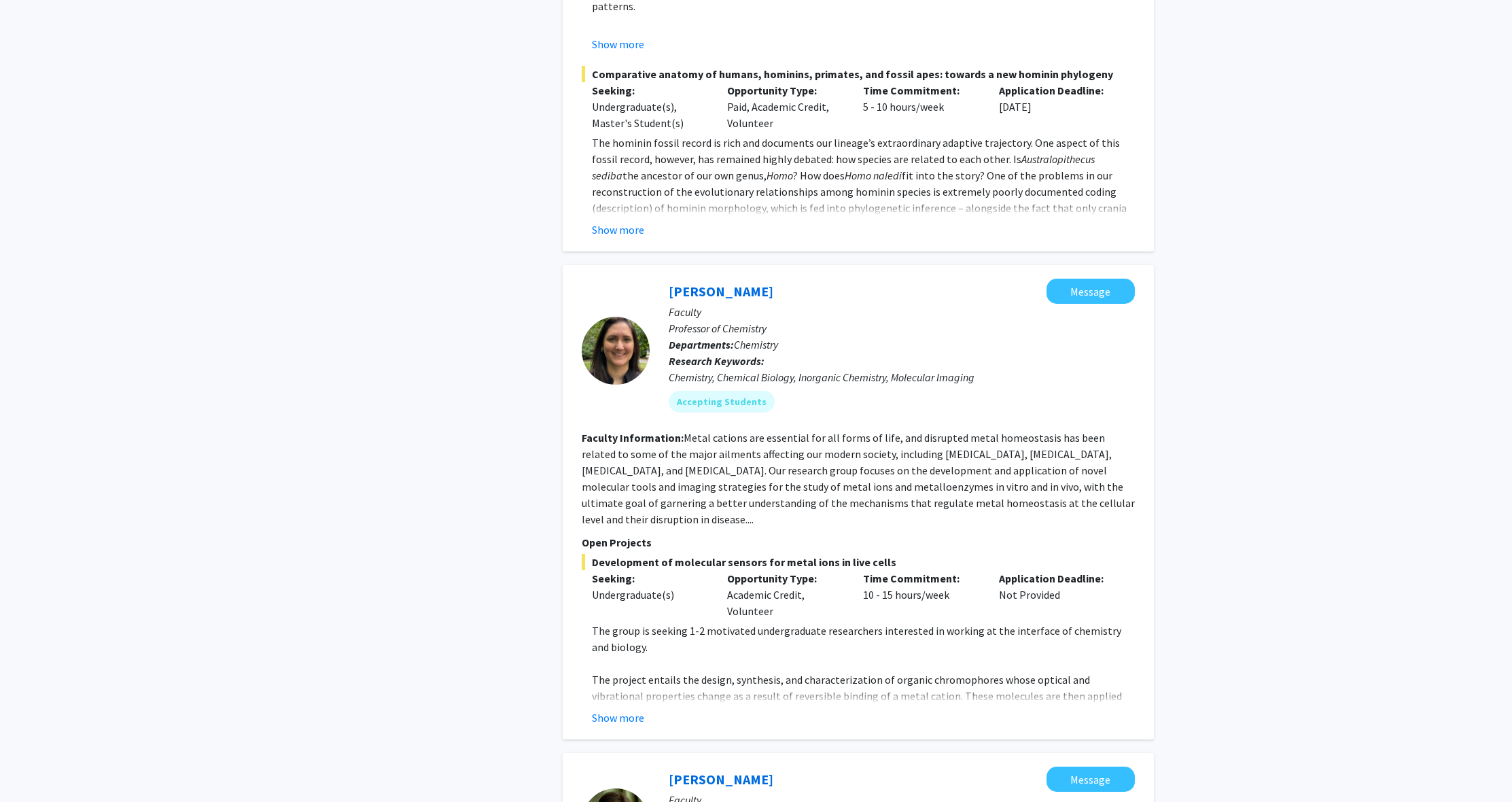
scroll to position [2235, 0]
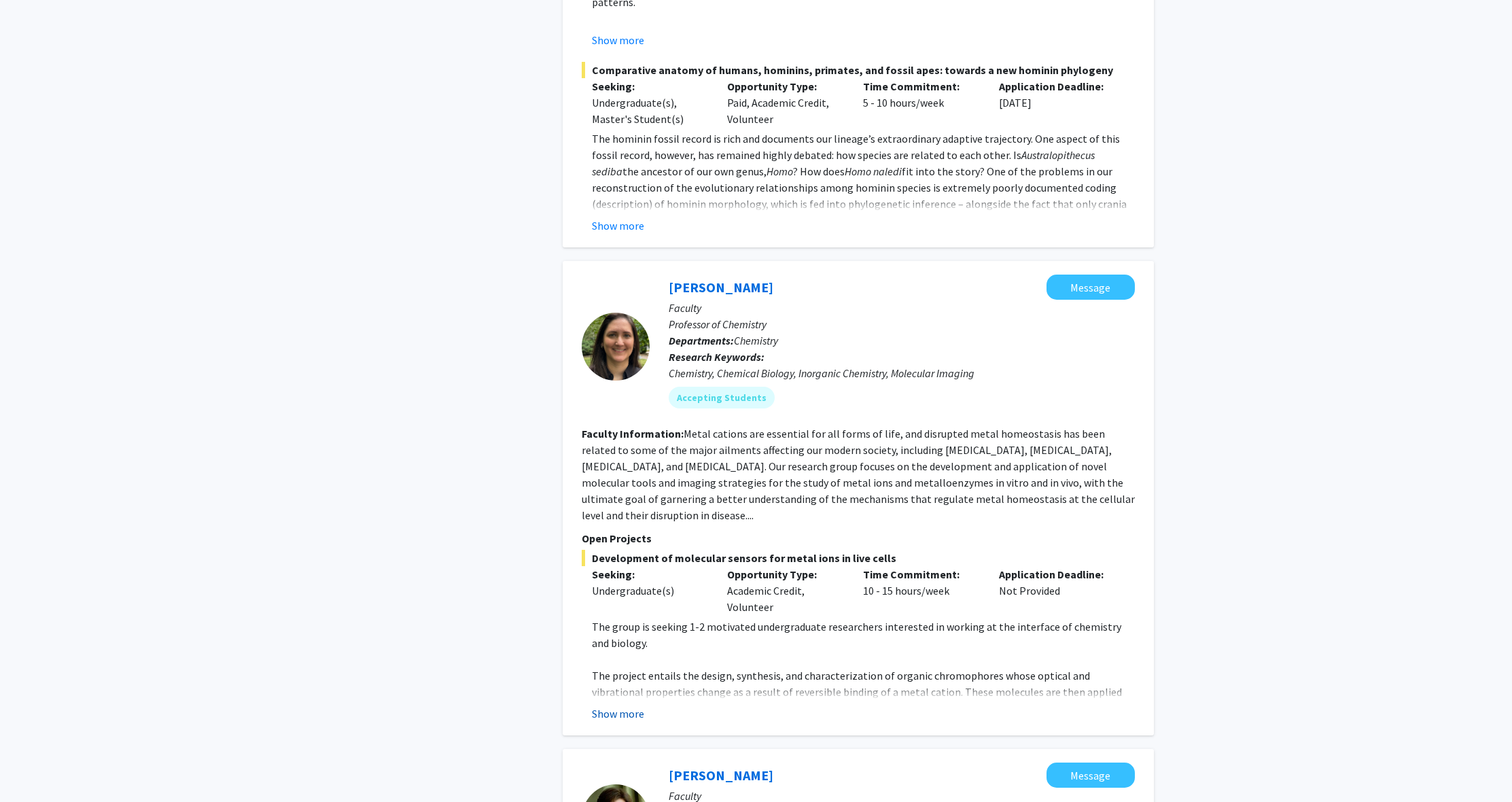
click at [616, 706] on button "Show more" at bounding box center [618, 714] width 52 height 16
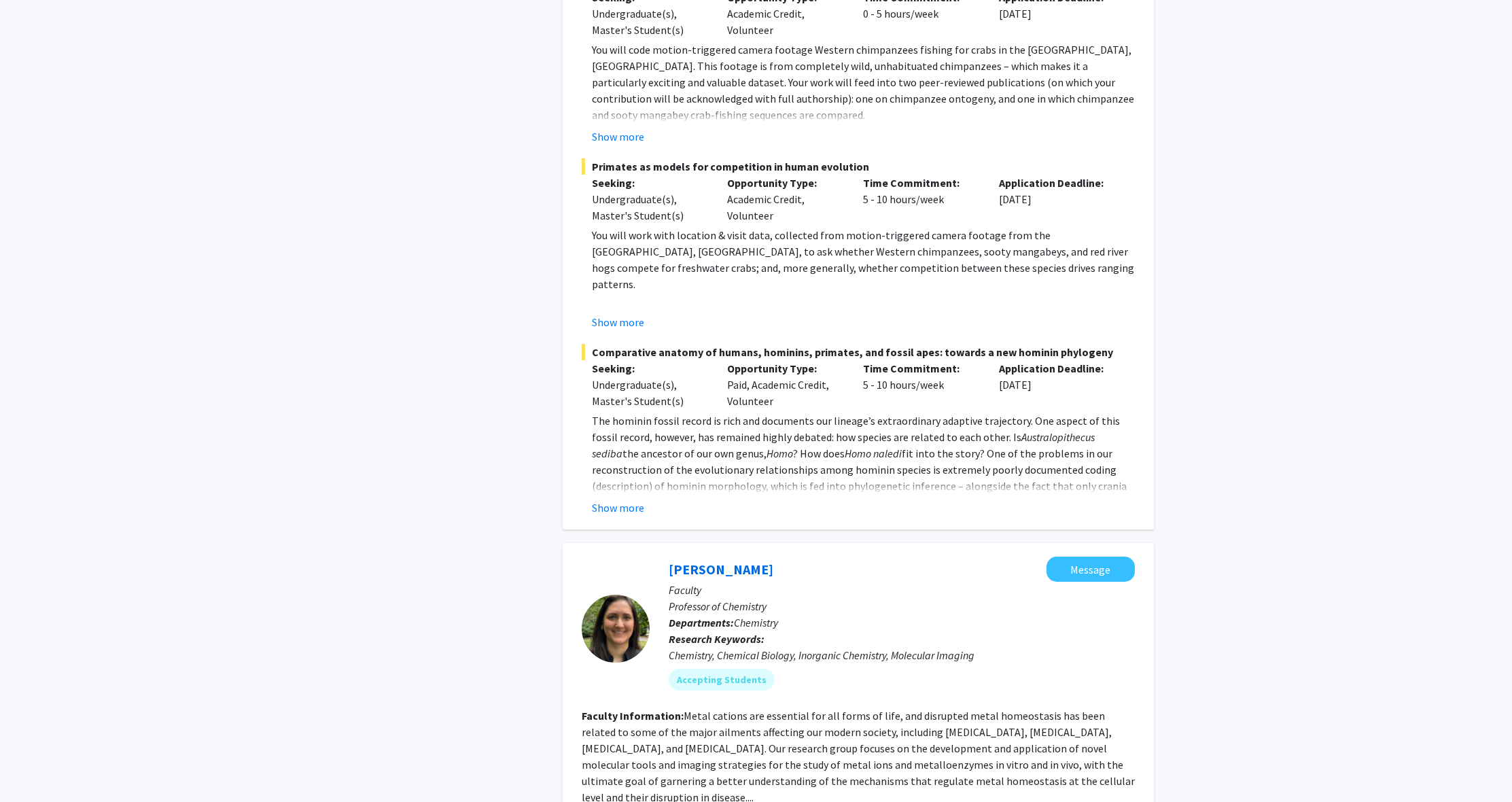
scroll to position [1950, 0]
click at [631, 316] on button "Show more" at bounding box center [618, 324] width 52 height 16
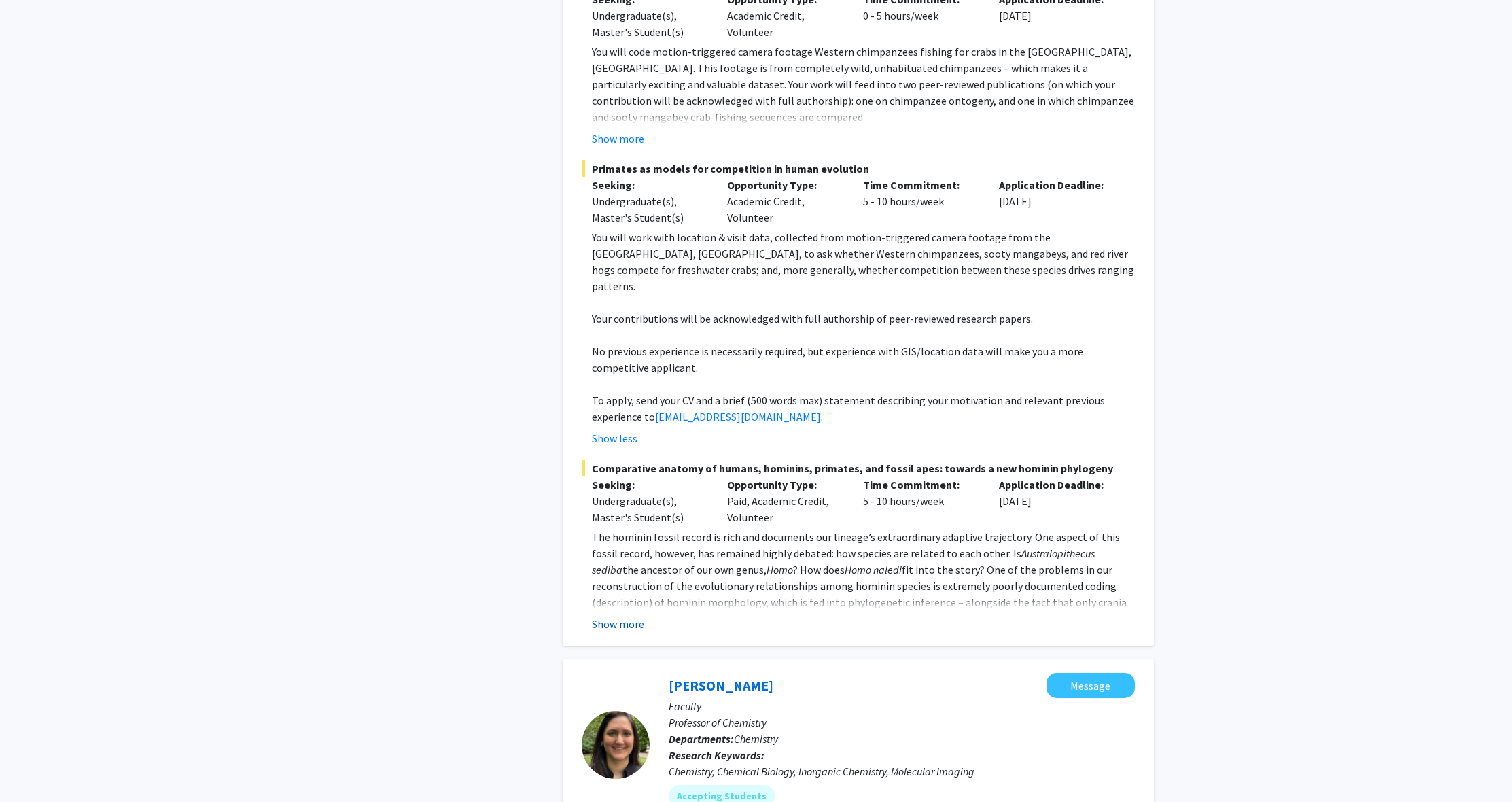
click at [621, 616] on button "Show more" at bounding box center [618, 624] width 52 height 16
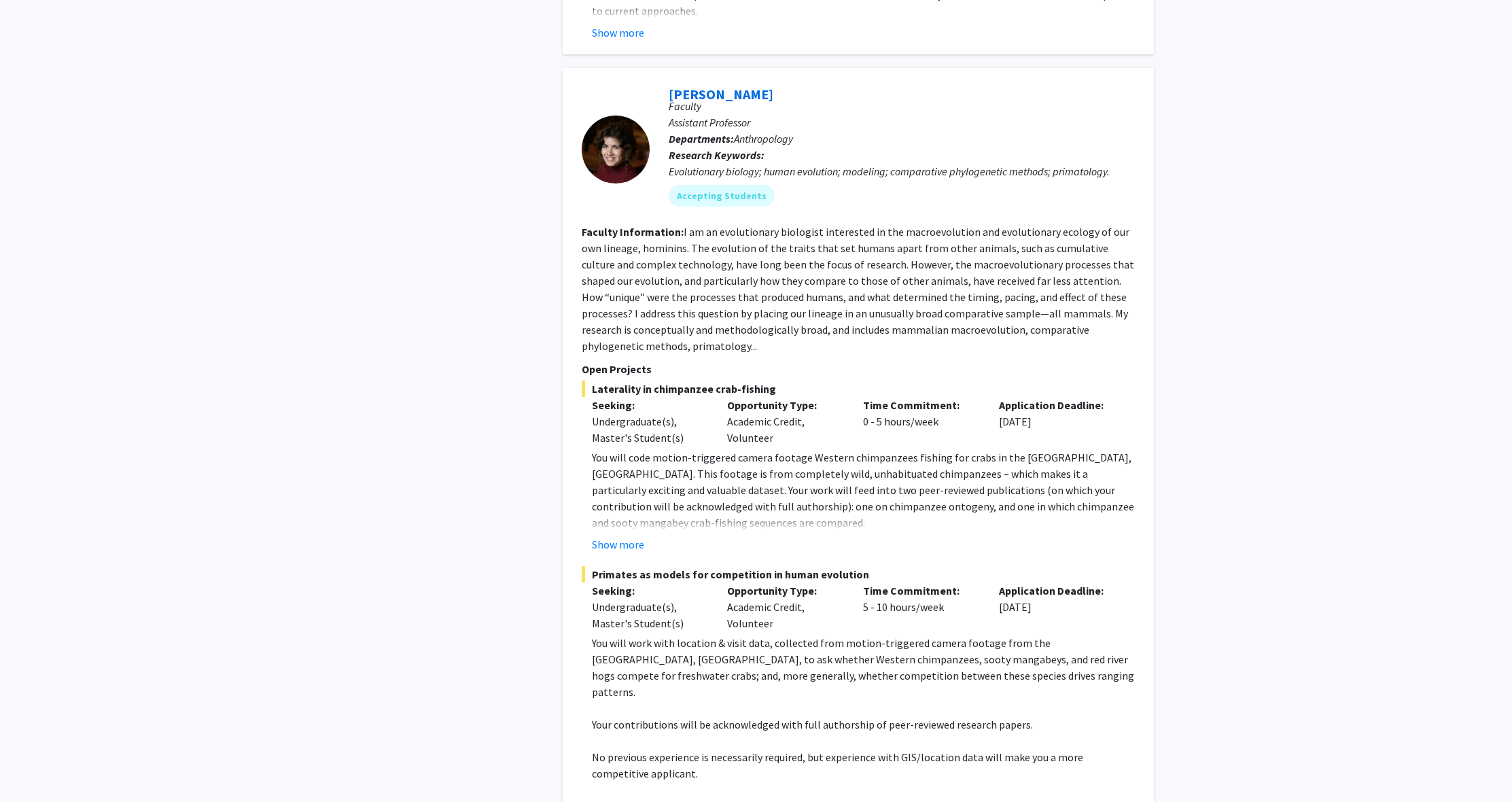
scroll to position [1584, 0]
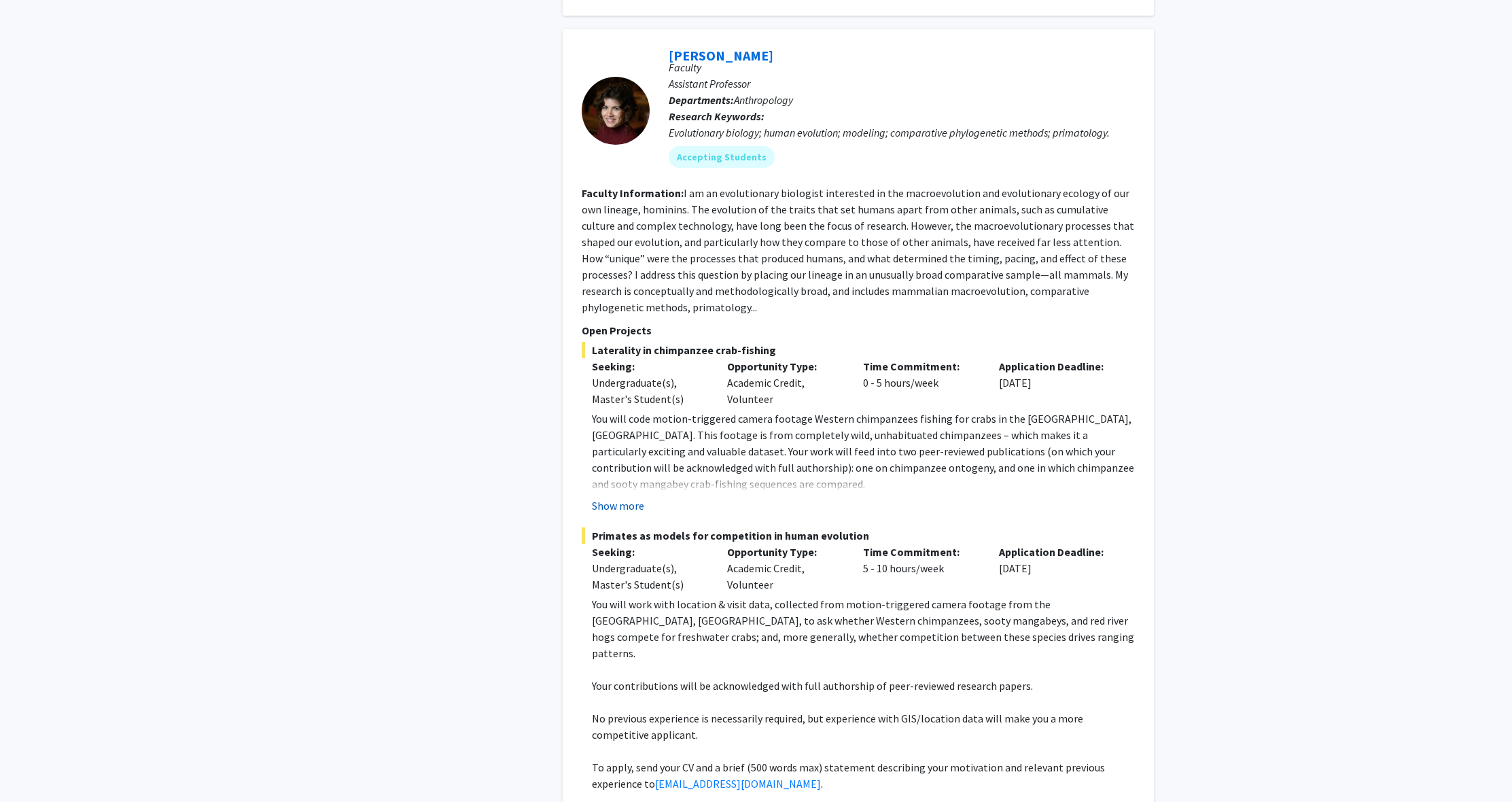
click at [622, 498] on button "Show more" at bounding box center [618, 506] width 52 height 16
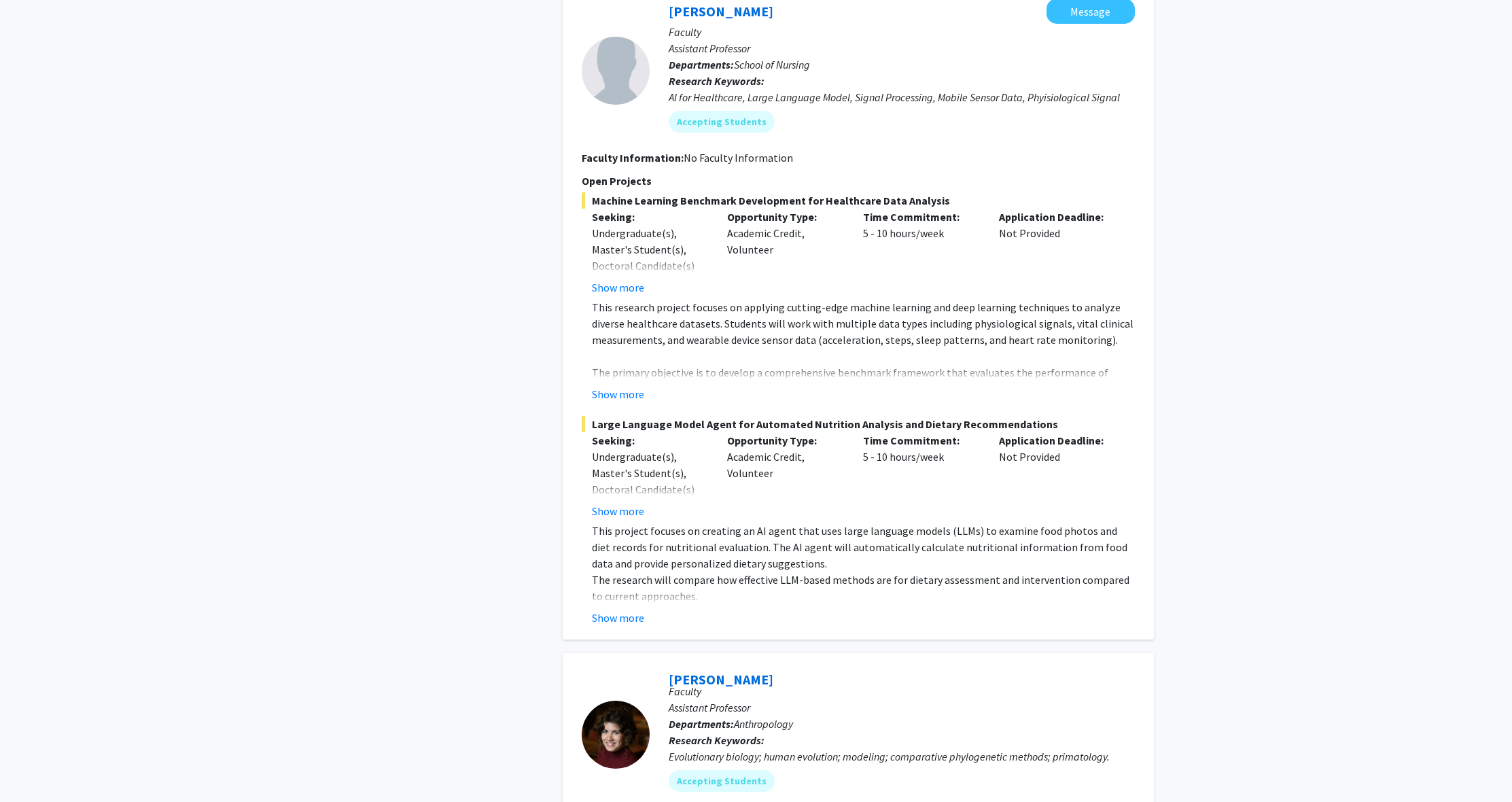
scroll to position [814, 0]
